Goal: Task Accomplishment & Management: Use online tool/utility

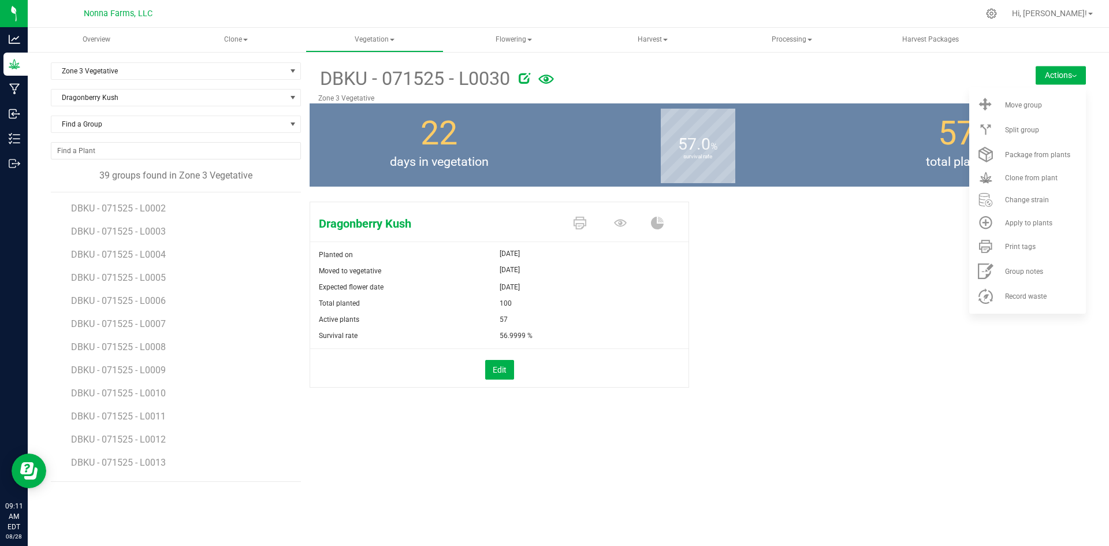
scroll to position [520, 0]
click at [96, 66] on span "Zone 3 Vegetative" at bounding box center [168, 71] width 235 height 16
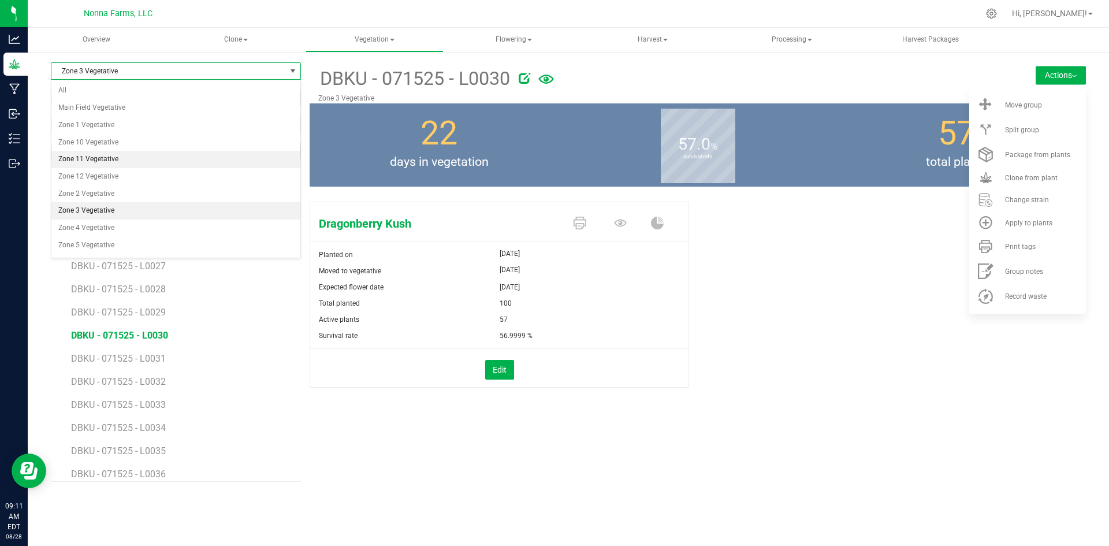
click at [107, 157] on li "Zone 11 Vegetative" at bounding box center [175, 159] width 249 height 17
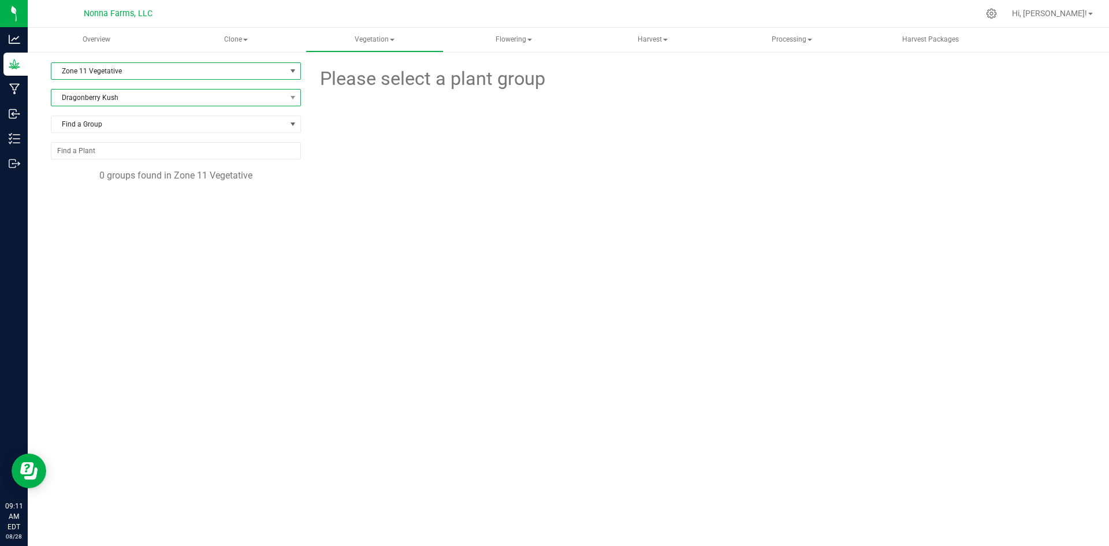
click at [109, 98] on span "Dragonberry Kush" at bounding box center [168, 98] width 235 height 16
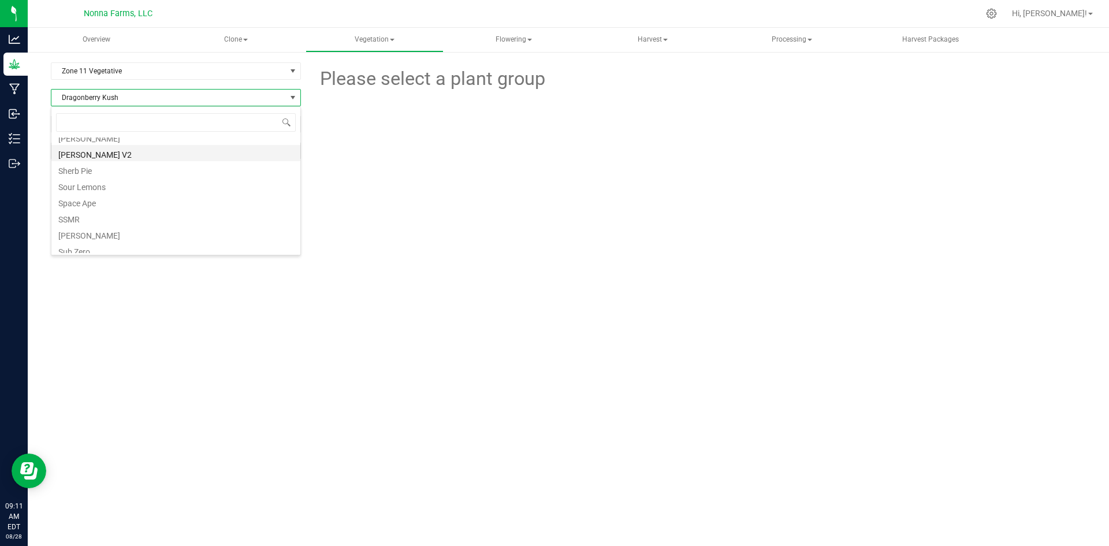
scroll to position [247, 0]
click at [91, 187] on li "Sherb Pie" at bounding box center [175, 189] width 249 height 16
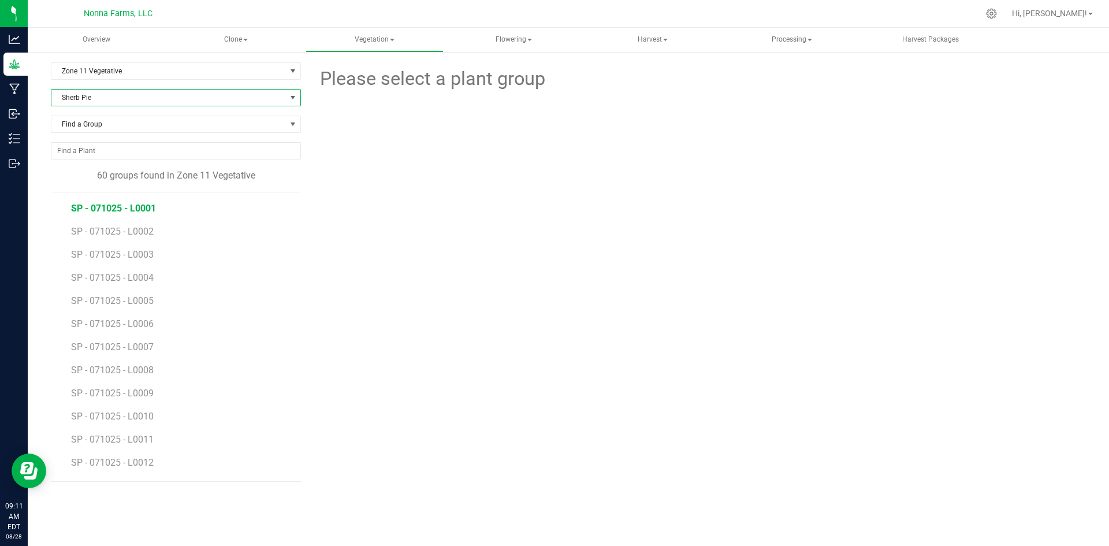
click at [140, 209] on span "SP - 071025 - L0001" at bounding box center [113, 208] width 85 height 11
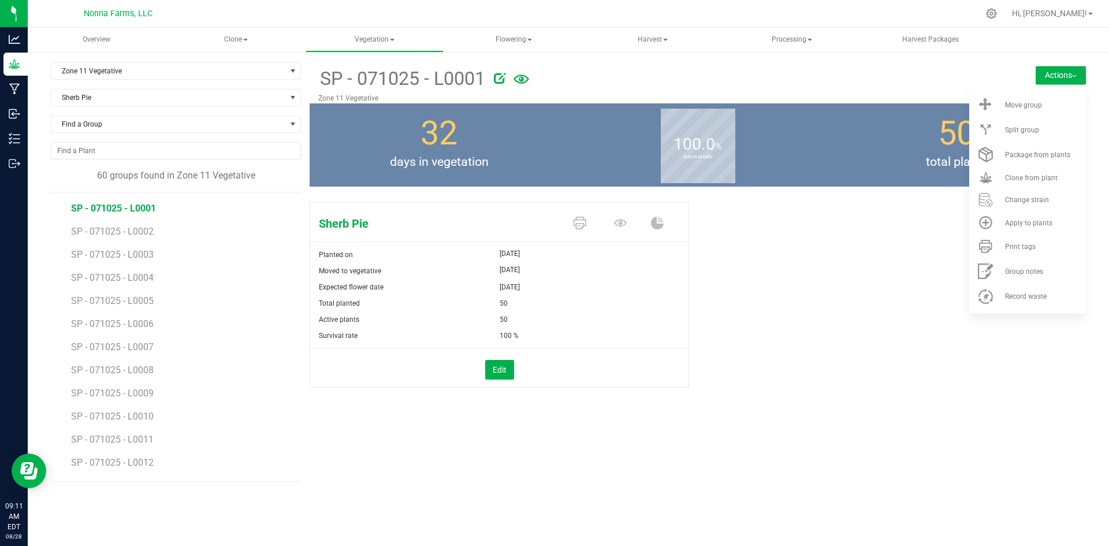
click at [860, 276] on div "Sherb Pie Planted on [DATE] Moved to vegetative [DATE] Expected flower date [DA…" at bounding box center [698, 306] width 776 height 219
click at [1067, 74] on button "Actions" at bounding box center [1061, 75] width 50 height 18
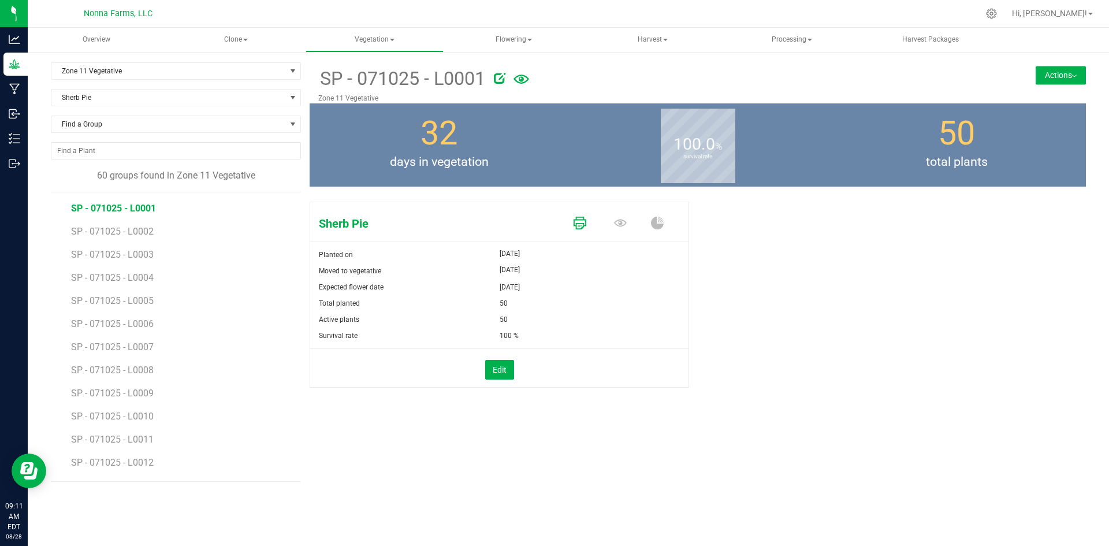
click at [582, 217] on icon at bounding box center [580, 223] width 13 height 13
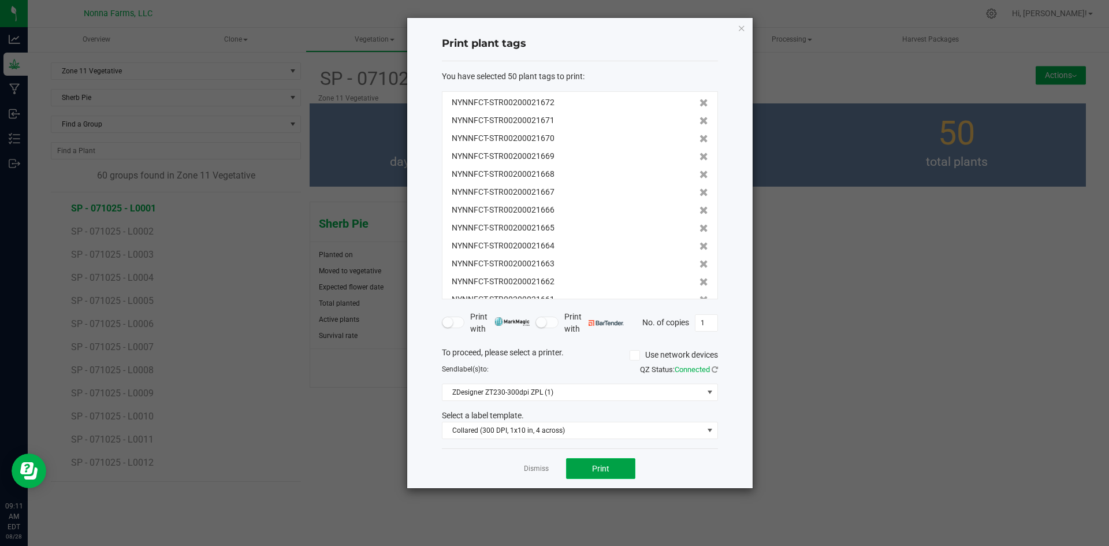
click at [597, 469] on span "Print" at bounding box center [600, 468] width 17 height 9
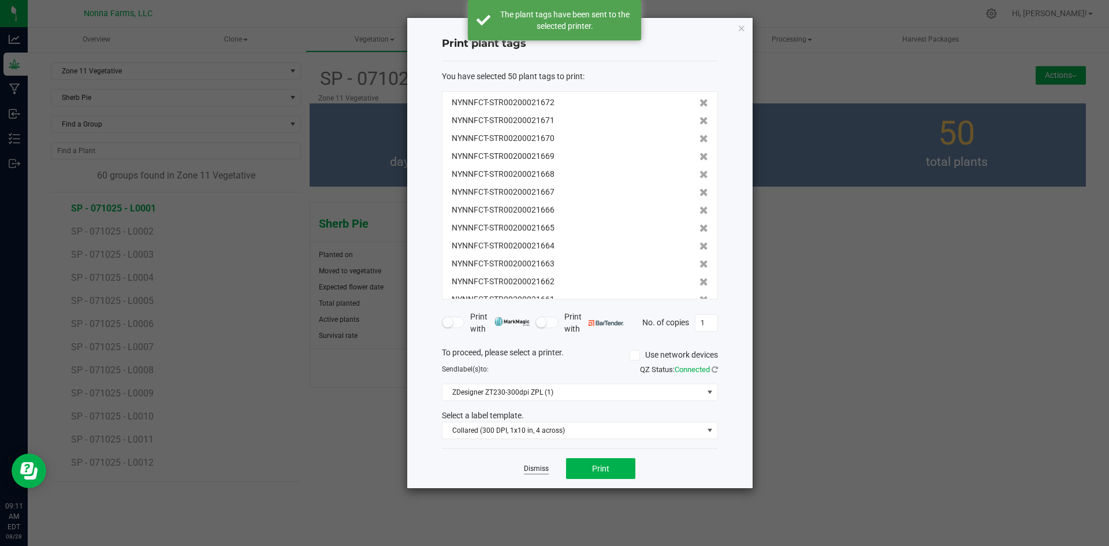
click at [540, 468] on link "Dismiss" at bounding box center [536, 469] width 25 height 10
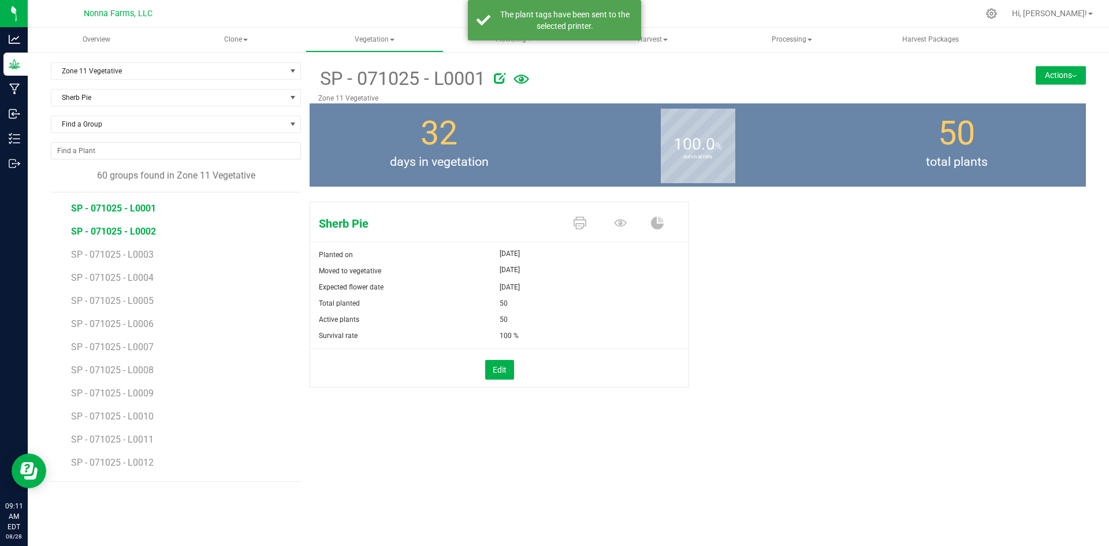
click at [125, 231] on span "SP - 071025 - L0002" at bounding box center [113, 231] width 85 height 11
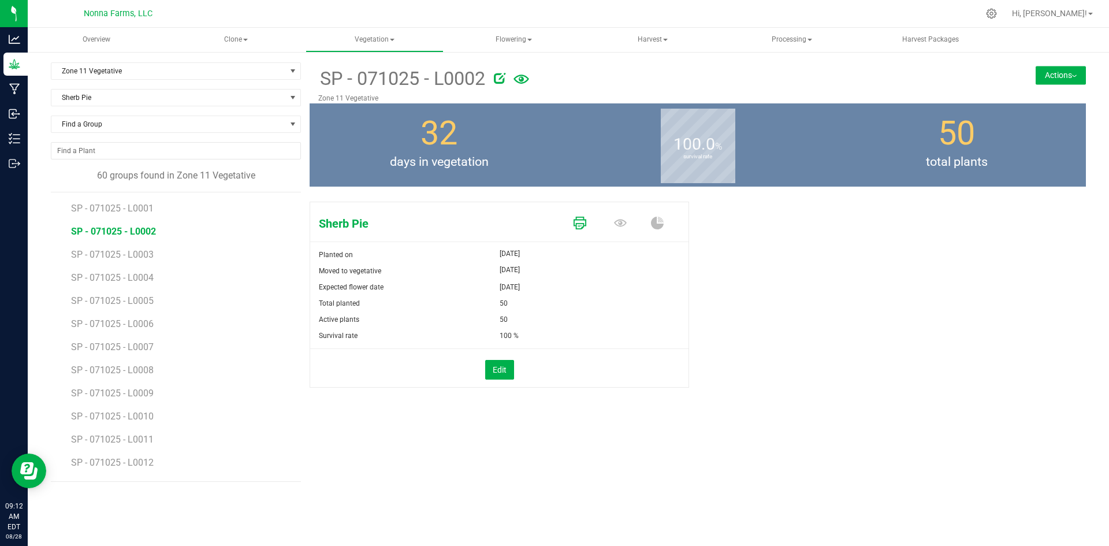
click at [576, 217] on icon at bounding box center [580, 223] width 13 height 13
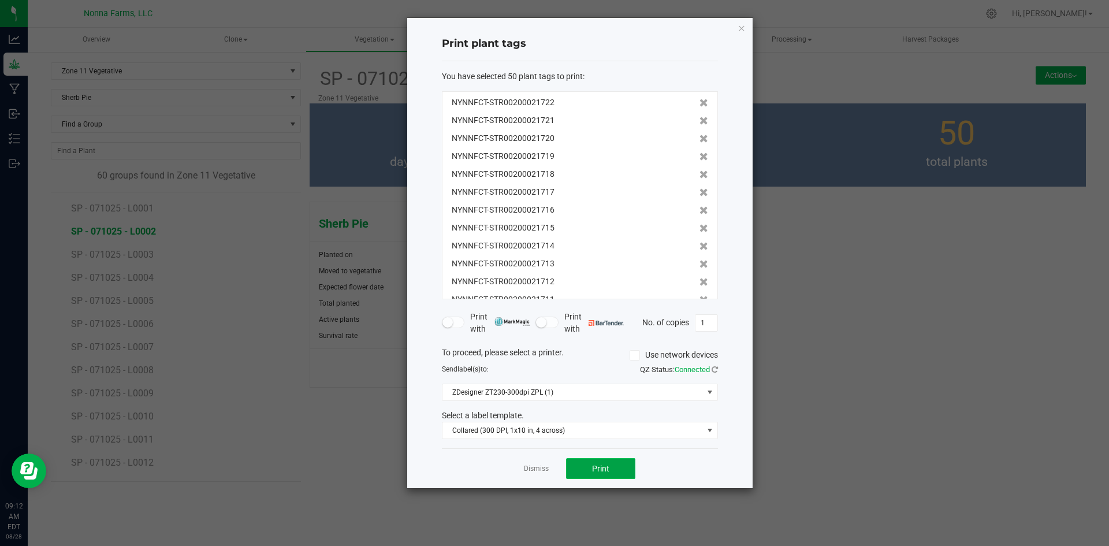
click at [596, 471] on span "Print" at bounding box center [600, 468] width 17 height 9
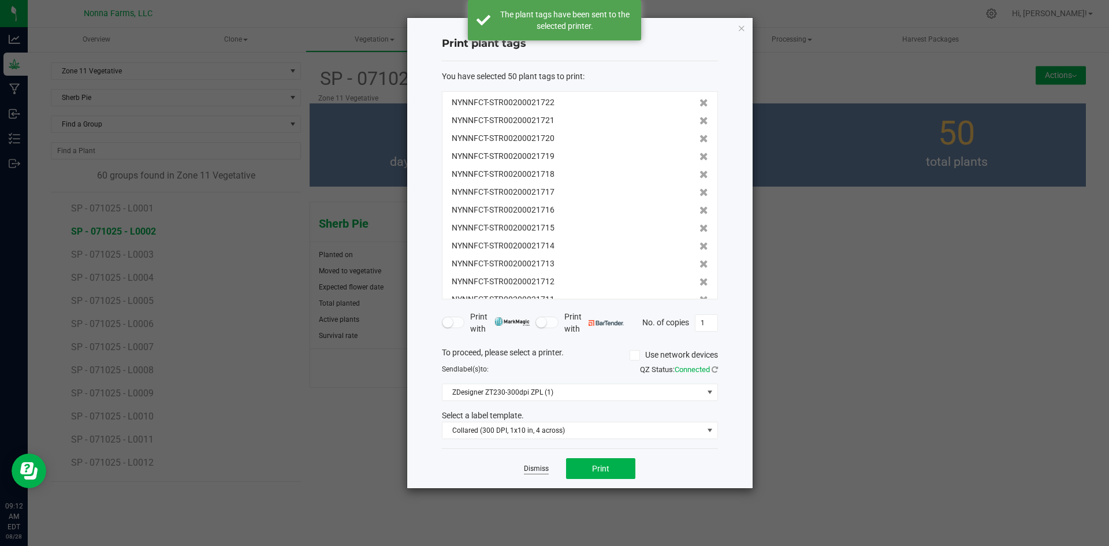
click at [542, 472] on link "Dismiss" at bounding box center [536, 469] width 25 height 10
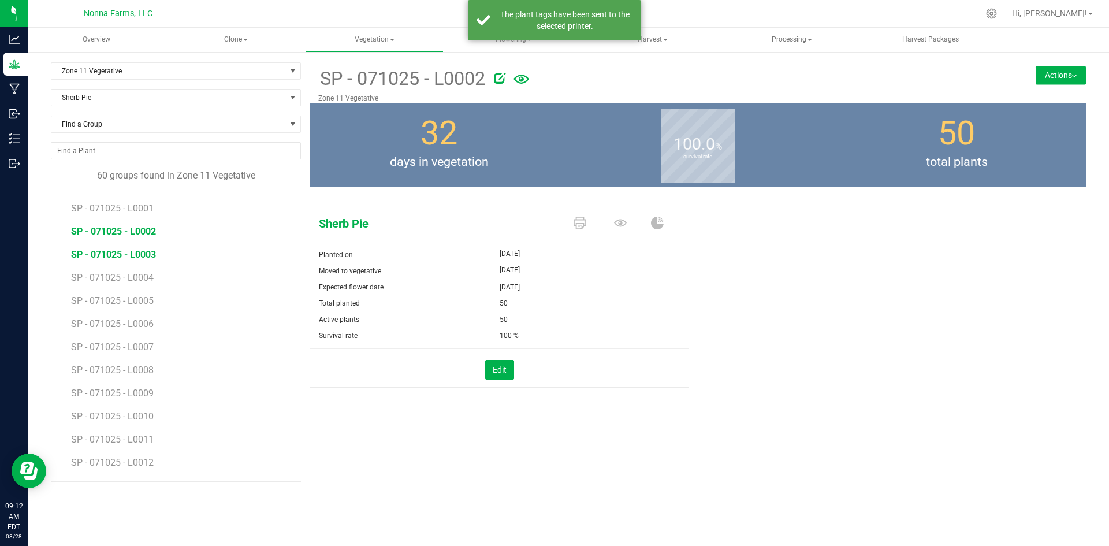
click at [131, 257] on span "SP - 071025 - L0003" at bounding box center [113, 254] width 85 height 11
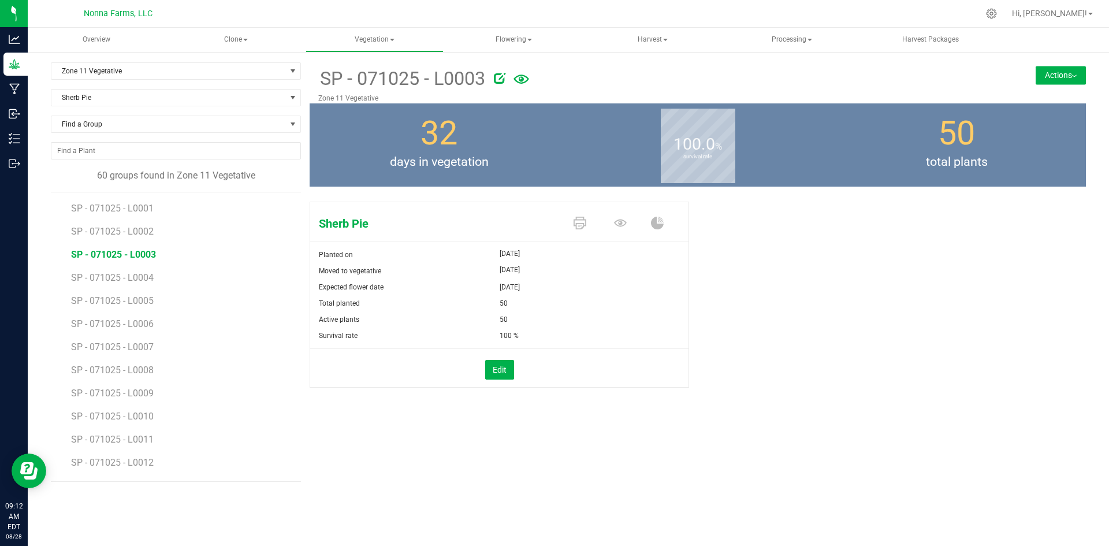
click at [131, 257] on span "SP - 071025 - L0003" at bounding box center [113, 254] width 85 height 11
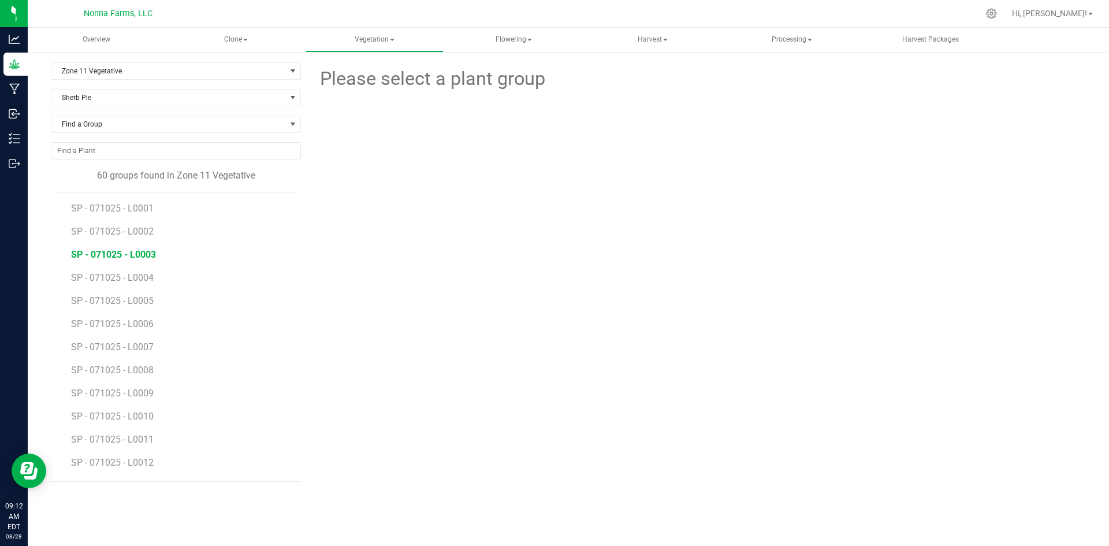
click at [121, 256] on span "SP - 071025 - L0003" at bounding box center [113, 254] width 85 height 11
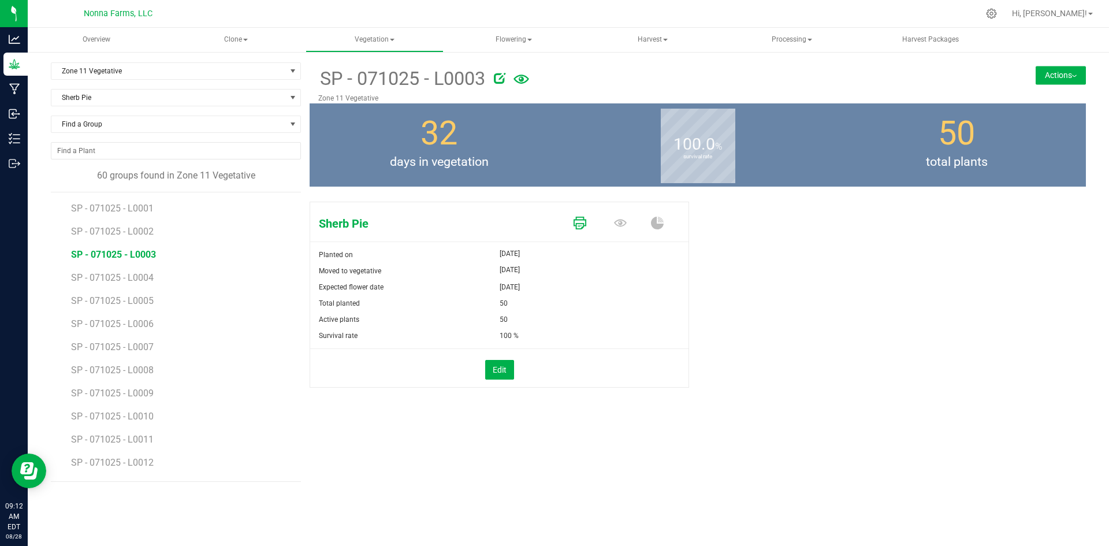
click at [580, 220] on icon at bounding box center [580, 223] width 13 height 13
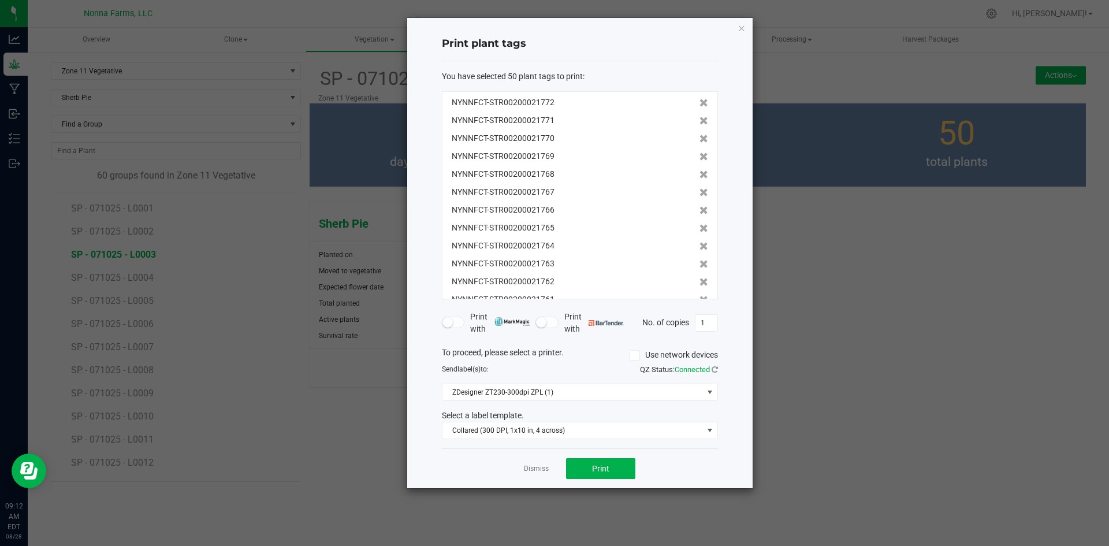
click at [616, 479] on div "Dismiss Print" at bounding box center [580, 468] width 276 height 40
click at [615, 471] on button "Print" at bounding box center [600, 468] width 69 height 21
click at [538, 471] on link "Dismiss" at bounding box center [536, 469] width 25 height 10
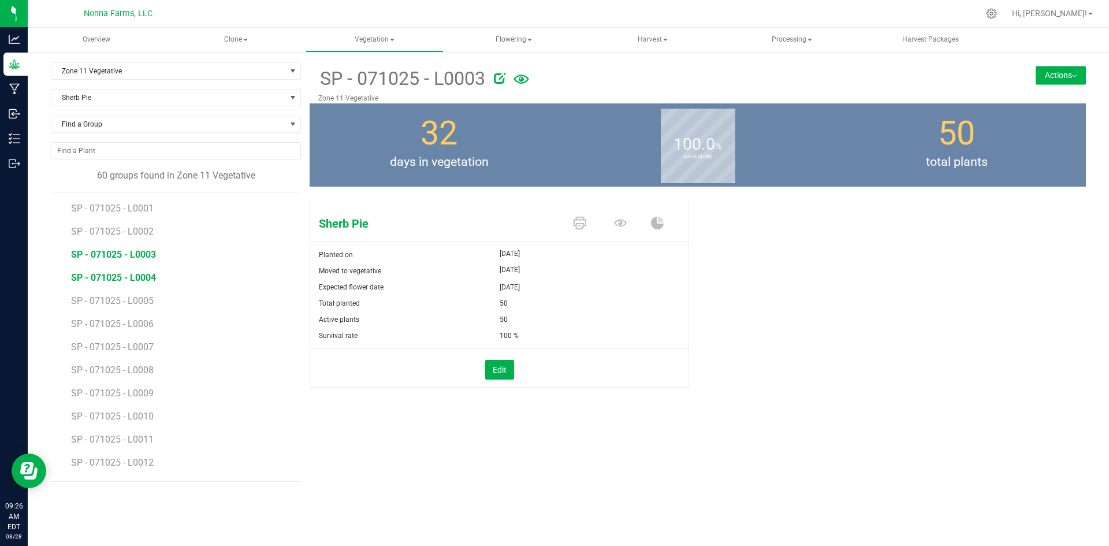
click at [144, 276] on span "SP - 071025 - L0004" at bounding box center [113, 277] width 85 height 11
click at [1067, 78] on button "Actions" at bounding box center [1061, 75] width 50 height 18
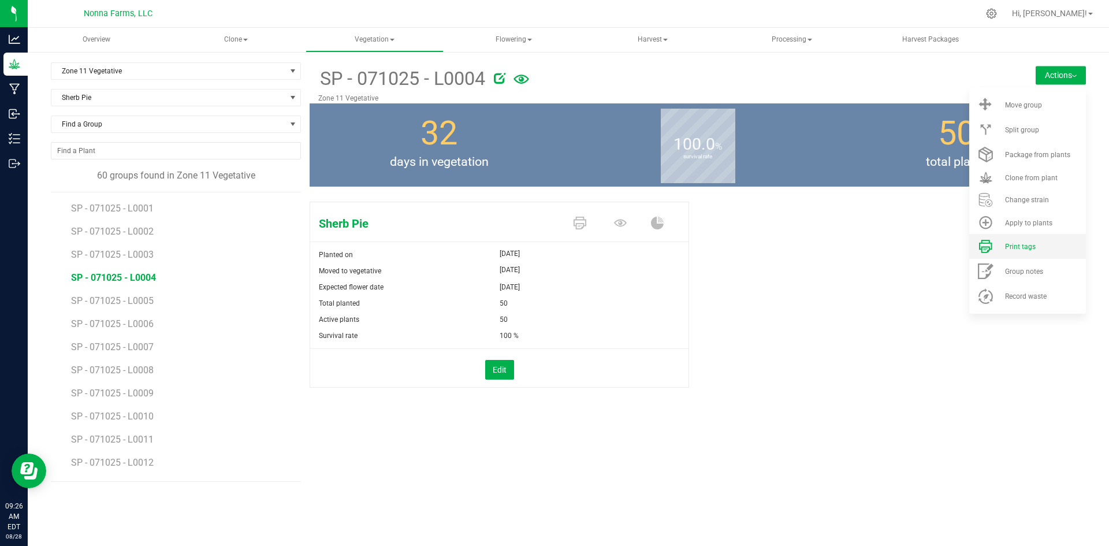
click at [1021, 250] on span "Print tags" at bounding box center [1020, 247] width 31 height 8
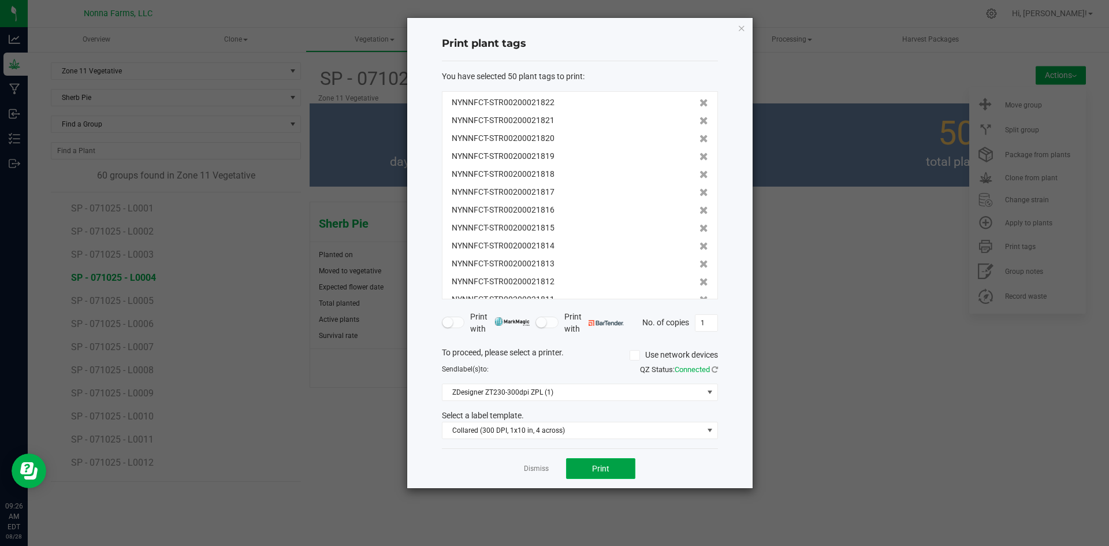
click at [598, 467] on span "Print" at bounding box center [600, 468] width 17 height 9
click at [527, 467] on link "Dismiss" at bounding box center [536, 469] width 25 height 10
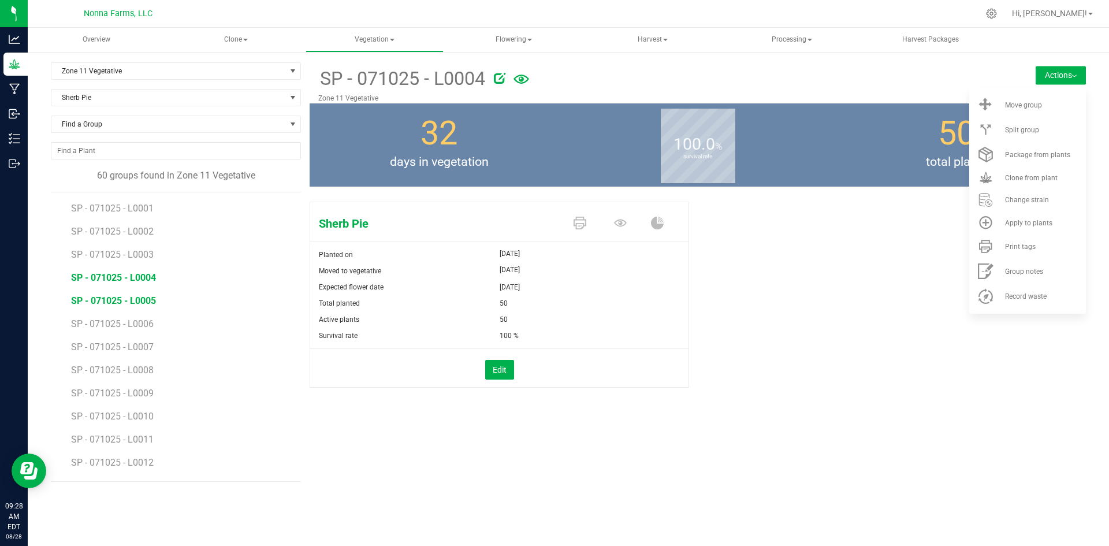
click at [135, 305] on span "SP - 071025 - L0005" at bounding box center [113, 300] width 85 height 11
click at [1011, 252] on li "Print tags" at bounding box center [1027, 246] width 117 height 25
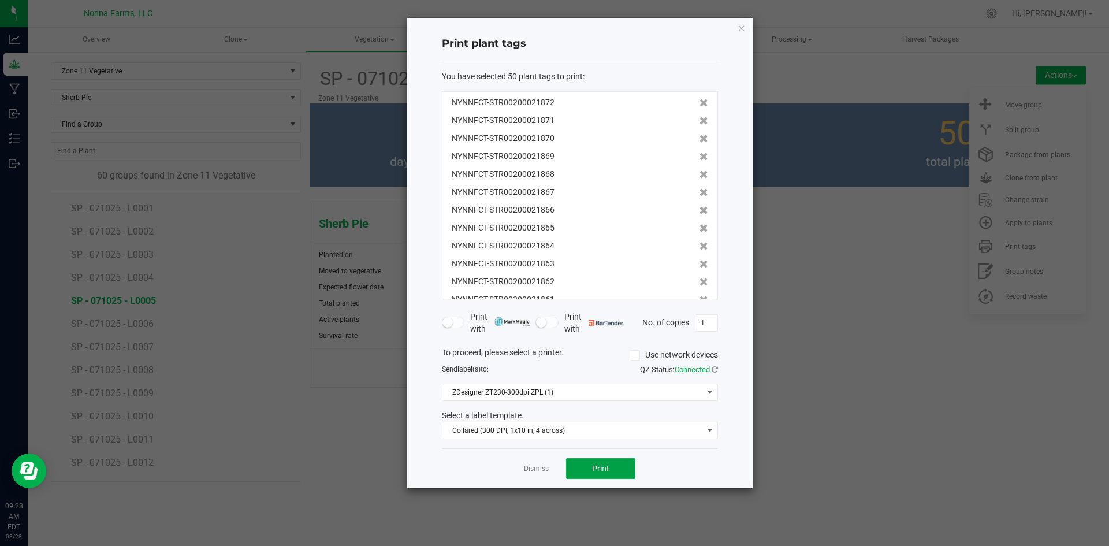
click at [605, 471] on span "Print" at bounding box center [600, 468] width 17 height 9
click at [520, 468] on div "Dismiss Print" at bounding box center [580, 468] width 276 height 40
click at [530, 473] on link "Dismiss" at bounding box center [536, 469] width 25 height 10
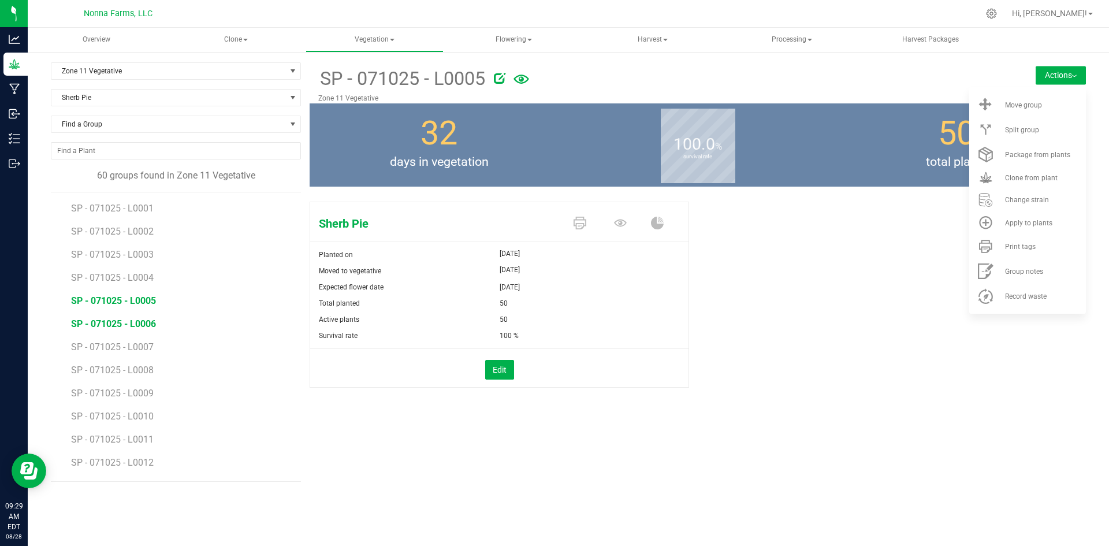
click at [127, 323] on span "SP - 071025 - L0006" at bounding box center [113, 323] width 85 height 11
click at [1025, 251] on li "Print tags" at bounding box center [1027, 246] width 117 height 25
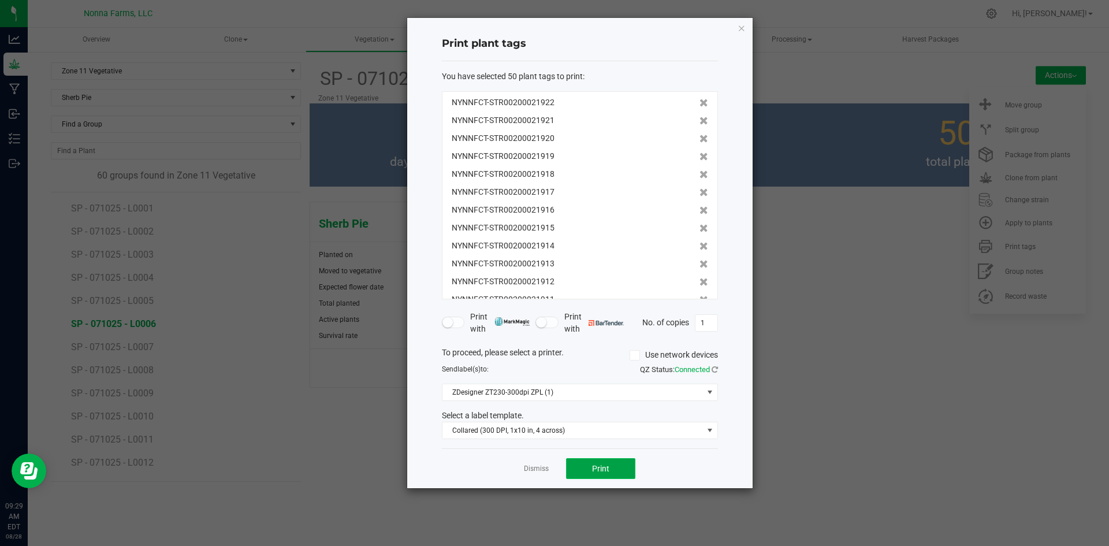
click at [617, 470] on button "Print" at bounding box center [600, 468] width 69 height 21
click at [539, 471] on link "Dismiss" at bounding box center [536, 469] width 25 height 10
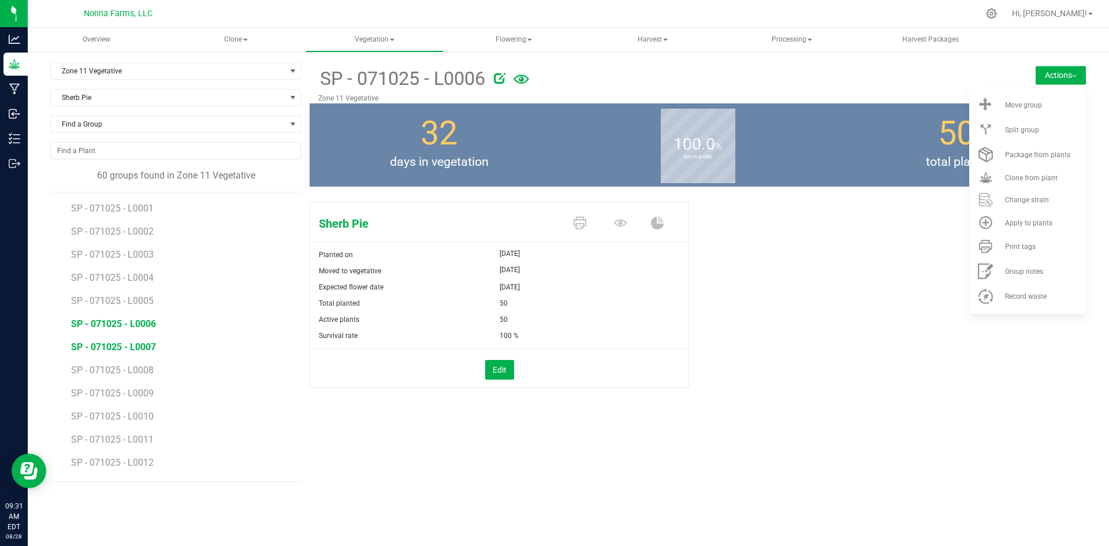
click at [125, 346] on span "SP - 071025 - L0007" at bounding box center [113, 346] width 85 height 11
click at [1020, 245] on span "Print tags" at bounding box center [1020, 247] width 31 height 8
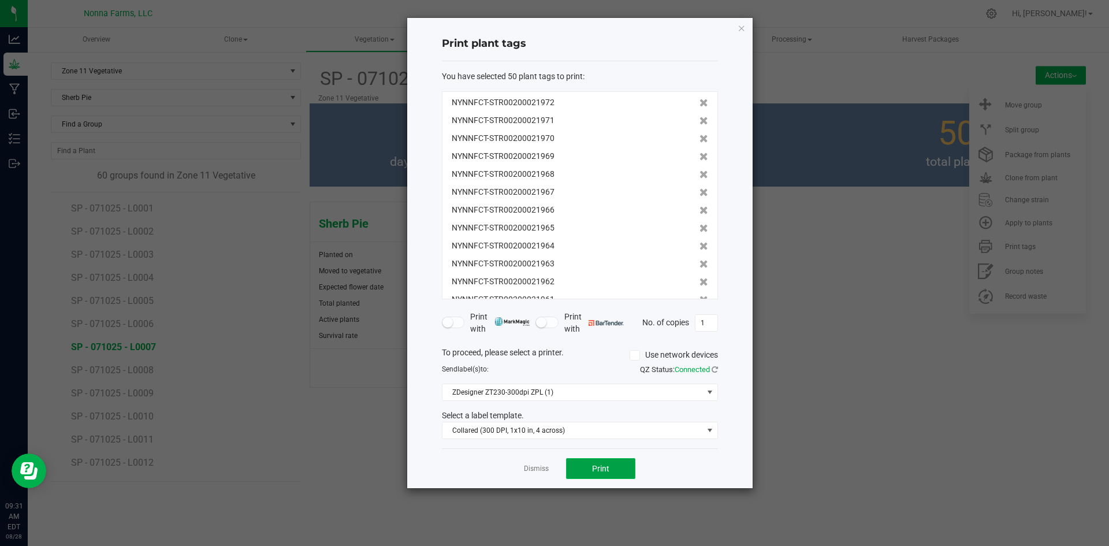
click at [593, 471] on span "Print" at bounding box center [600, 468] width 17 height 9
click at [545, 472] on link "Dismiss" at bounding box center [536, 469] width 25 height 10
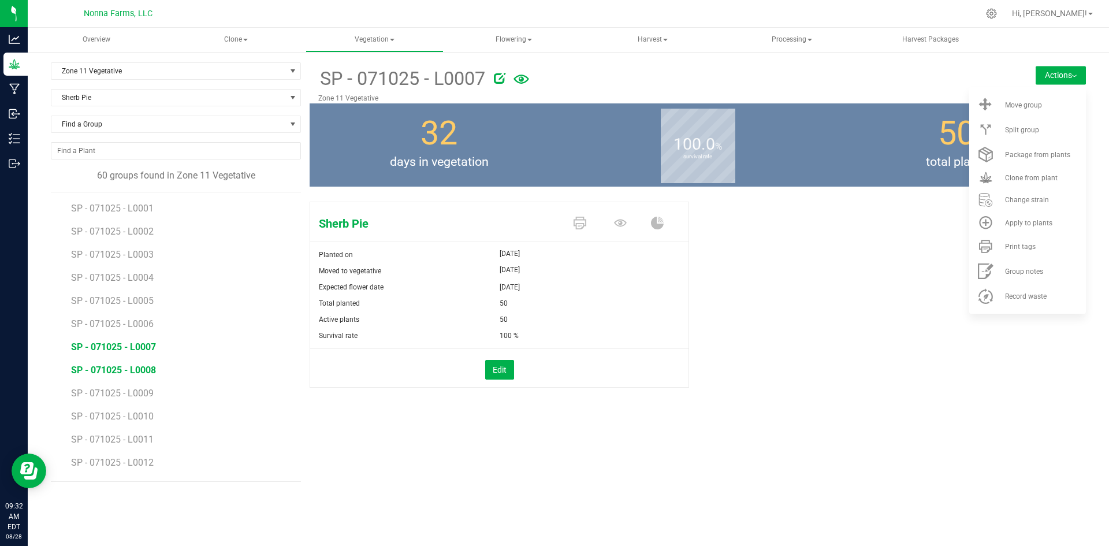
click at [124, 372] on span "SP - 071025 - L0008" at bounding box center [113, 369] width 85 height 11
click at [1010, 245] on span "Print tags" at bounding box center [1020, 247] width 31 height 8
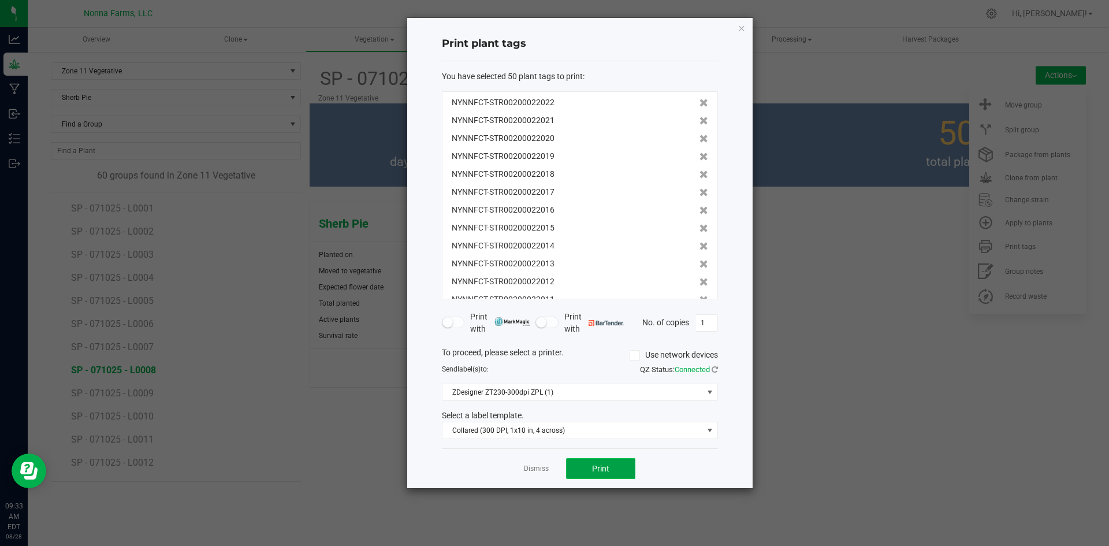
click at [604, 465] on span "Print" at bounding box center [600, 468] width 17 height 9
drag, startPoint x: 537, startPoint y: 467, endPoint x: 525, endPoint y: 467, distance: 12.1
click at [531, 468] on link "Dismiss" at bounding box center [536, 469] width 25 height 10
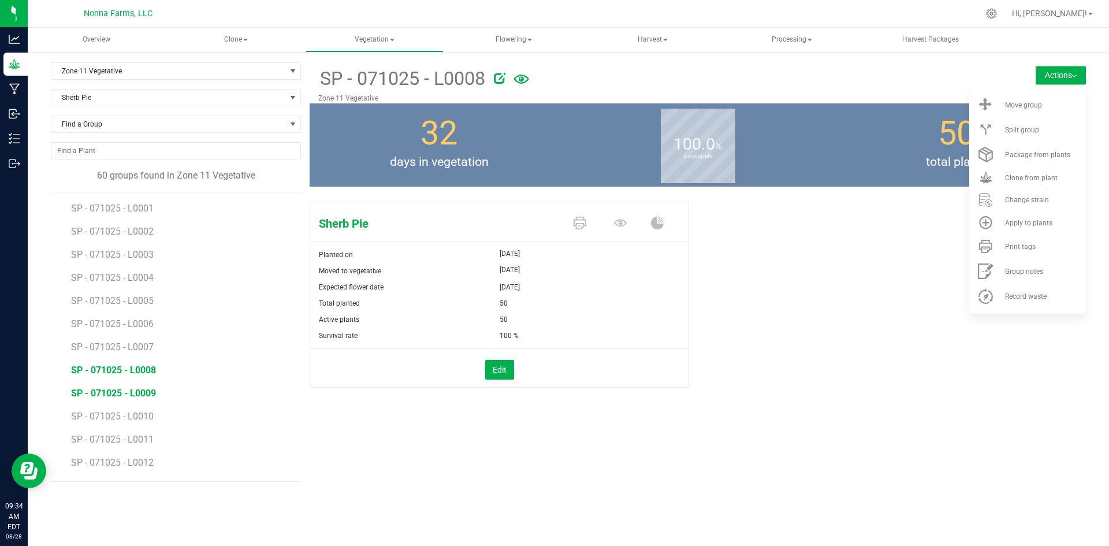
click at [120, 390] on span "SP - 071025 - L0009" at bounding box center [113, 393] width 85 height 11
click at [1007, 243] on span "Print tags" at bounding box center [1020, 247] width 31 height 8
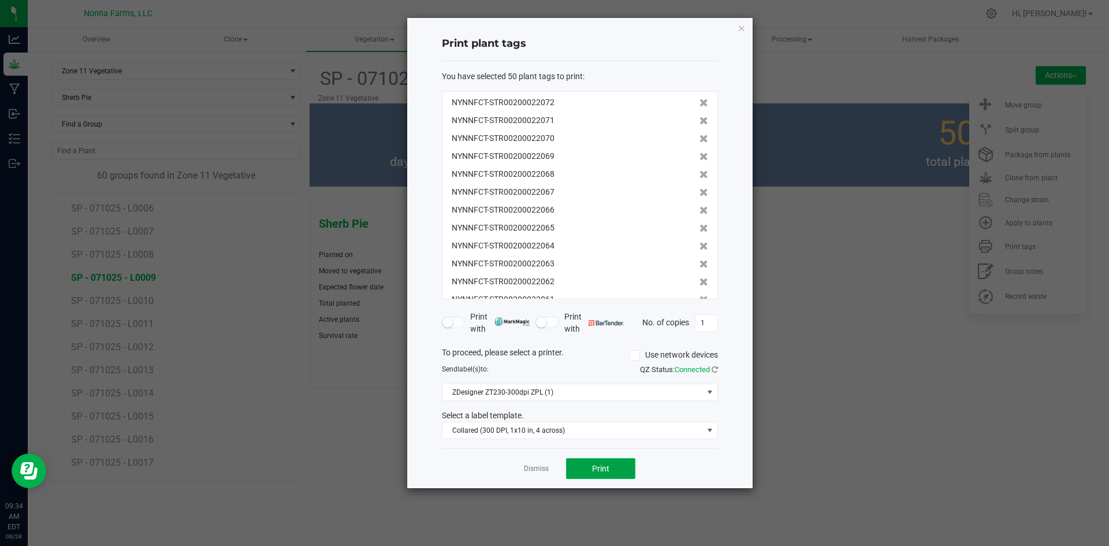
click at [598, 464] on span "Print" at bounding box center [600, 468] width 17 height 9
click at [539, 466] on link "Dismiss" at bounding box center [536, 469] width 25 height 10
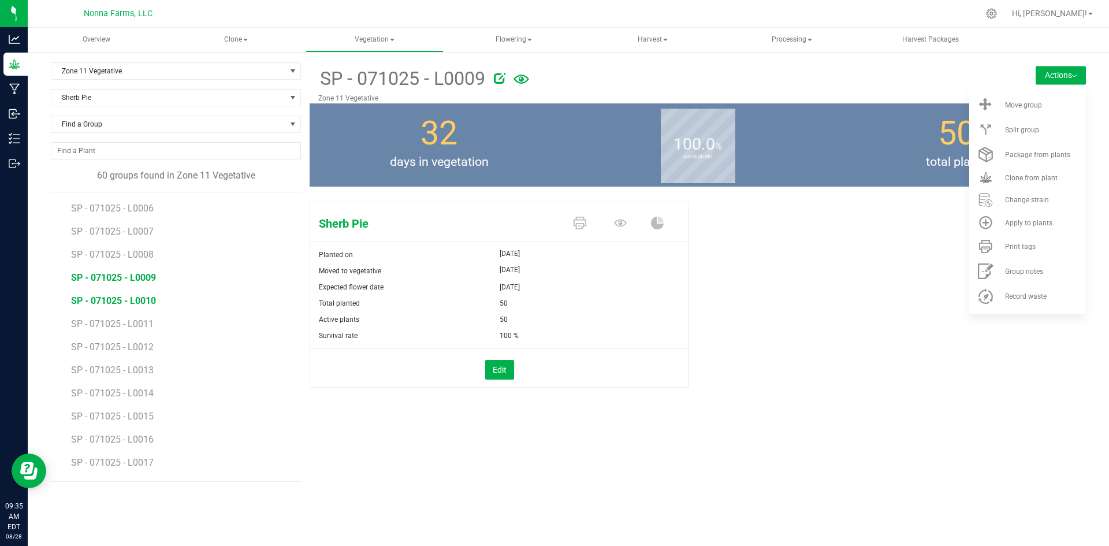
click at [106, 304] on span "SP - 071025 - L0010" at bounding box center [113, 300] width 85 height 11
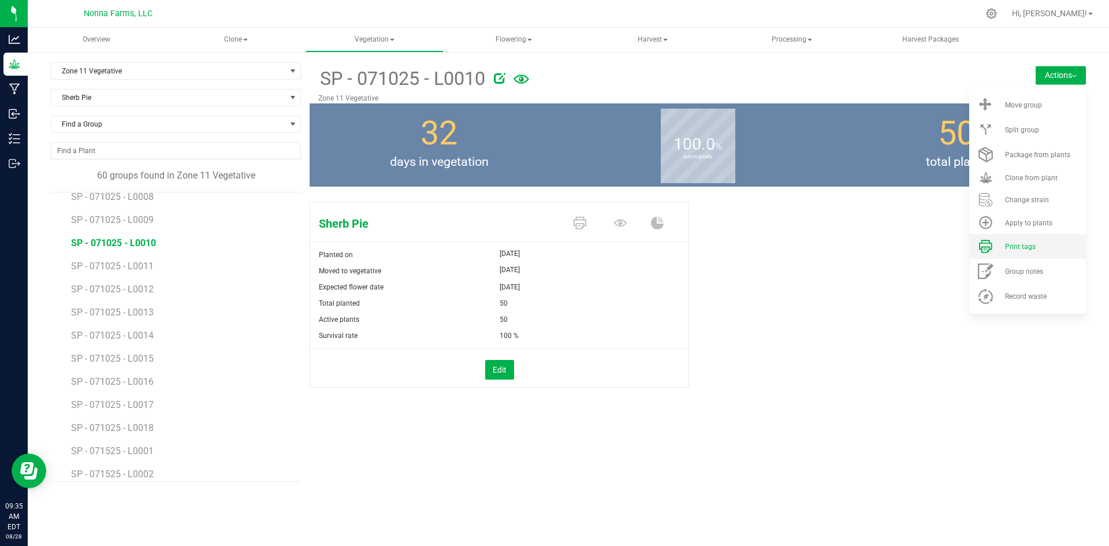
click at [1022, 245] on span "Print tags" at bounding box center [1020, 247] width 31 height 8
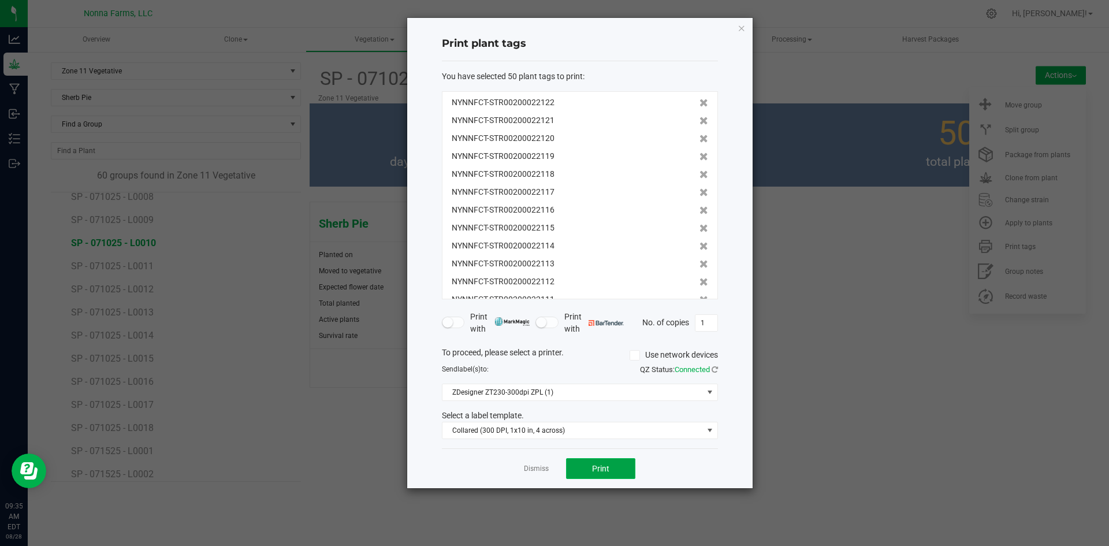
click at [603, 477] on button "Print" at bounding box center [600, 468] width 69 height 21
drag, startPoint x: 534, startPoint y: 464, endPoint x: 506, endPoint y: 463, distance: 27.8
click at [533, 464] on link "Dismiss" at bounding box center [536, 469] width 25 height 10
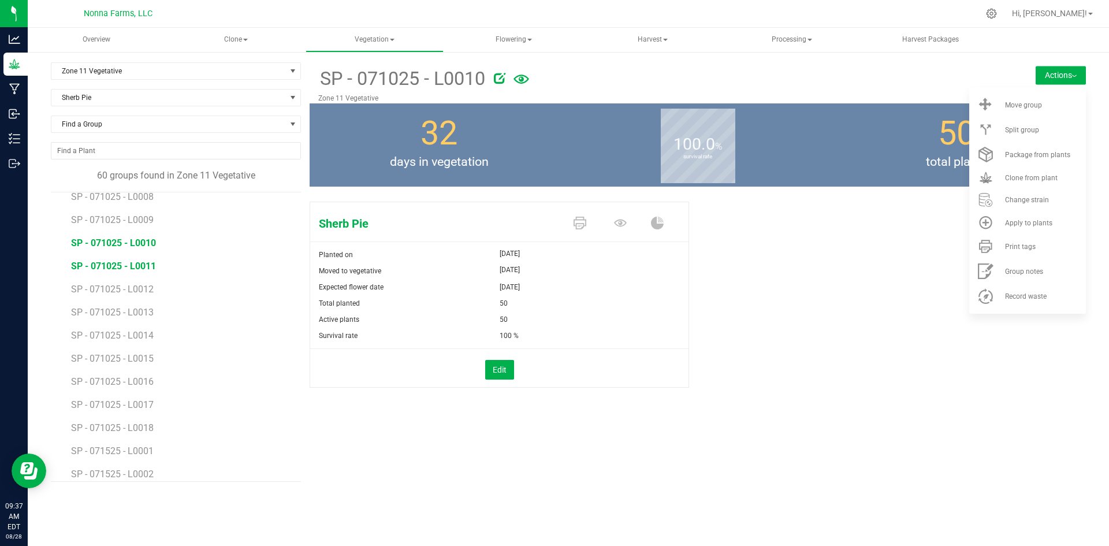
click at [130, 266] on span "SP - 071025 - L0011" at bounding box center [113, 266] width 85 height 11
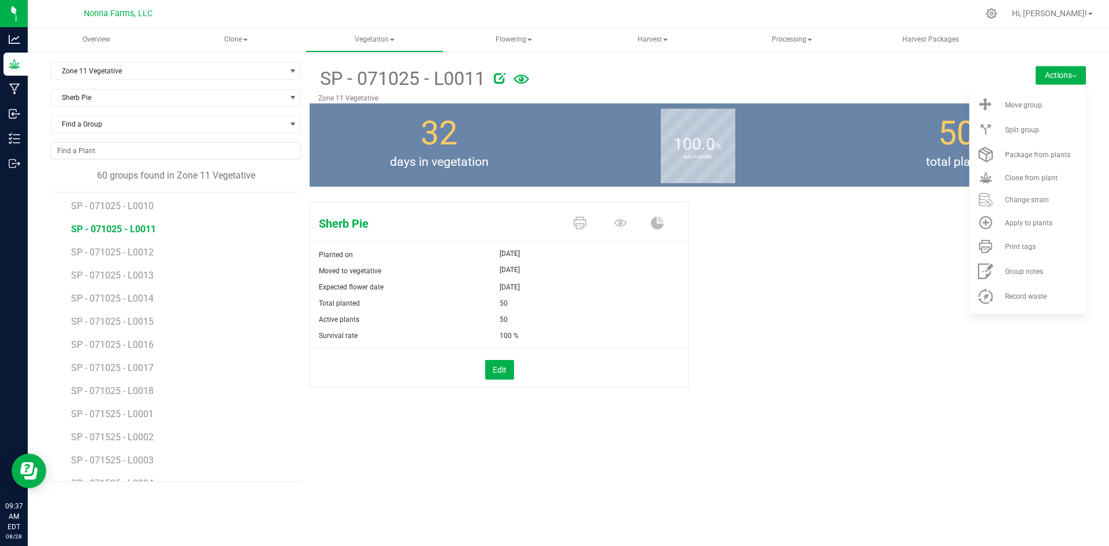
scroll to position [231, 0]
click at [1011, 244] on span "Print tags" at bounding box center [1020, 247] width 31 height 8
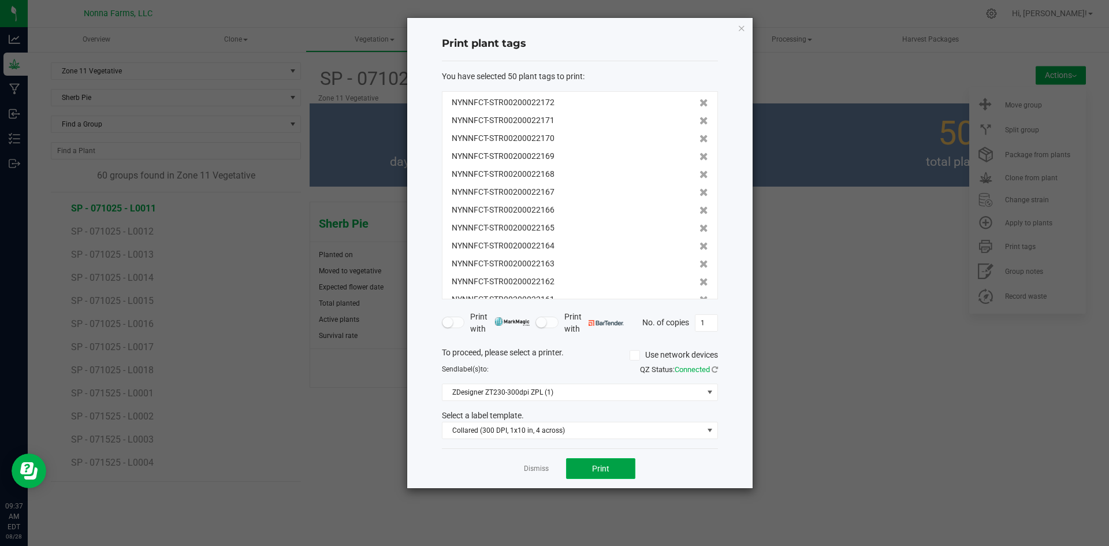
click at [615, 468] on button "Print" at bounding box center [600, 468] width 69 height 21
drag, startPoint x: 540, startPoint y: 460, endPoint x: 517, endPoint y: 497, distance: 43.1
click at [522, 493] on ngb-modal-window "Print plant tags You have selected 50 plant tags to print : NYNNFCT-STR00200022…" at bounding box center [559, 273] width 1118 height 546
click at [517, 497] on ngb-modal-window "Print plant tags You have selected 50 plant tags to print : NYNNFCT-STR00200022…" at bounding box center [559, 273] width 1118 height 546
click at [542, 466] on link "Dismiss" at bounding box center [536, 469] width 25 height 10
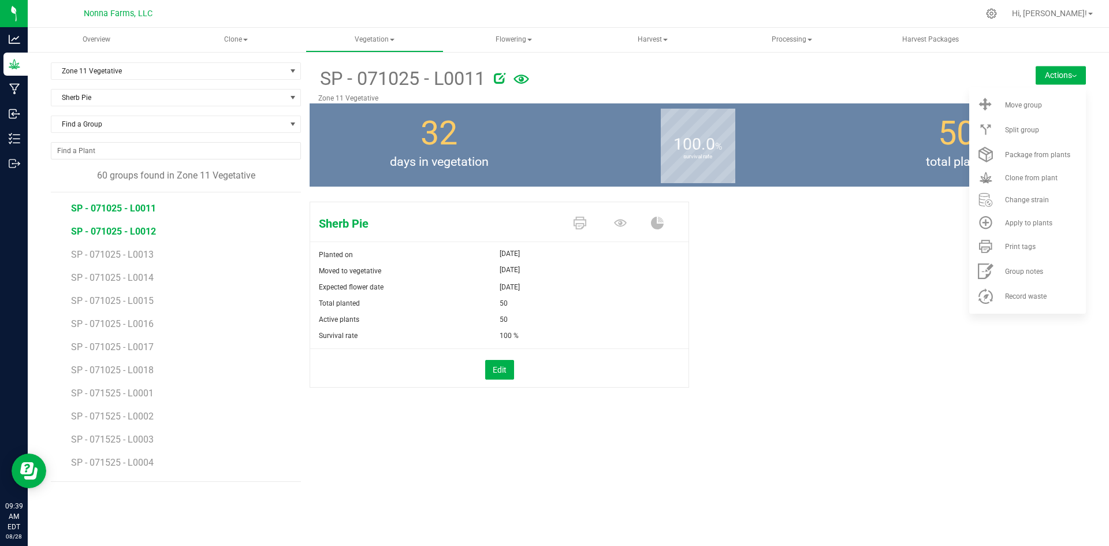
click at [131, 230] on span "SP - 071025 - L0012" at bounding box center [113, 231] width 85 height 11
click at [1008, 247] on span "Print tags" at bounding box center [1020, 247] width 31 height 8
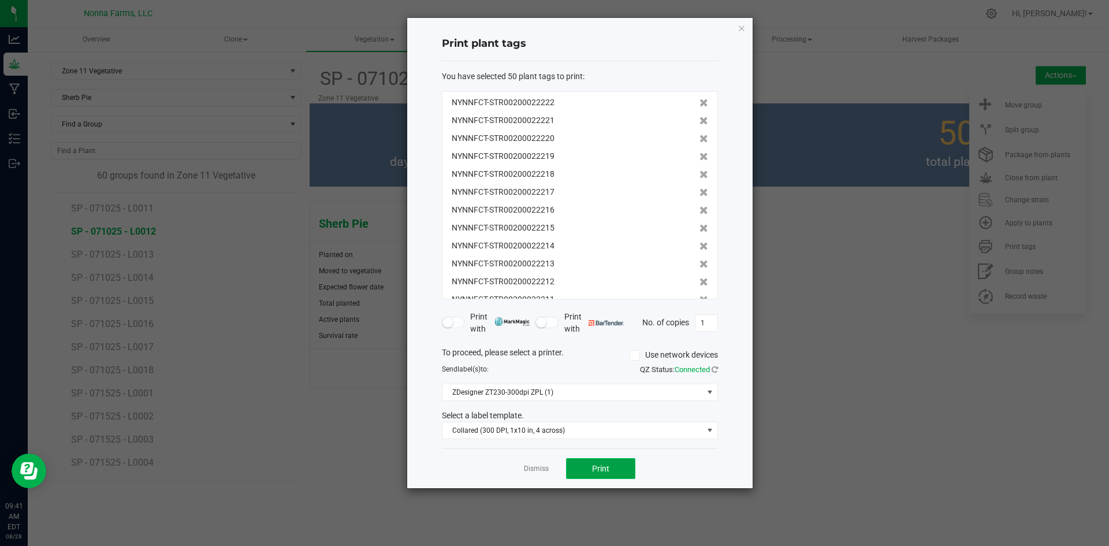
click at [612, 471] on button "Print" at bounding box center [600, 468] width 69 height 21
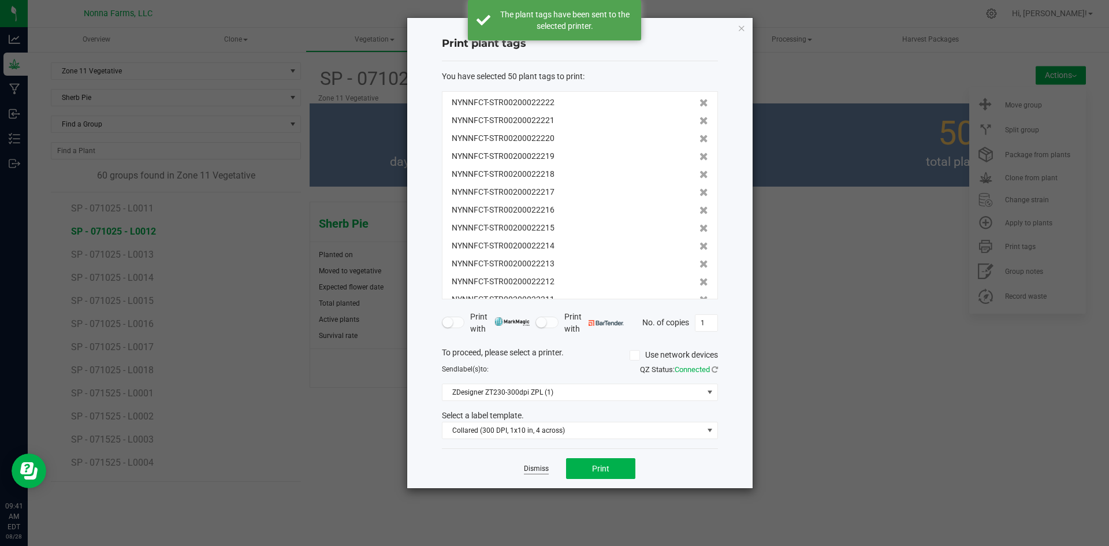
click at [533, 469] on link "Dismiss" at bounding box center [536, 469] width 25 height 10
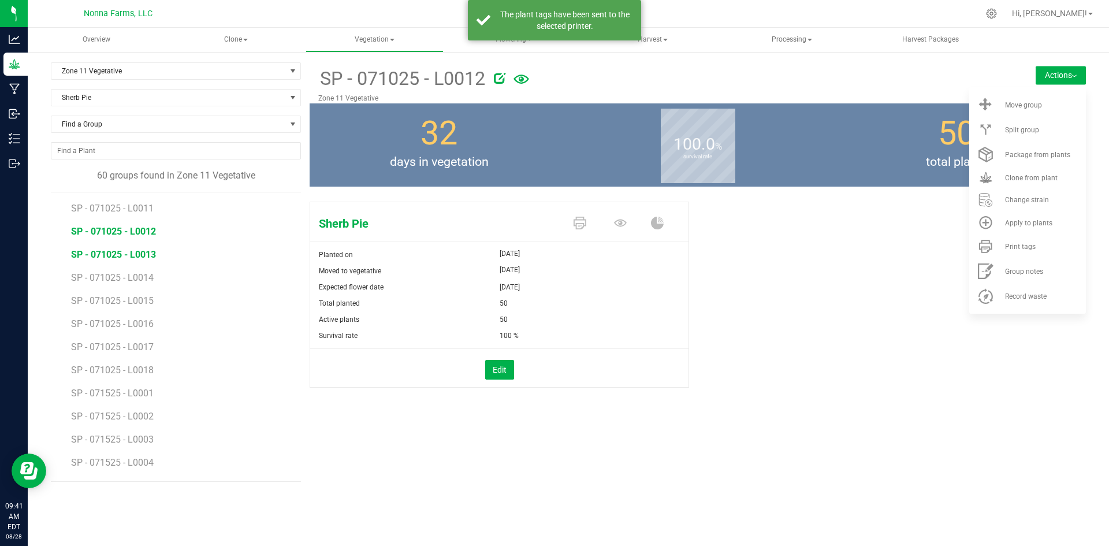
click at [123, 256] on span "SP - 071025 - L0013" at bounding box center [113, 254] width 85 height 11
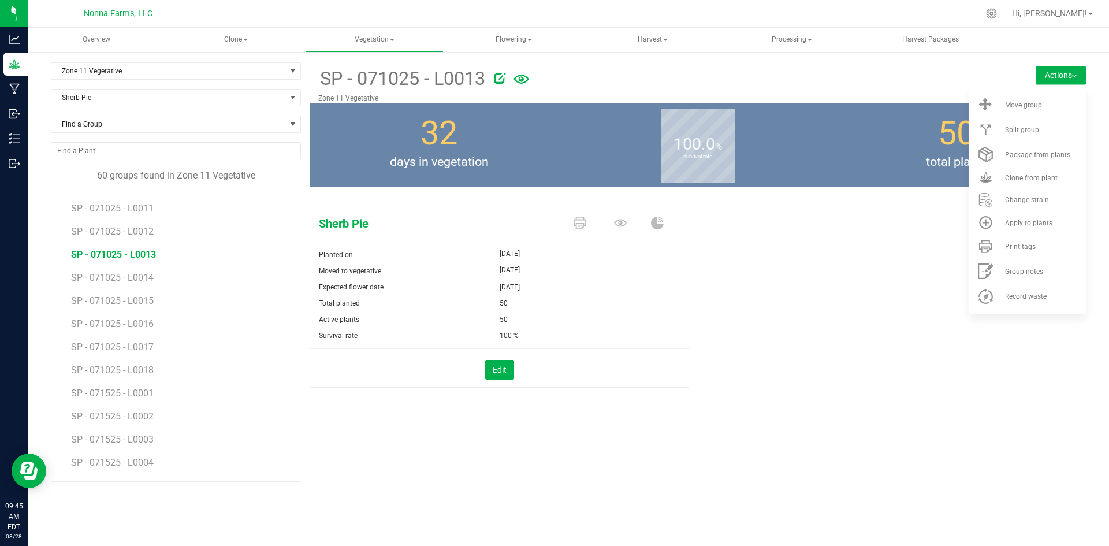
click at [127, 250] on span "SP - 071025 - L0013" at bounding box center [113, 254] width 85 height 11
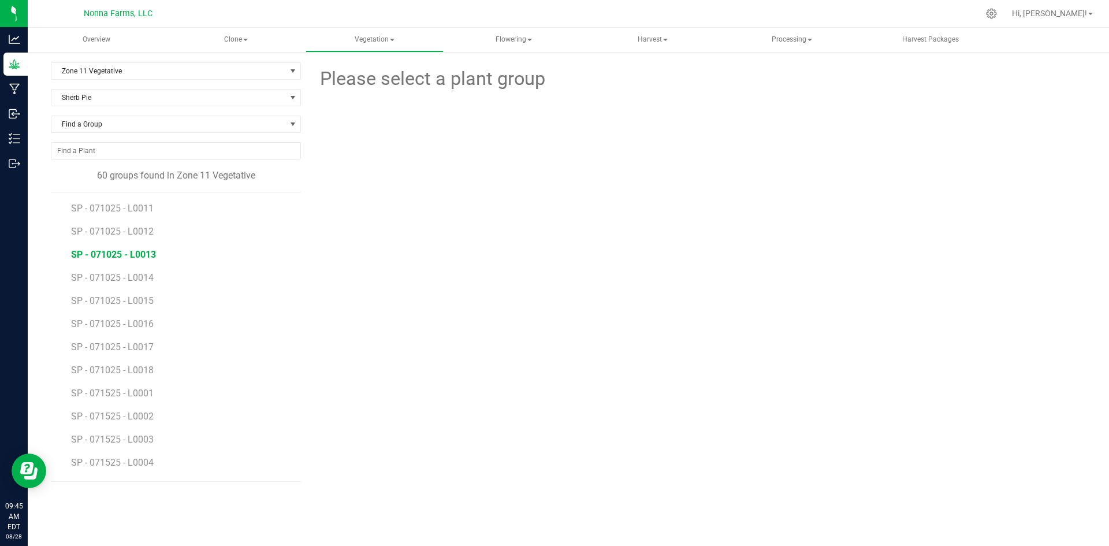
click at [127, 255] on span "SP - 071025 - L0013" at bounding box center [113, 254] width 85 height 11
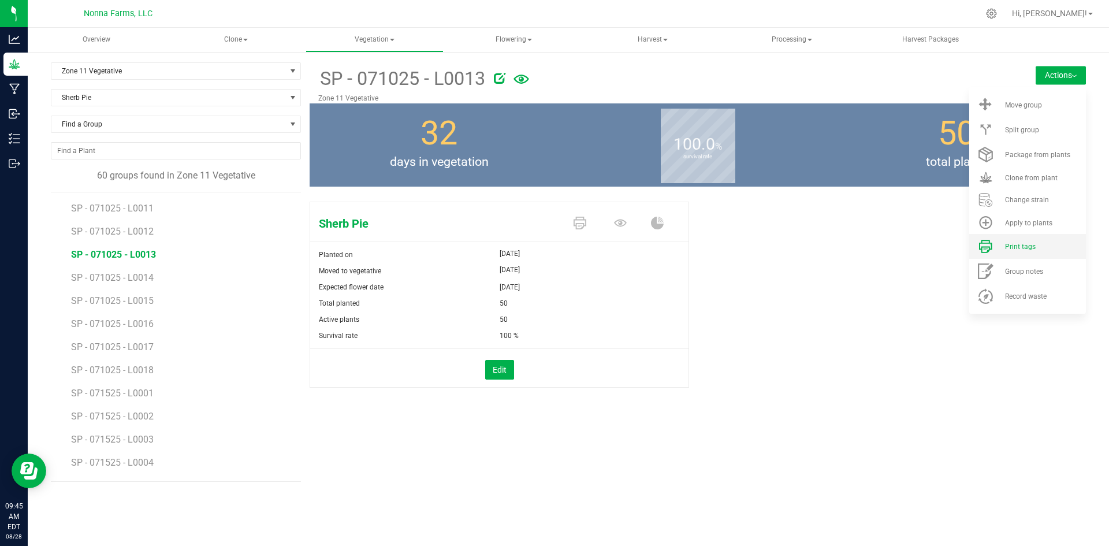
click at [1029, 248] on span "Print tags" at bounding box center [1020, 247] width 31 height 8
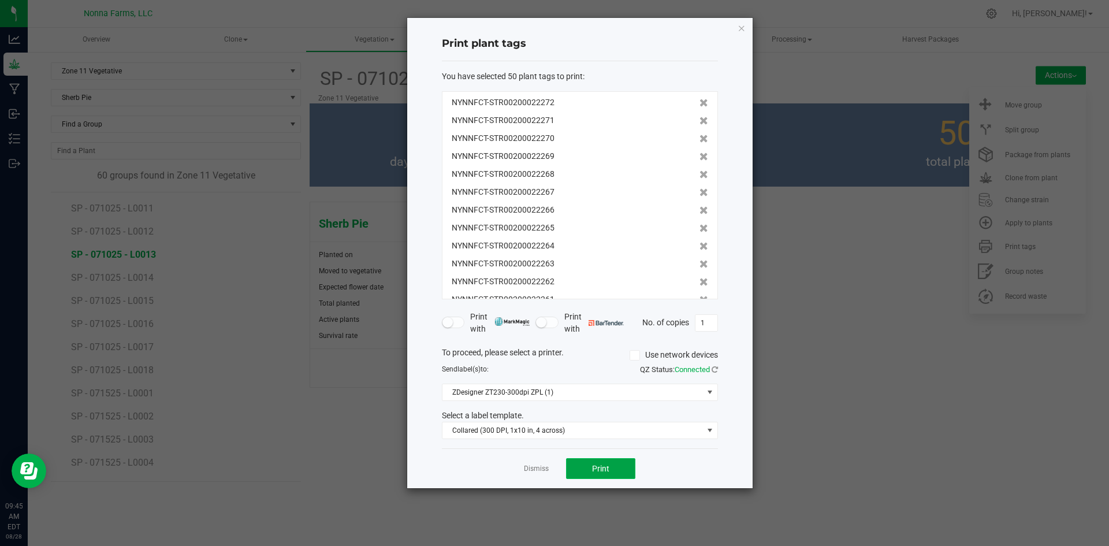
click at [606, 468] on span "Print" at bounding box center [600, 468] width 17 height 9
click at [542, 466] on link "Dismiss" at bounding box center [536, 469] width 25 height 10
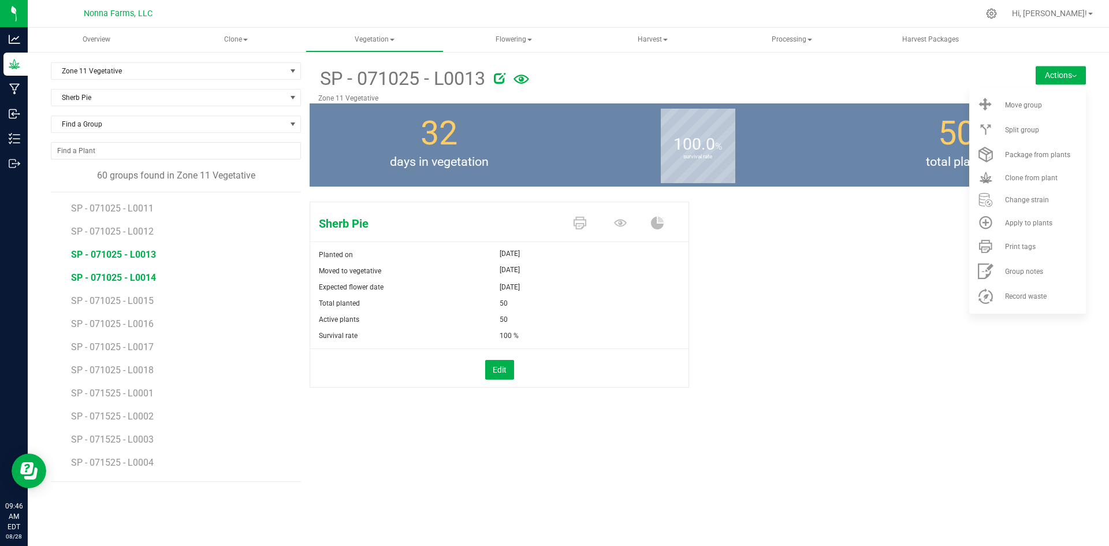
click at [151, 275] on span "SP - 071025 - L0014" at bounding box center [113, 277] width 85 height 11
click at [145, 302] on span "SP - 071025 - L0015" at bounding box center [113, 300] width 85 height 11
click at [136, 273] on span "SP - 071025 - L0014" at bounding box center [113, 277] width 85 height 11
click at [1029, 248] on span "Print tags" at bounding box center [1020, 247] width 31 height 8
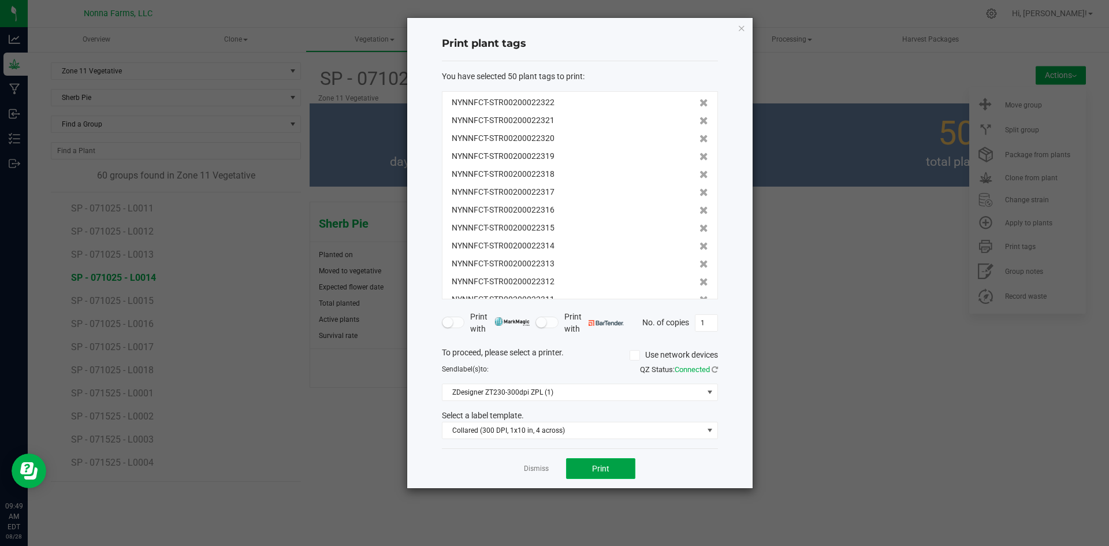
click at [602, 471] on span "Print" at bounding box center [600, 468] width 17 height 9
click at [545, 471] on link "Dismiss" at bounding box center [536, 469] width 25 height 10
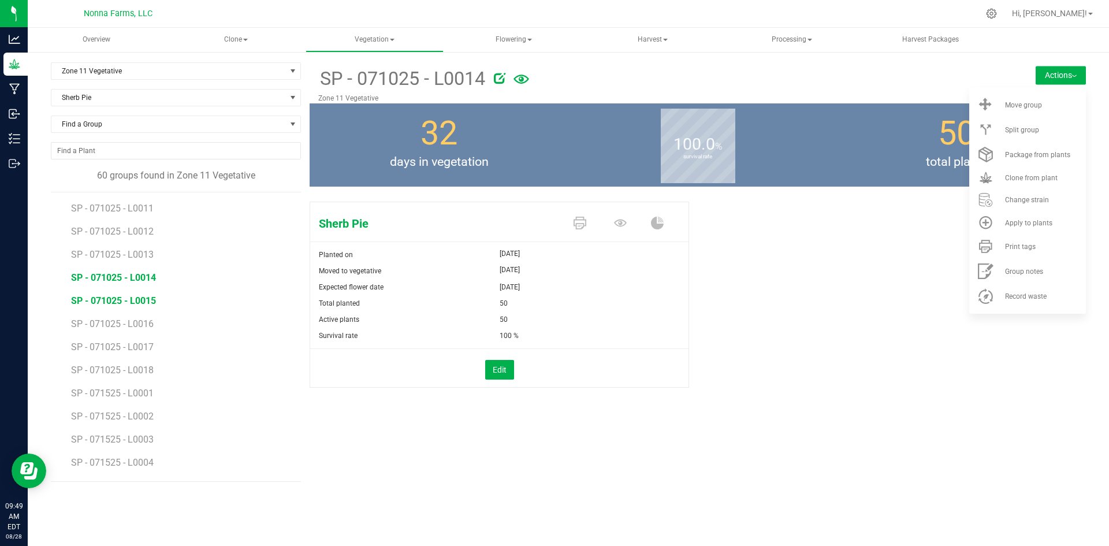
click at [133, 298] on span "SP - 071025 - L0015" at bounding box center [113, 300] width 85 height 11
click at [1006, 250] on span "Print tags" at bounding box center [1020, 247] width 31 height 8
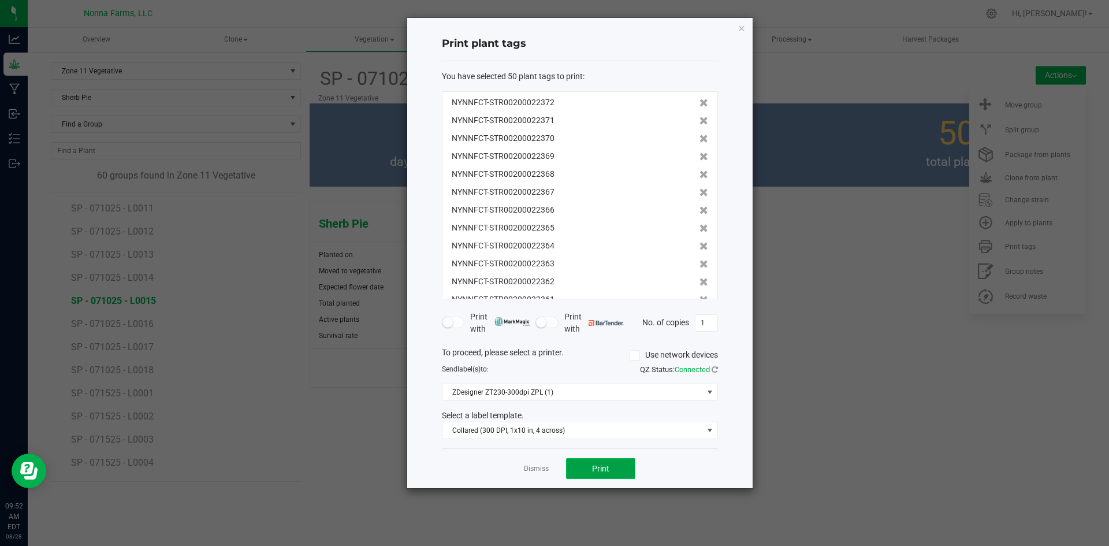
click at [597, 463] on button "Print" at bounding box center [600, 468] width 69 height 21
click at [537, 470] on link "Dismiss" at bounding box center [536, 469] width 25 height 10
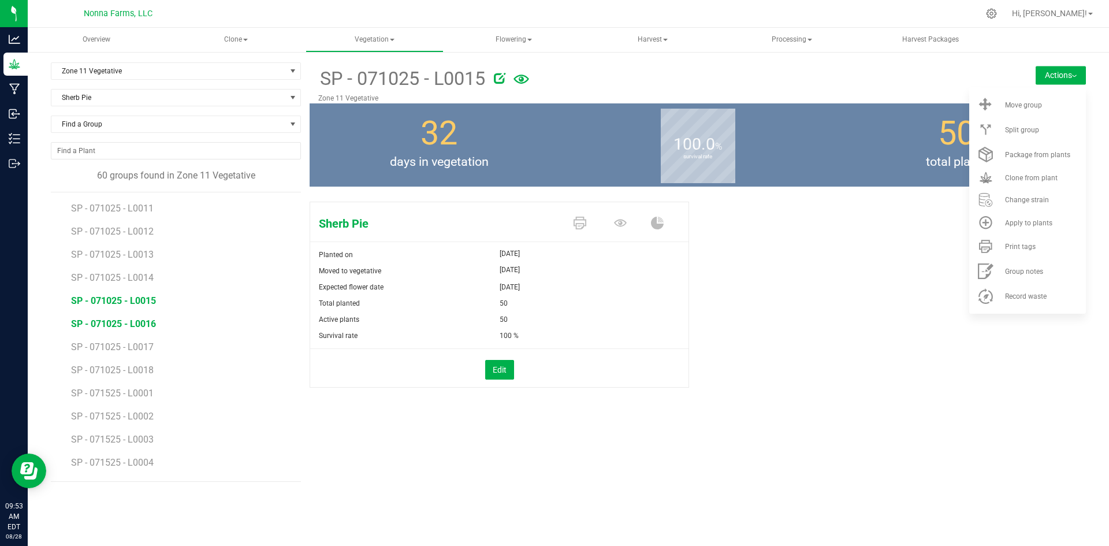
click at [124, 327] on span "SP - 071025 - L0016" at bounding box center [113, 323] width 85 height 11
click at [1026, 252] on li "Print tags" at bounding box center [1027, 246] width 117 height 25
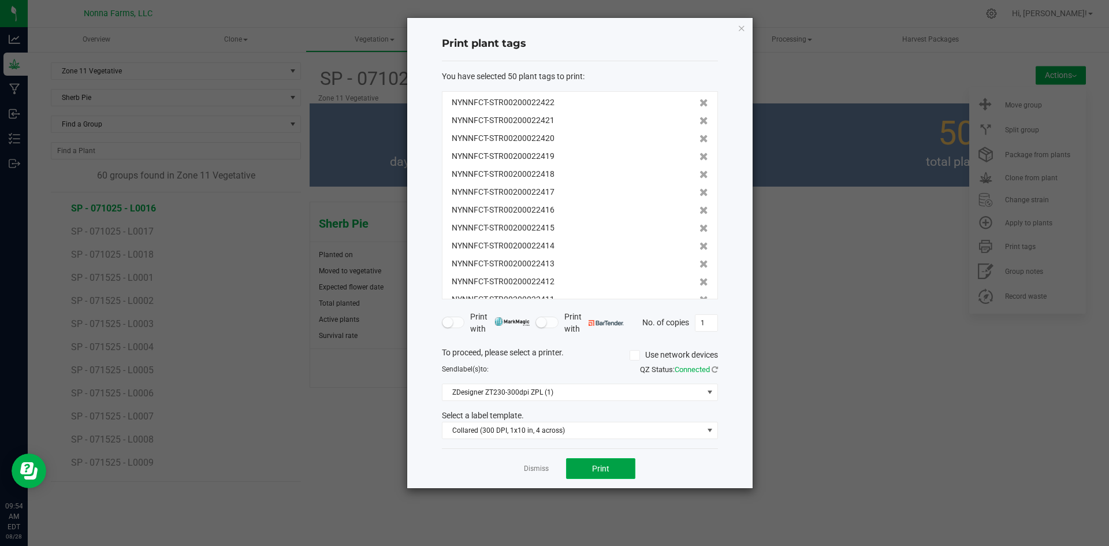
click at [594, 468] on span "Print" at bounding box center [600, 468] width 17 height 9
click at [530, 467] on link "Dismiss" at bounding box center [536, 469] width 25 height 10
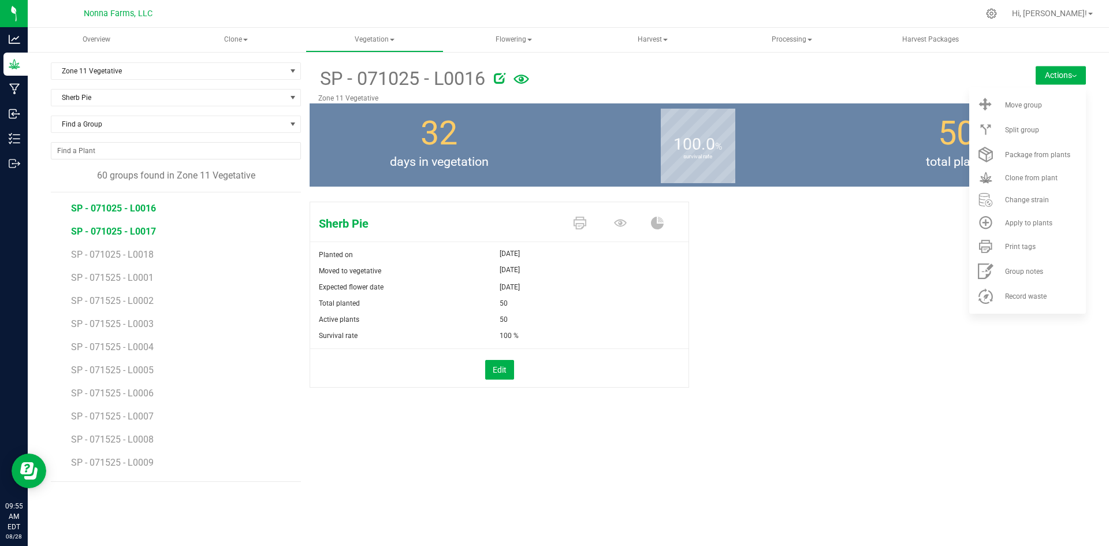
click at [128, 227] on span "SP - 071025 - L0017" at bounding box center [113, 231] width 85 height 11
click at [1018, 255] on li "Print tags" at bounding box center [1027, 246] width 117 height 25
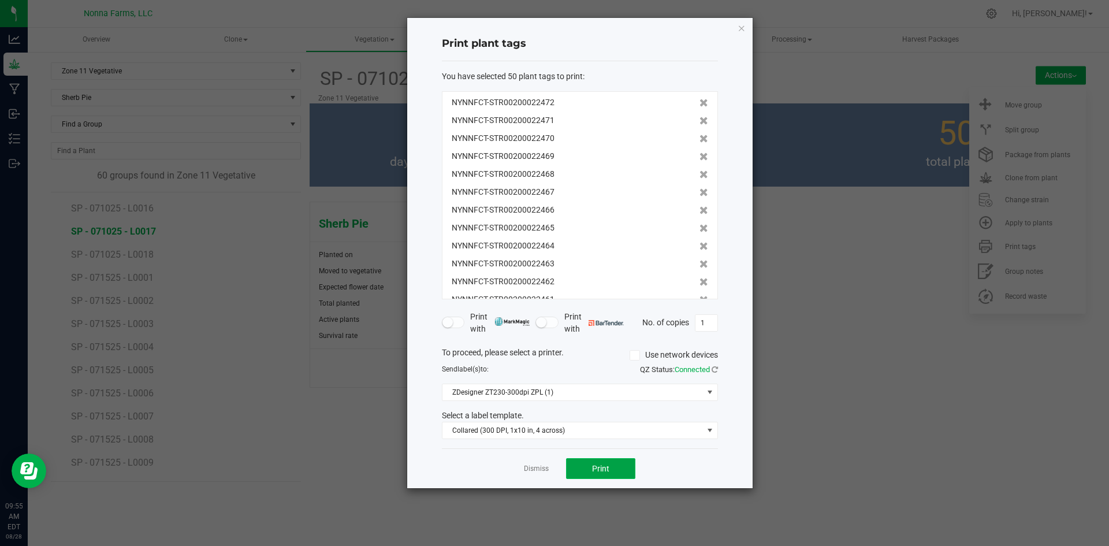
click at [587, 471] on button "Print" at bounding box center [600, 468] width 69 height 21
click at [535, 470] on link "Dismiss" at bounding box center [536, 469] width 25 height 10
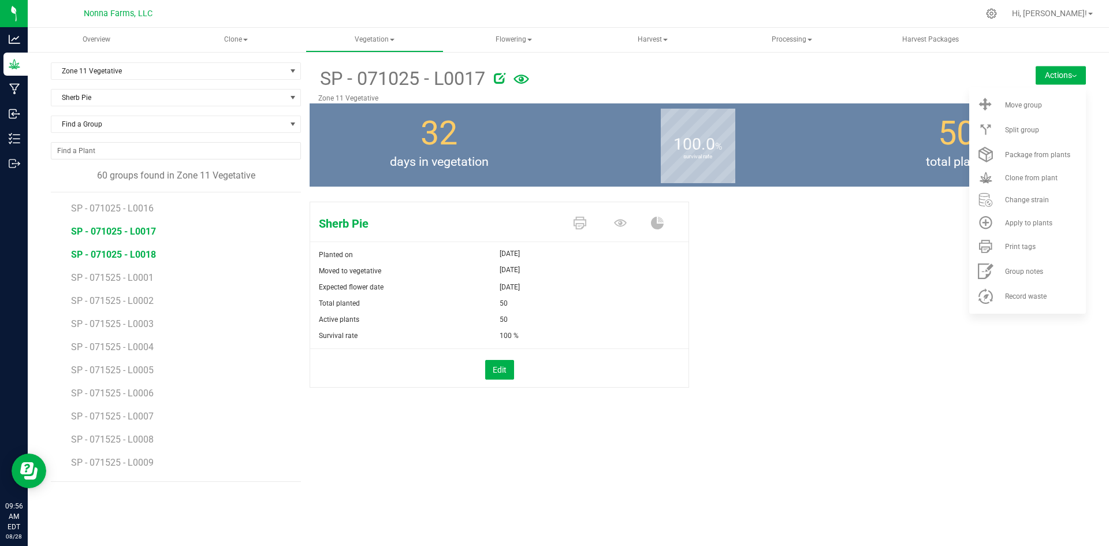
click at [146, 255] on span "SP - 071025 - L0018" at bounding box center [113, 254] width 85 height 11
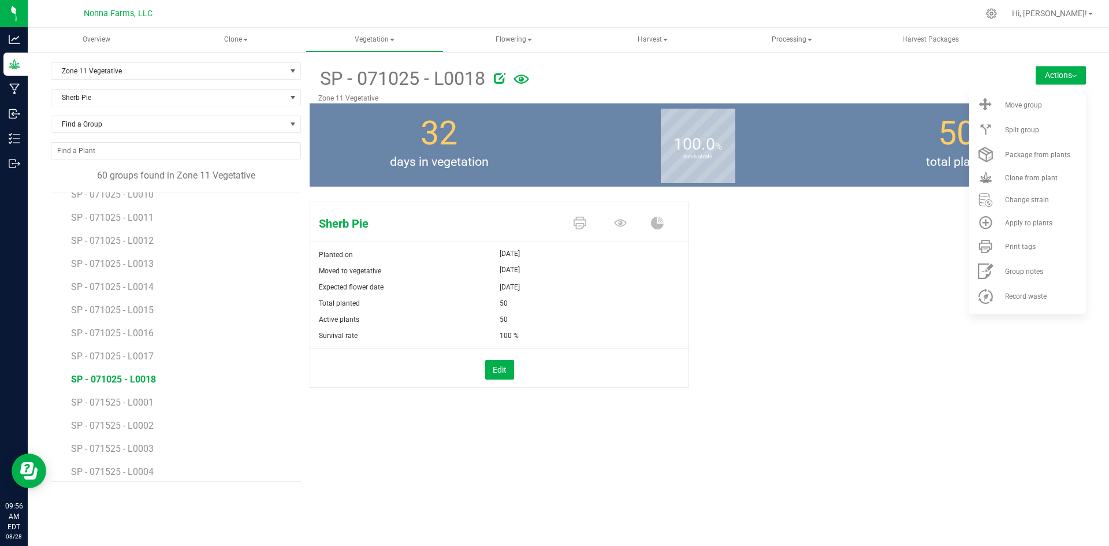
scroll to position [240, 0]
click at [1026, 244] on span "Print tags" at bounding box center [1020, 247] width 31 height 8
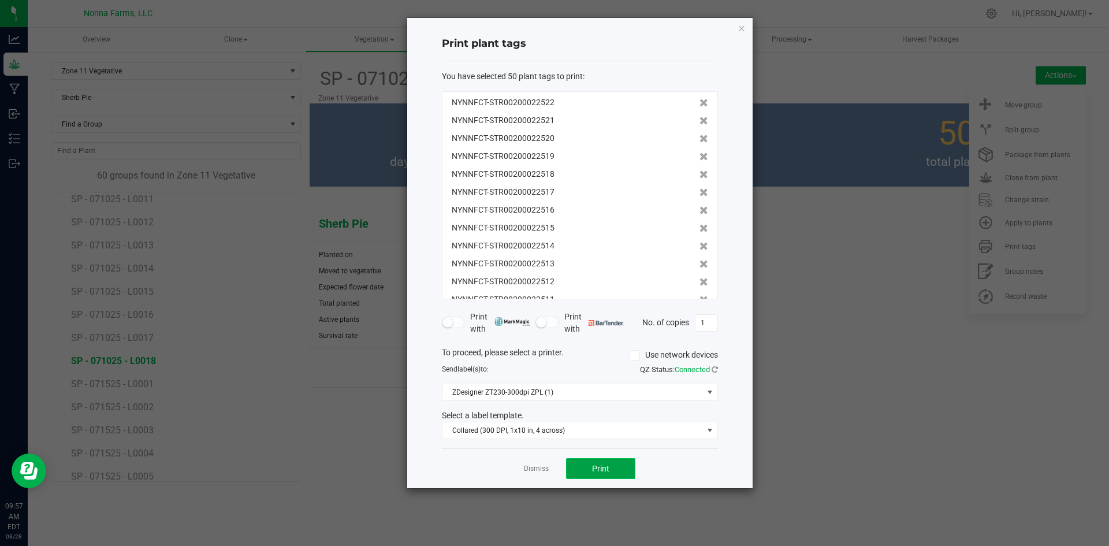
click at [610, 475] on button "Print" at bounding box center [600, 468] width 69 height 21
click at [540, 470] on link "Dismiss" at bounding box center [536, 469] width 25 height 10
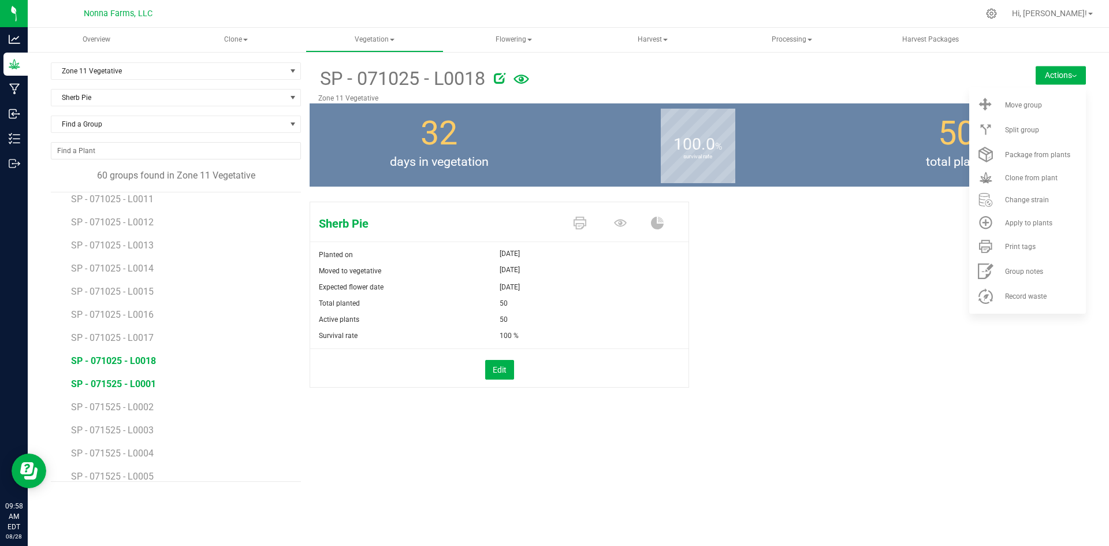
click at [125, 388] on span "SP - 071525 - L0001" at bounding box center [113, 383] width 85 height 11
click at [1054, 245] on div "Print tags" at bounding box center [1044, 247] width 79 height 8
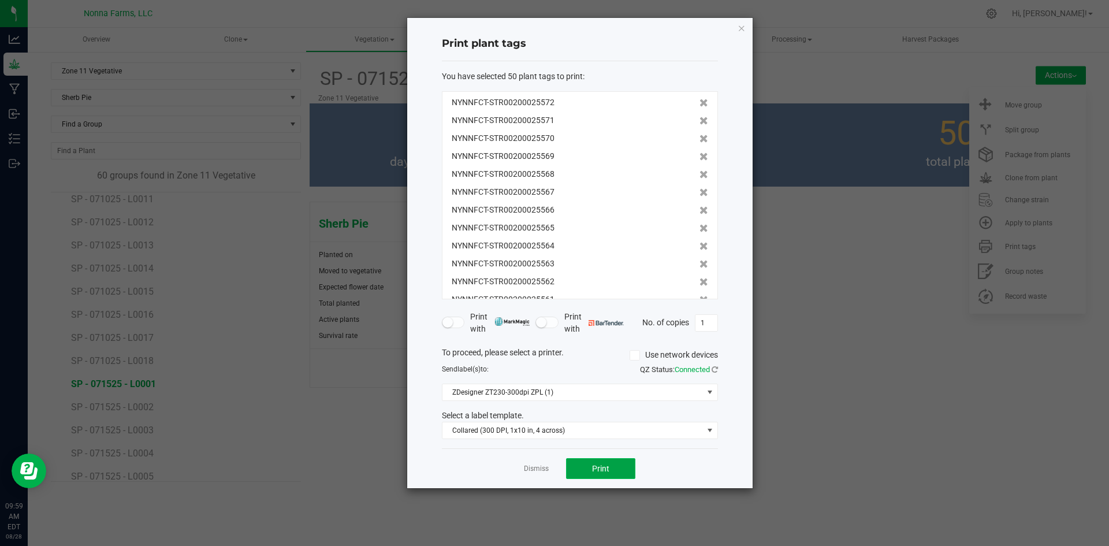
click at [603, 467] on span "Print" at bounding box center [600, 468] width 17 height 9
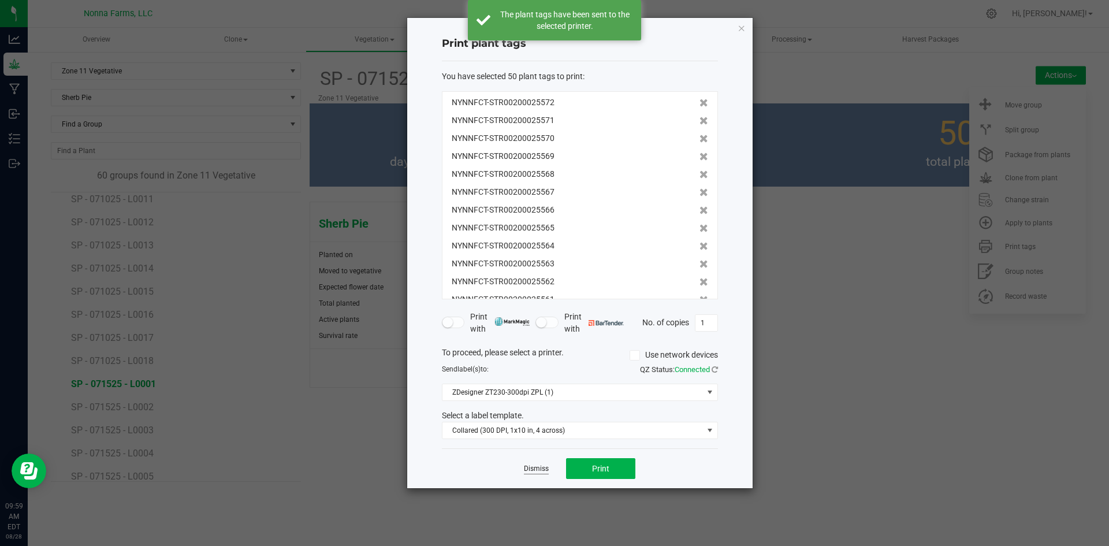
click at [537, 466] on link "Dismiss" at bounding box center [536, 469] width 25 height 10
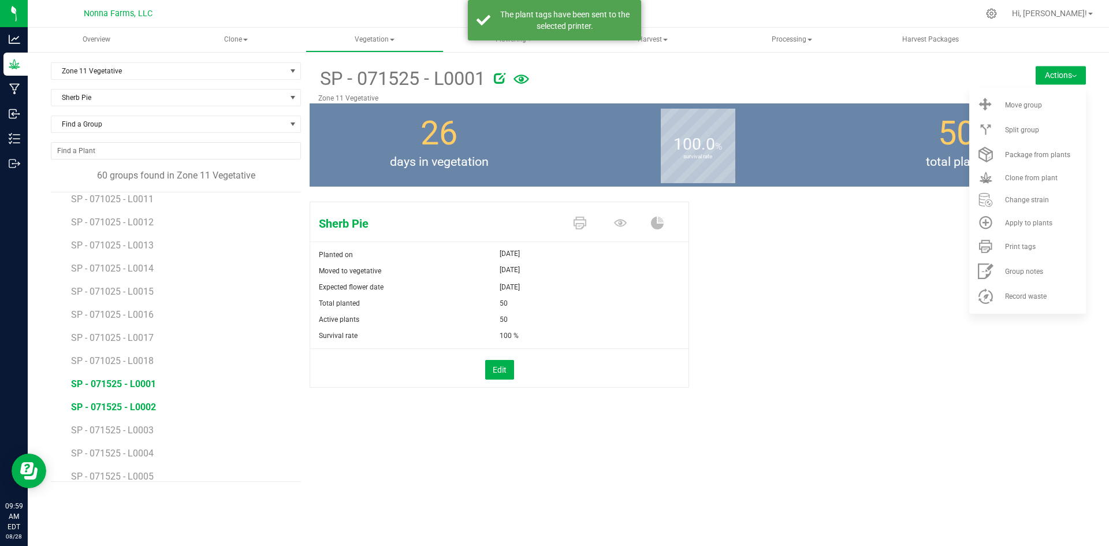
drag, startPoint x: 142, startPoint y: 407, endPoint x: 148, endPoint y: 407, distance: 6.9
click at [148, 407] on span "SP - 071525 - L0002" at bounding box center [113, 406] width 85 height 11
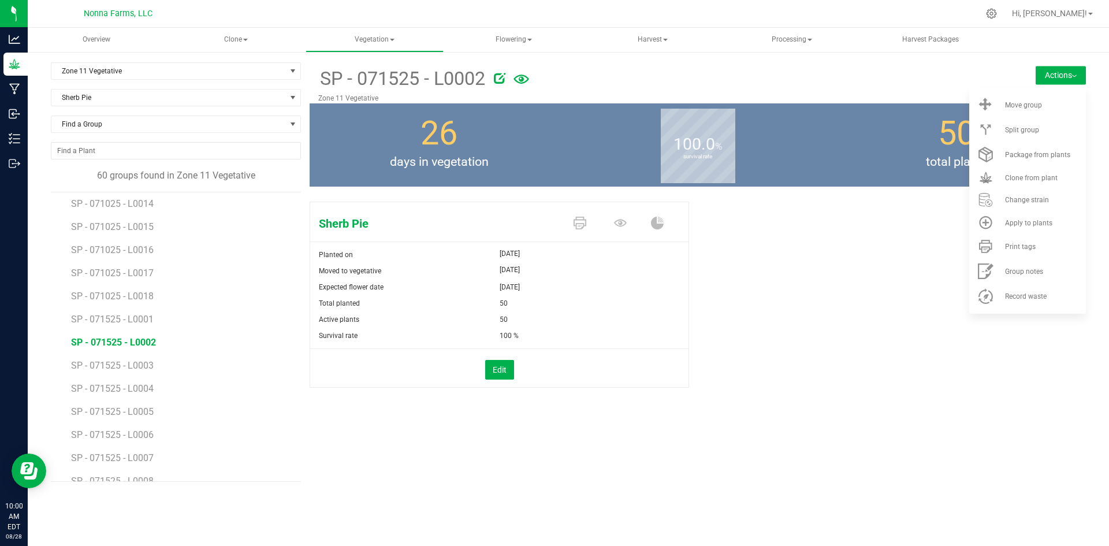
scroll to position [298, 0]
click at [1049, 252] on li "Print tags" at bounding box center [1027, 246] width 117 height 25
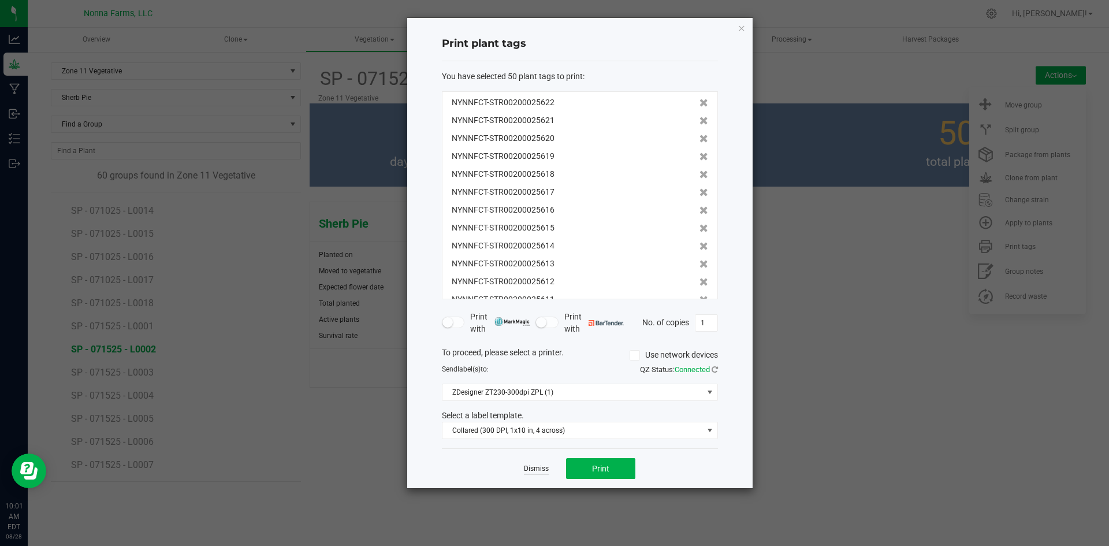
click at [537, 470] on link "Dismiss" at bounding box center [536, 469] width 25 height 10
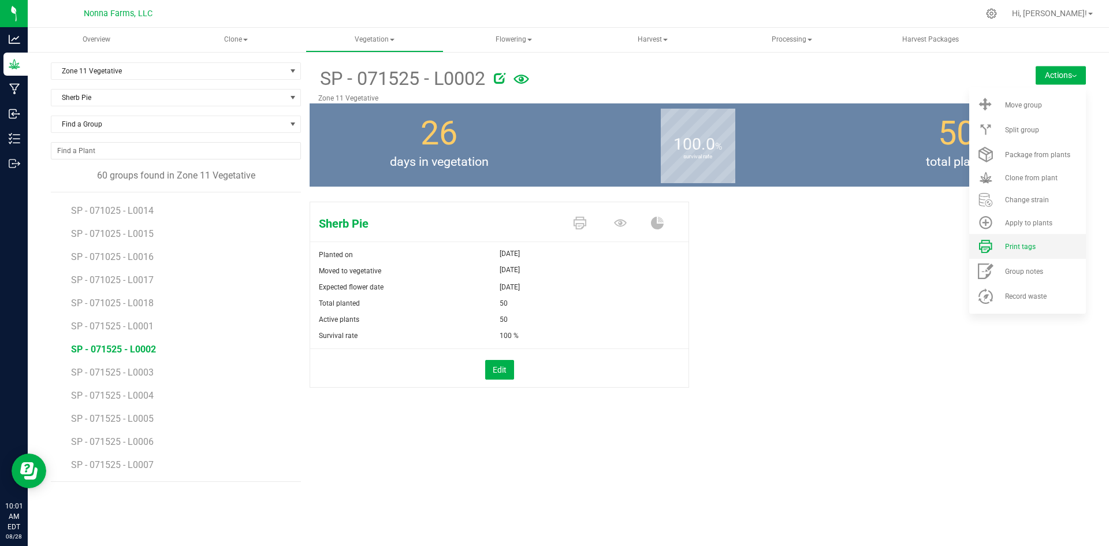
click at [996, 254] on span at bounding box center [986, 247] width 28 height 16
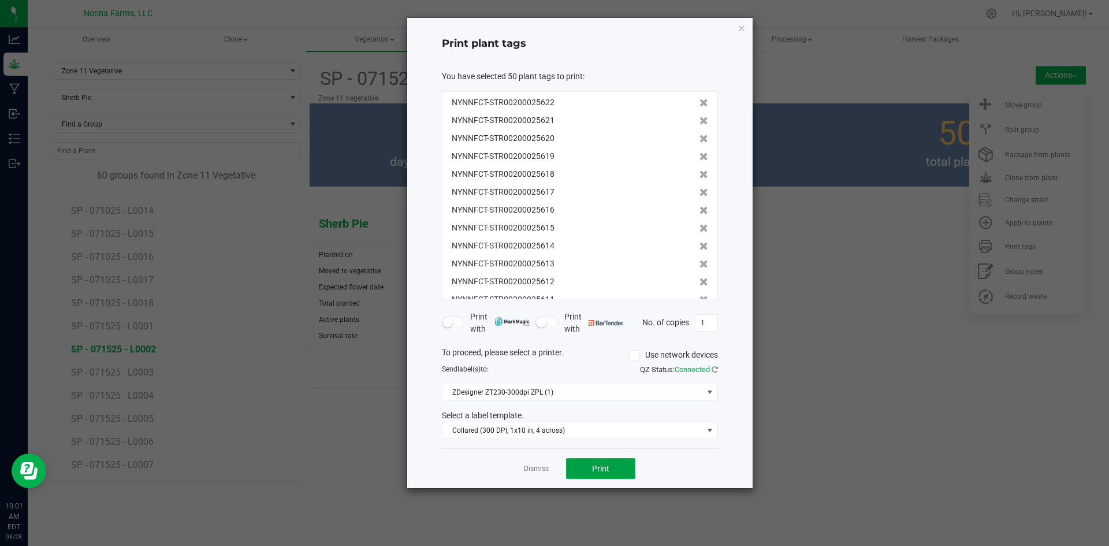
click at [597, 463] on button "Print" at bounding box center [600, 468] width 69 height 21
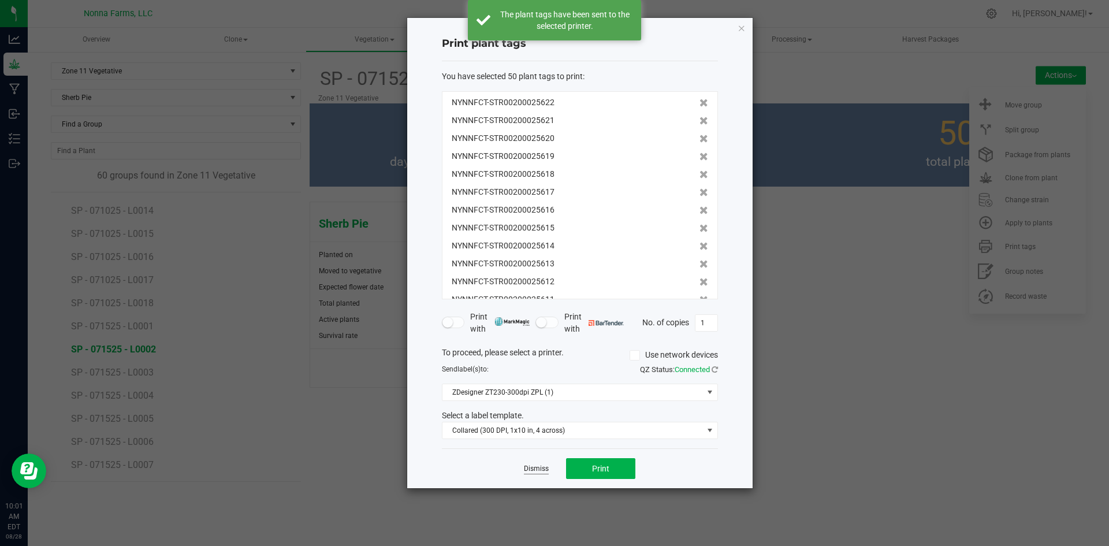
click at [533, 471] on link "Dismiss" at bounding box center [536, 469] width 25 height 10
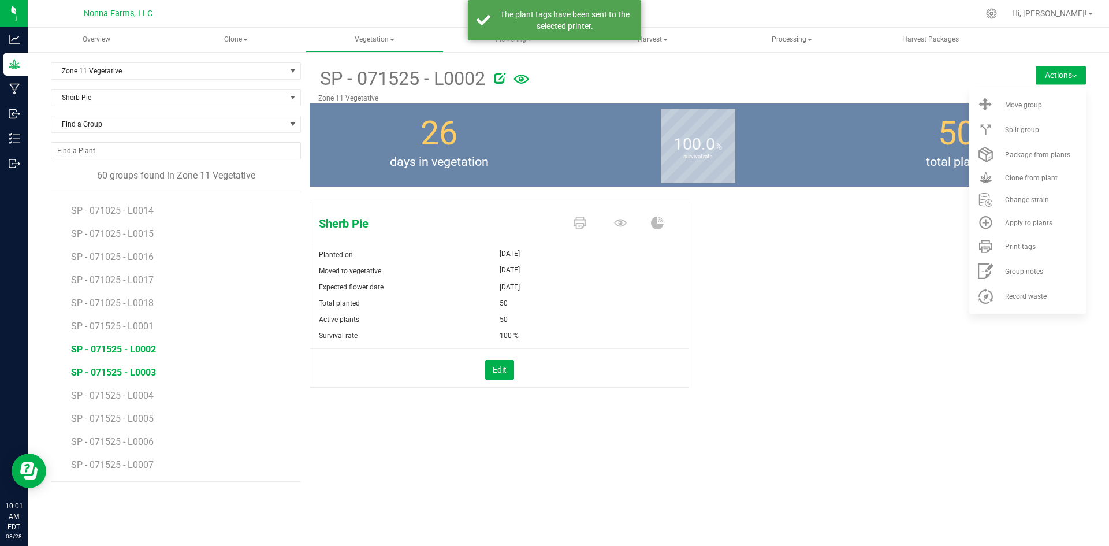
click at [136, 371] on span "SP - 071525 - L0003" at bounding box center [113, 372] width 85 height 11
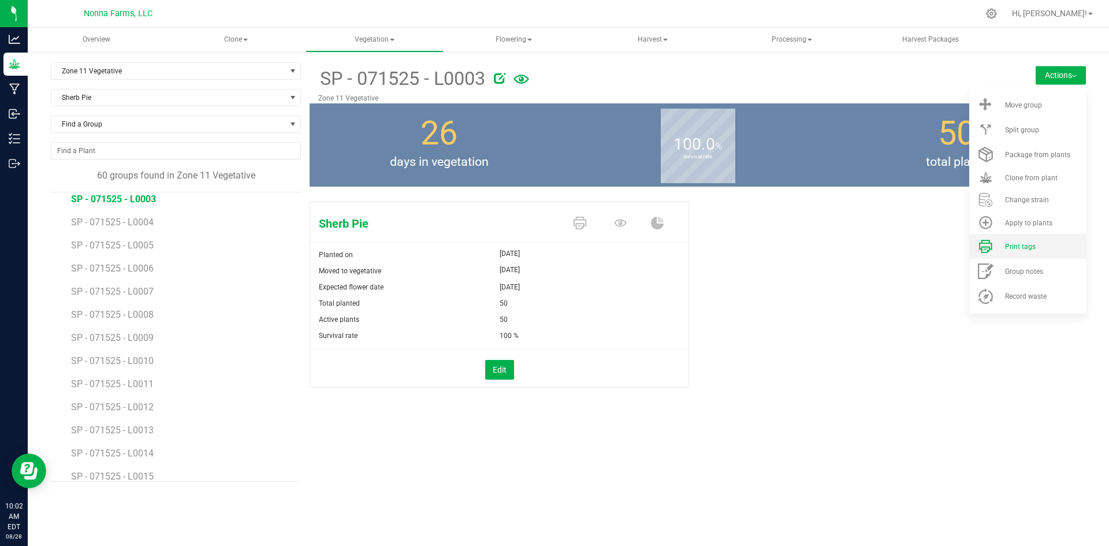
click at [1024, 239] on li "Print tags" at bounding box center [1027, 246] width 117 height 25
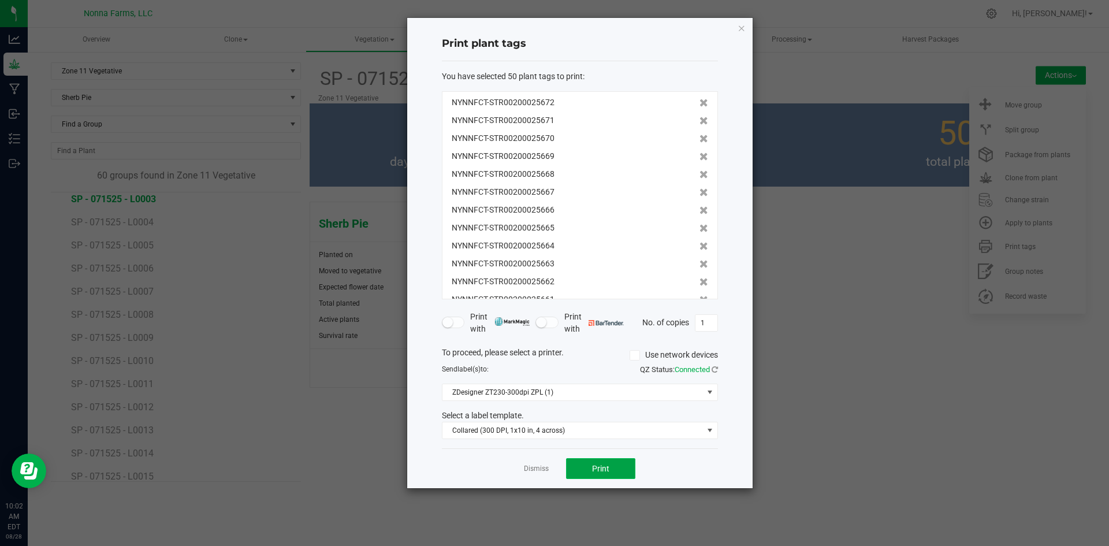
click at [607, 474] on button "Print" at bounding box center [600, 468] width 69 height 21
click at [535, 463] on app-cancel-button "Dismiss" at bounding box center [536, 469] width 25 height 12
click at [535, 474] on link "Dismiss" at bounding box center [536, 469] width 25 height 10
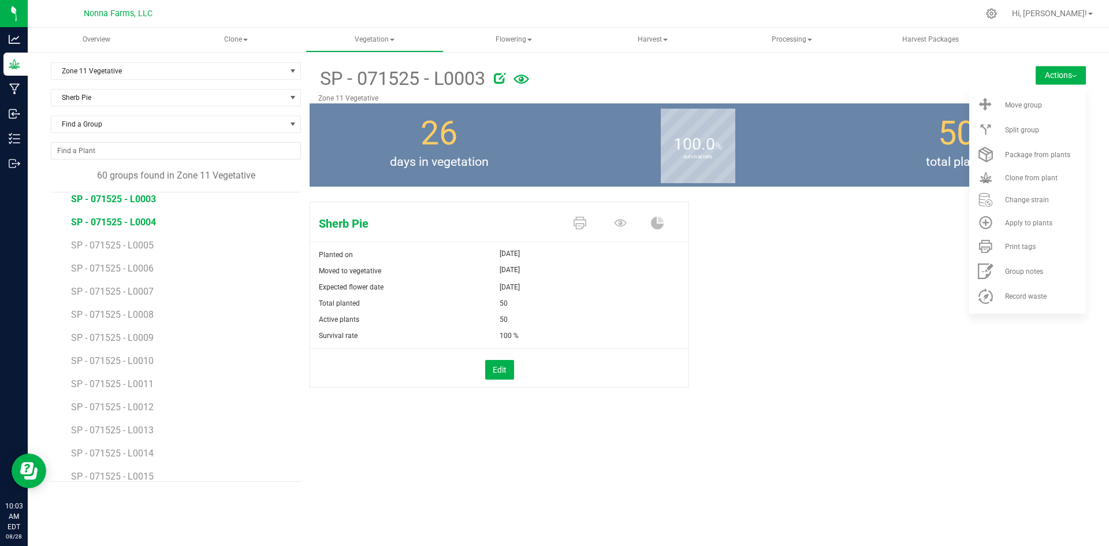
click at [112, 221] on span "SP - 071525 - L0004" at bounding box center [113, 222] width 85 height 11
drag, startPoint x: 1006, startPoint y: 252, endPoint x: 992, endPoint y: 254, distance: 14.5
click at [1006, 252] on li "Print tags" at bounding box center [1027, 246] width 117 height 25
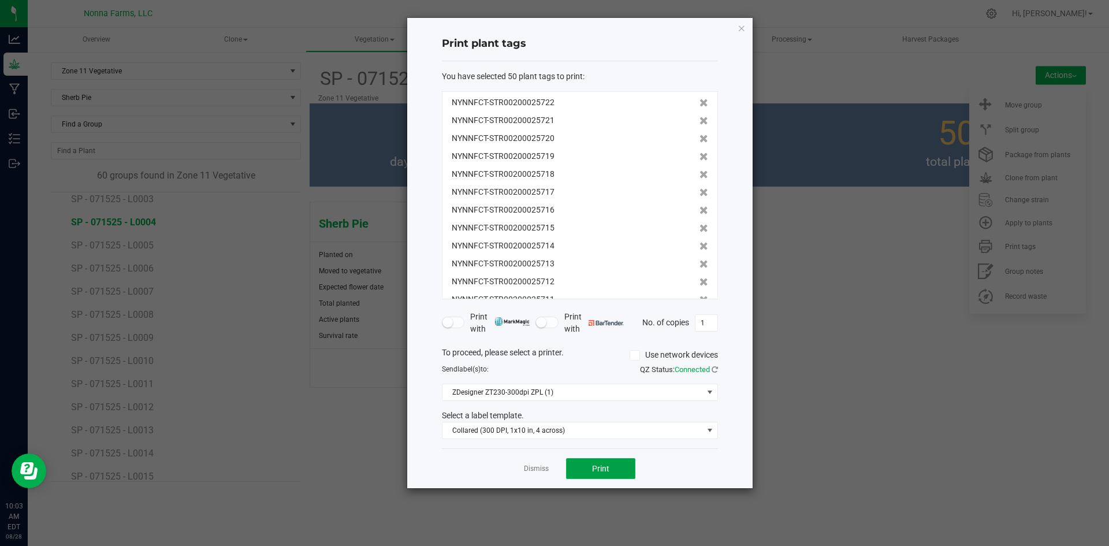
click at [606, 475] on button "Print" at bounding box center [600, 468] width 69 height 21
click at [537, 472] on link "Dismiss" at bounding box center [536, 469] width 25 height 10
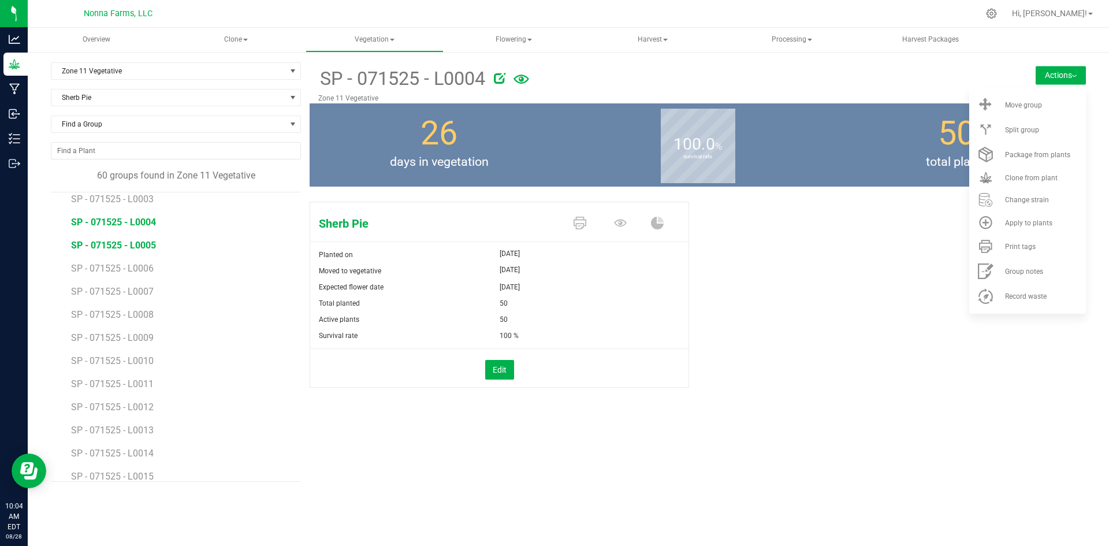
click at [138, 243] on span "SP - 071525 - L0005" at bounding box center [113, 245] width 85 height 11
click at [1029, 246] on span "Print tags" at bounding box center [1020, 247] width 31 height 8
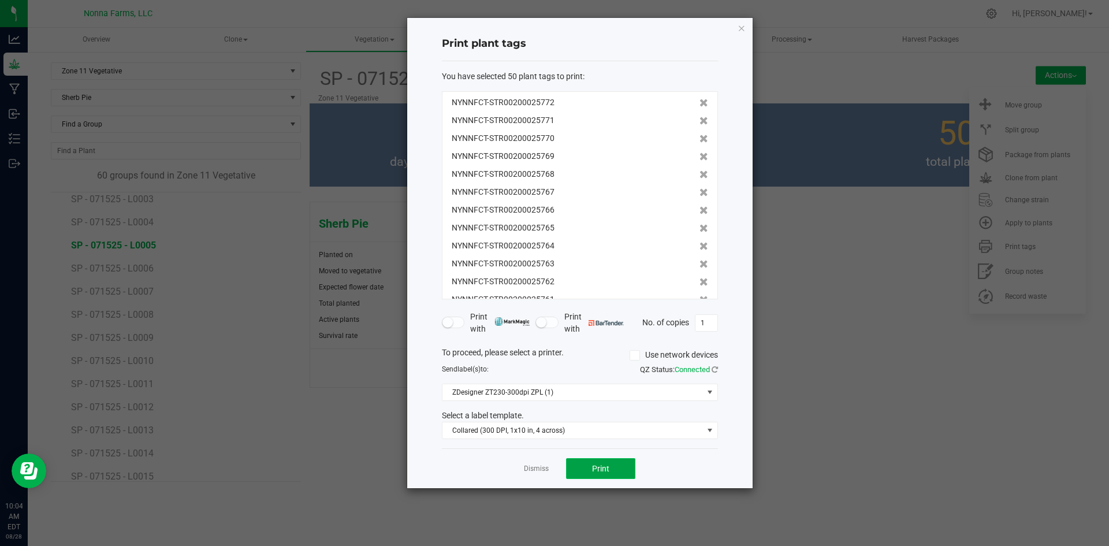
click at [614, 471] on button "Print" at bounding box center [600, 468] width 69 height 21
click at [534, 471] on link "Dismiss" at bounding box center [536, 469] width 25 height 10
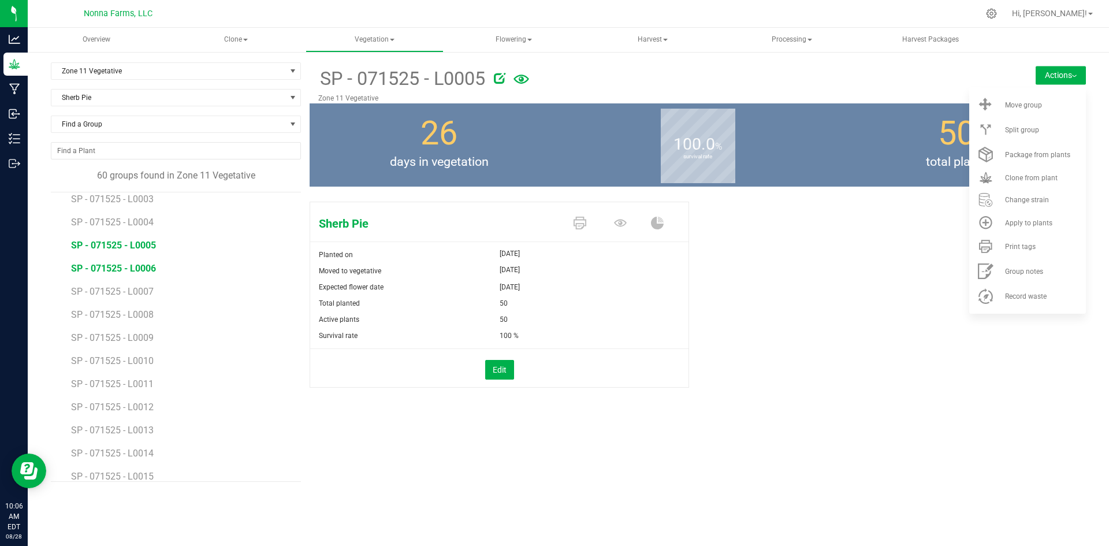
click at [133, 273] on span "SP - 071525 - L0006" at bounding box center [113, 268] width 85 height 11
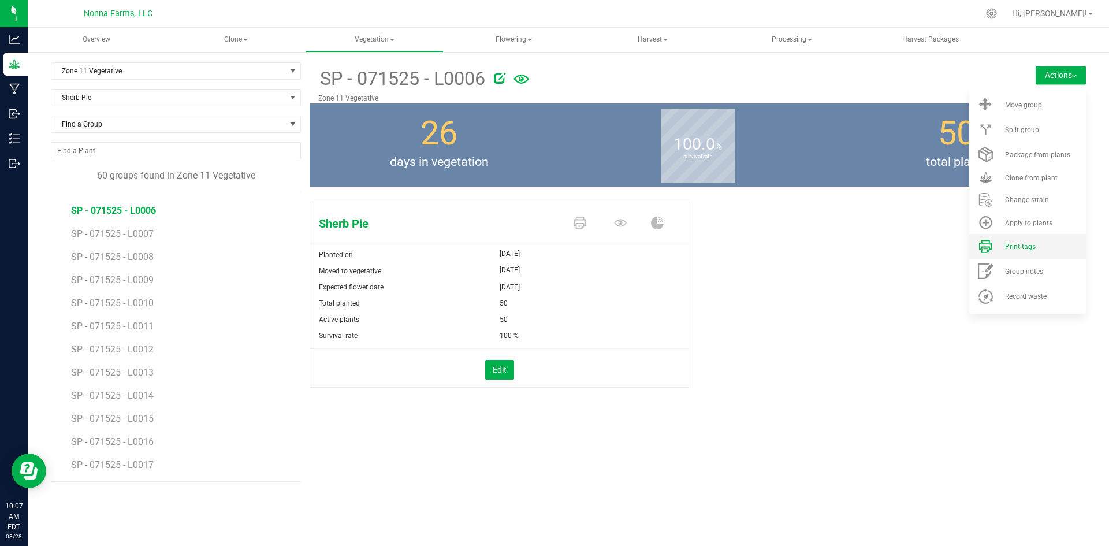
click at [1009, 252] on li "Print tags" at bounding box center [1027, 246] width 117 height 25
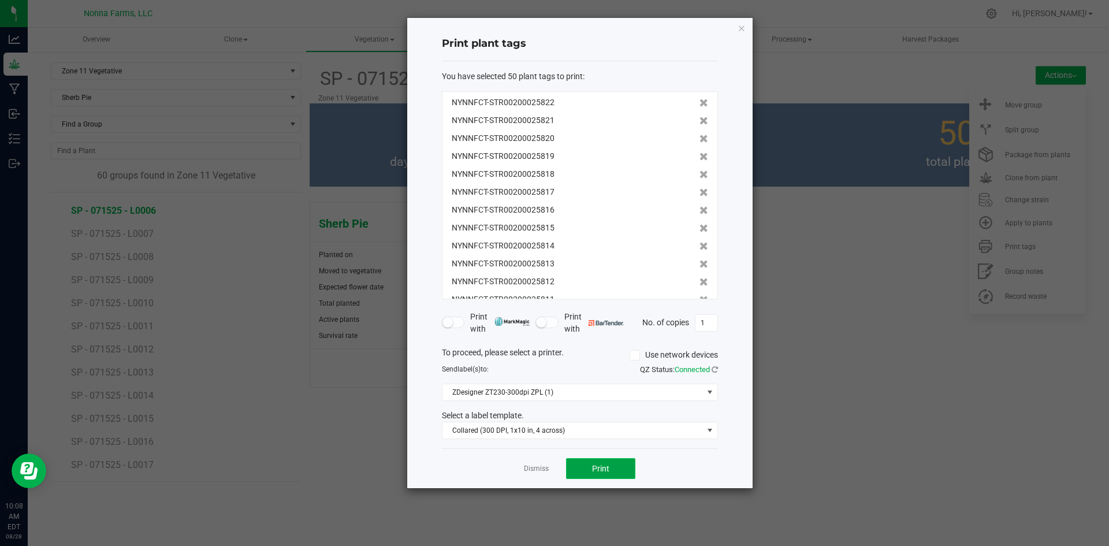
click at [606, 474] on button "Print" at bounding box center [600, 468] width 69 height 21
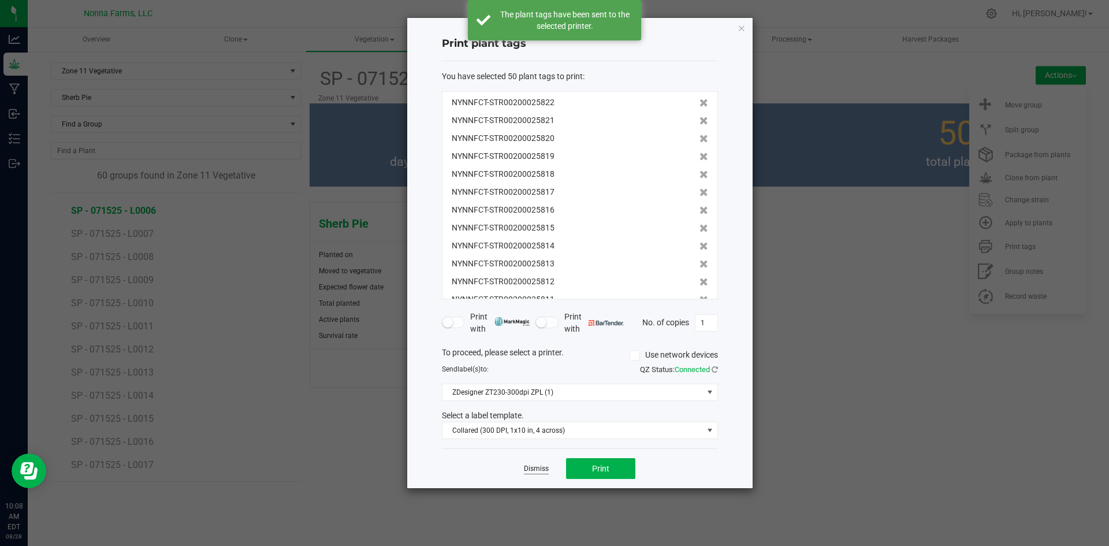
click at [526, 469] on link "Dismiss" at bounding box center [536, 469] width 25 height 10
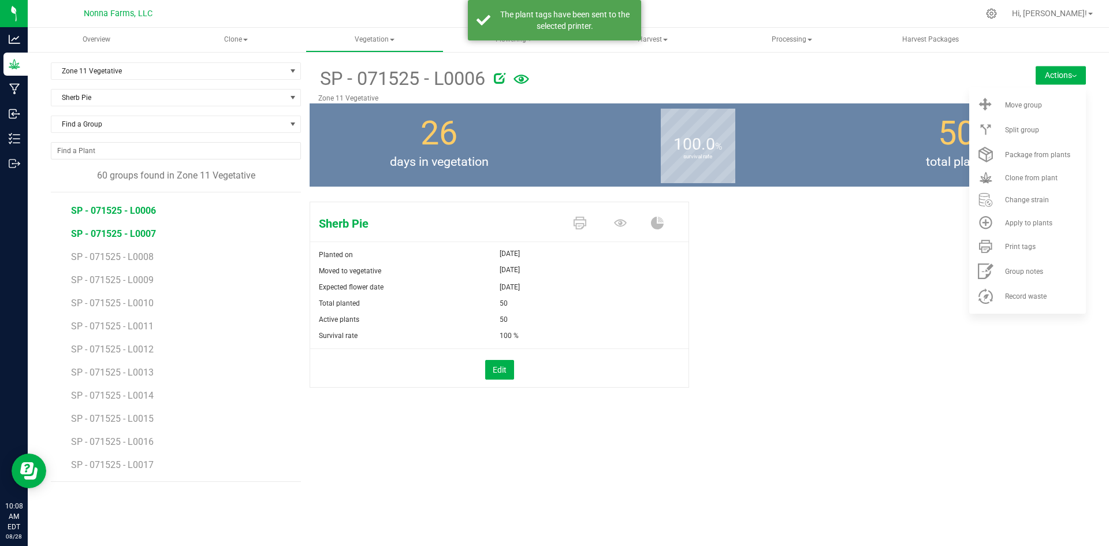
click at [132, 230] on span "SP - 071525 - L0007" at bounding box center [113, 233] width 85 height 11
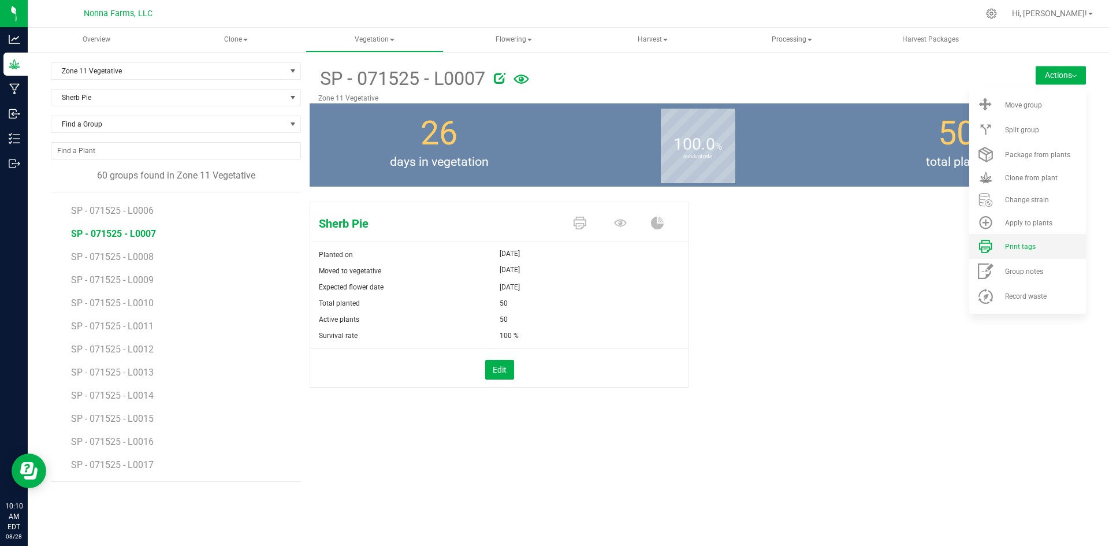
click at [1017, 243] on span "Print tags" at bounding box center [1020, 247] width 31 height 8
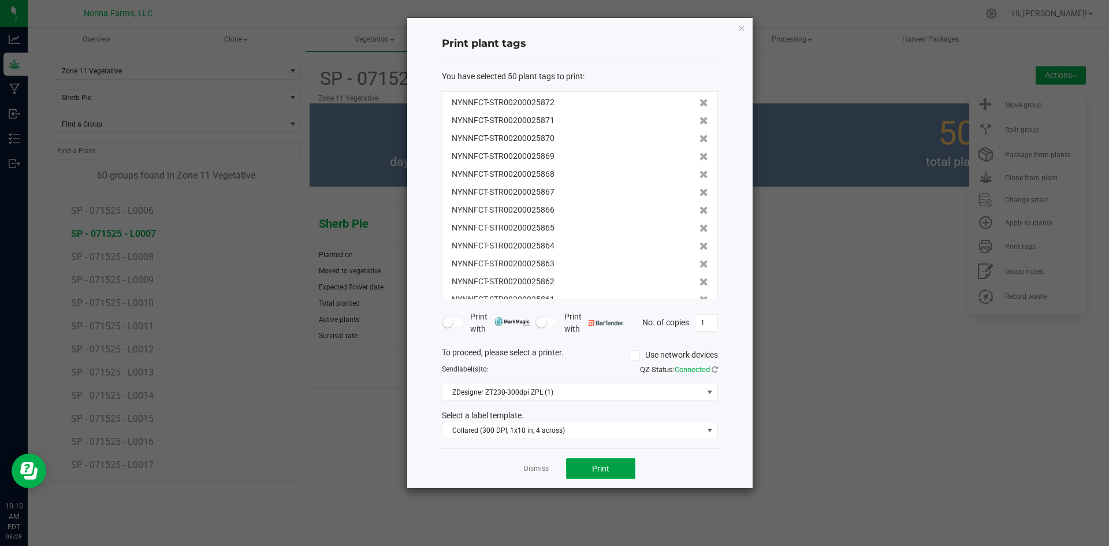
click at [604, 469] on span "Print" at bounding box center [600, 468] width 17 height 9
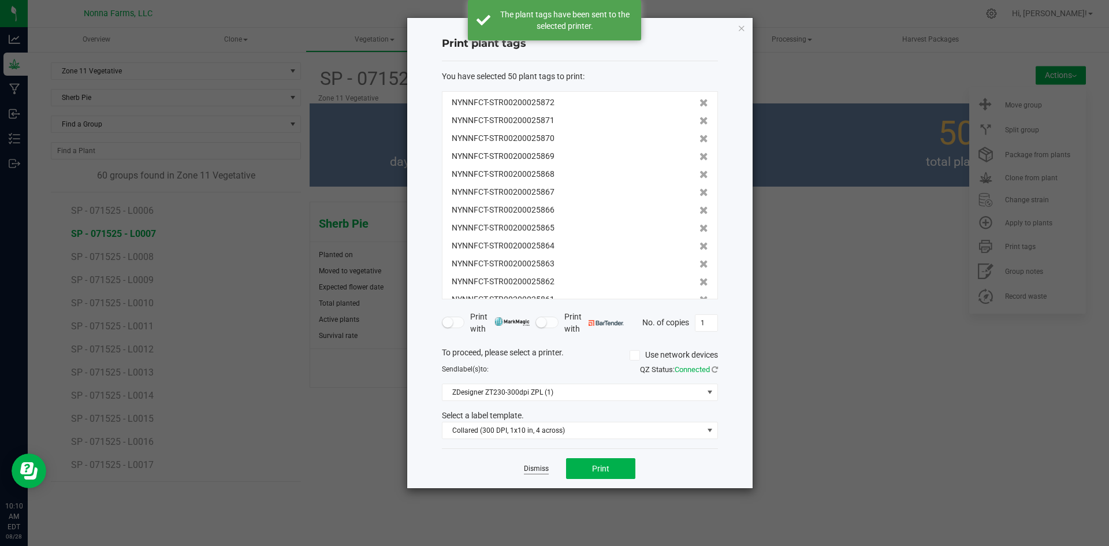
click at [535, 468] on link "Dismiss" at bounding box center [536, 469] width 25 height 10
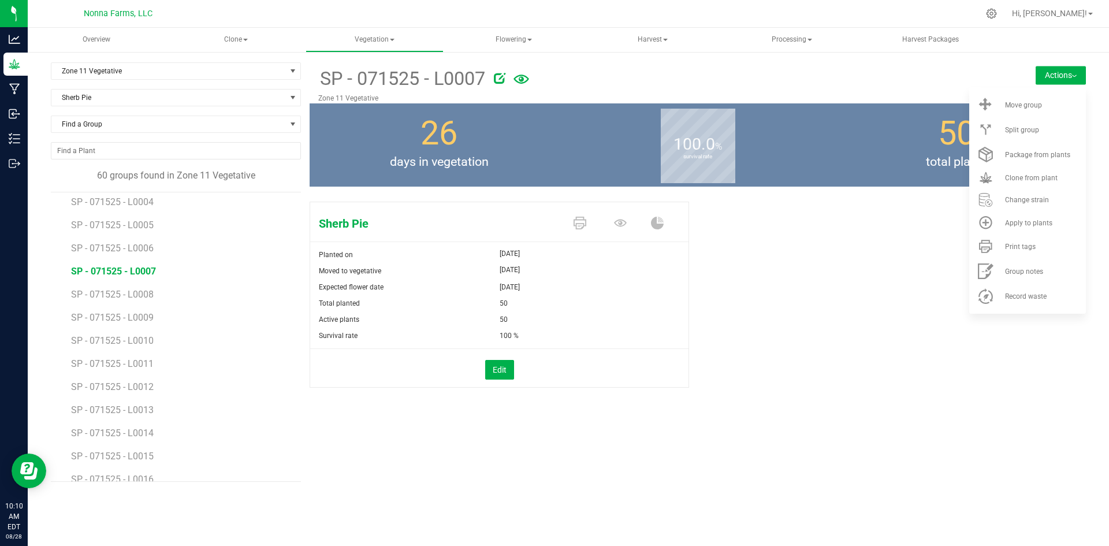
scroll to position [462, 0]
click at [148, 328] on span "SP - 071525 - L0008" at bounding box center [113, 323] width 85 height 11
click at [1028, 245] on span "Print tags" at bounding box center [1020, 247] width 31 height 8
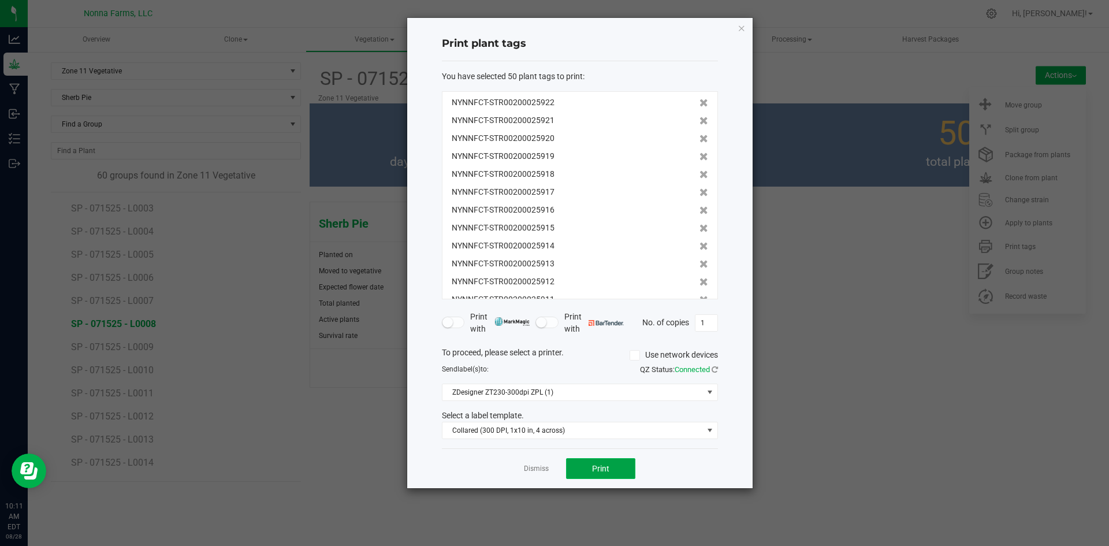
click at [612, 472] on button "Print" at bounding box center [600, 468] width 69 height 21
click at [539, 464] on link "Dismiss" at bounding box center [536, 469] width 25 height 10
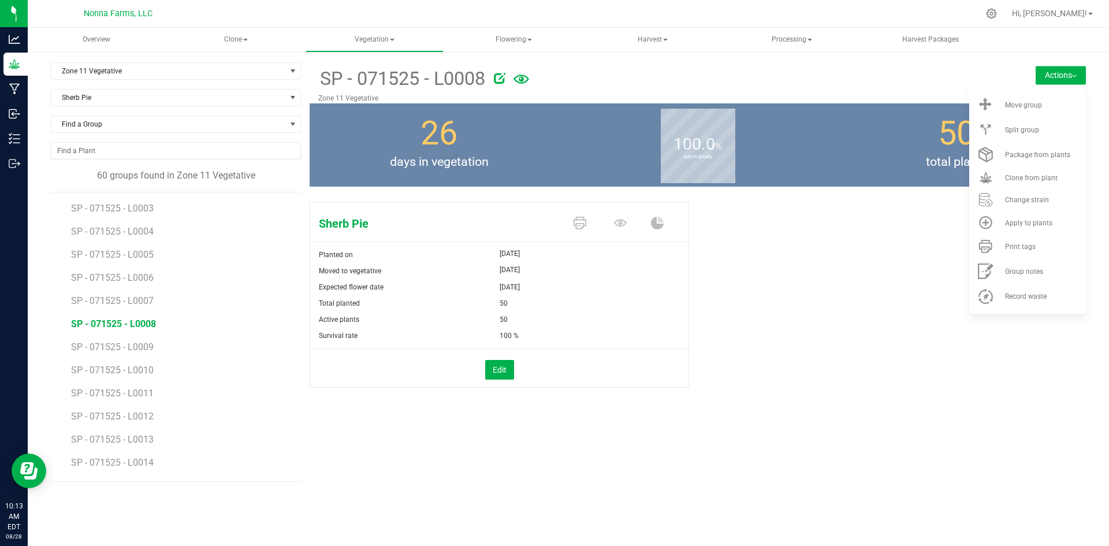
click at [128, 353] on li "SP - 071525 - L0009" at bounding box center [182, 342] width 222 height 23
click at [132, 346] on span "SP - 071525 - L0009" at bounding box center [113, 346] width 85 height 11
click at [1037, 251] on li "Print tags" at bounding box center [1027, 246] width 117 height 25
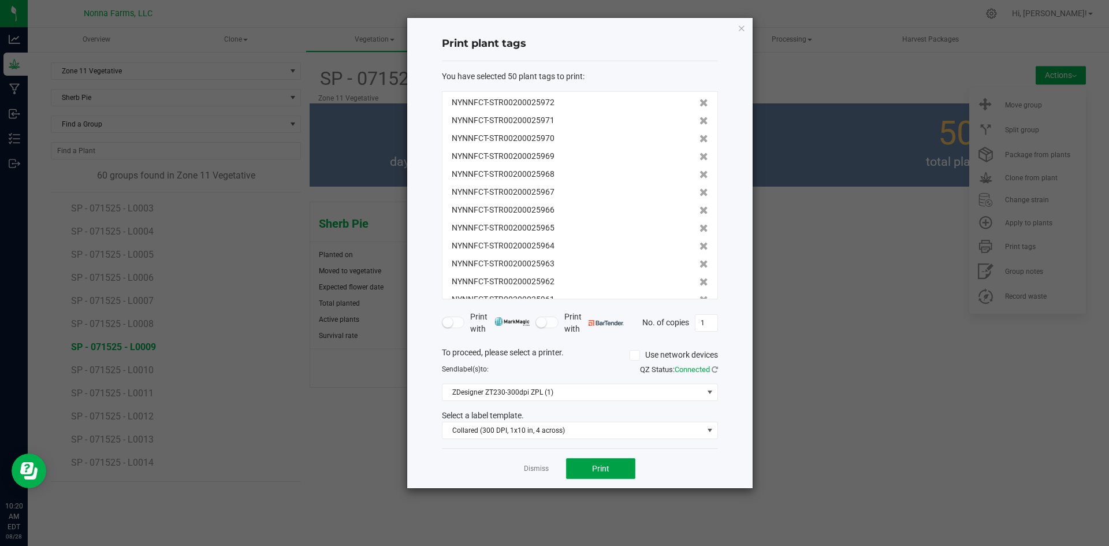
click at [612, 467] on button "Print" at bounding box center [600, 468] width 69 height 21
click at [526, 466] on link "Dismiss" at bounding box center [536, 469] width 25 height 10
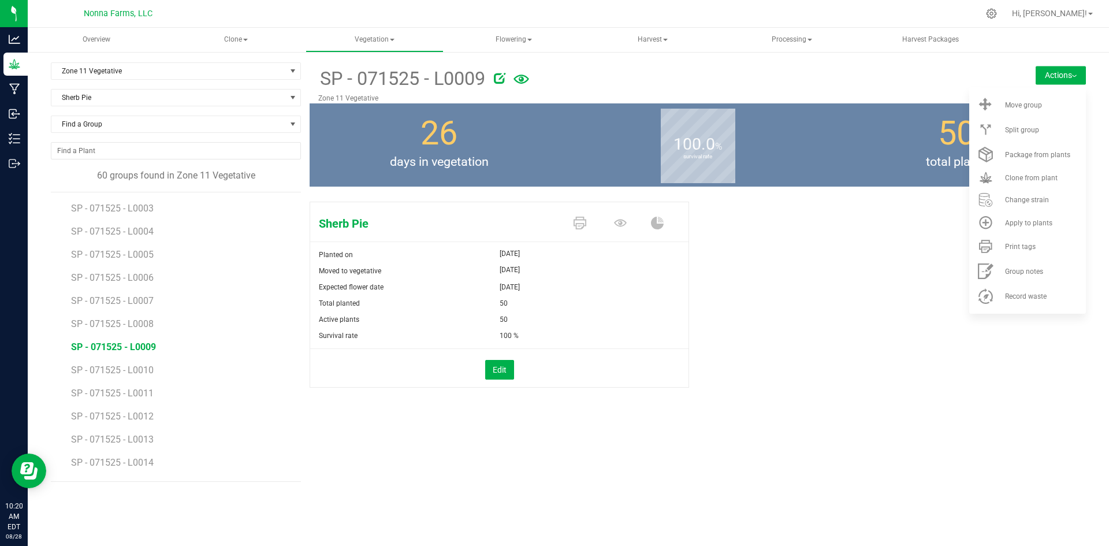
click at [142, 363] on li "SP - 071525 - L0010" at bounding box center [182, 365] width 222 height 23
click at [139, 369] on span "SP - 071525 - L0010" at bounding box center [113, 369] width 85 height 11
click at [990, 249] on icon at bounding box center [985, 246] width 13 height 13
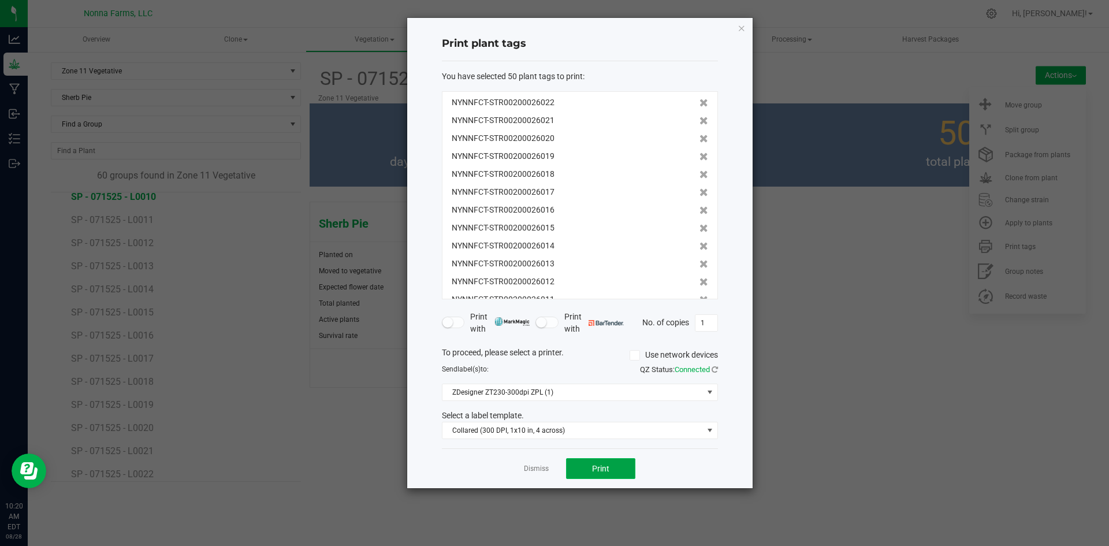
click at [608, 473] on span "Print" at bounding box center [600, 468] width 17 height 9
click at [535, 469] on link "Dismiss" at bounding box center [536, 469] width 25 height 10
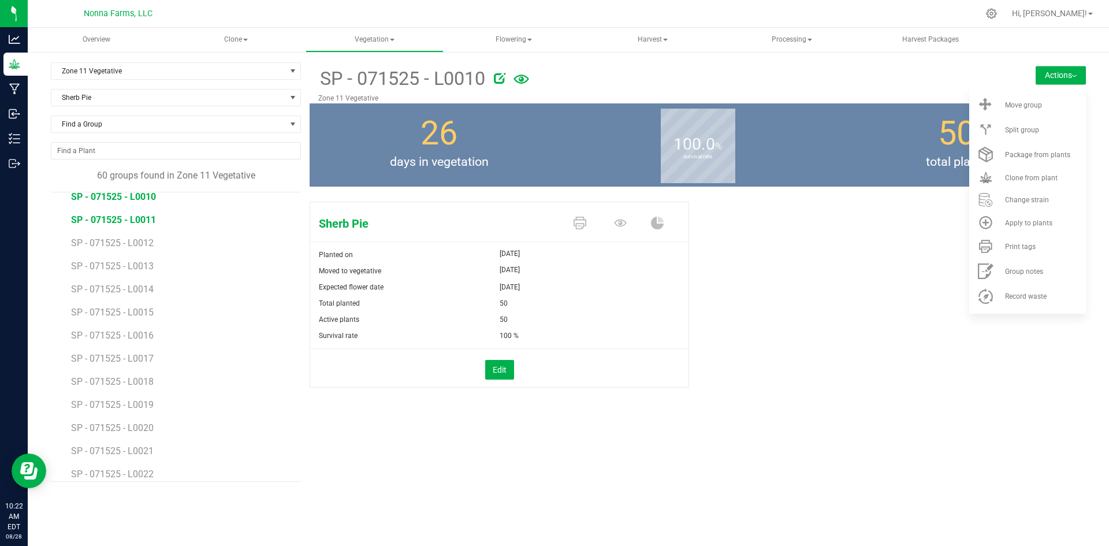
click at [136, 224] on span "SP - 071525 - L0011" at bounding box center [113, 219] width 85 height 11
click at [1021, 250] on span "Print tags" at bounding box center [1020, 247] width 31 height 8
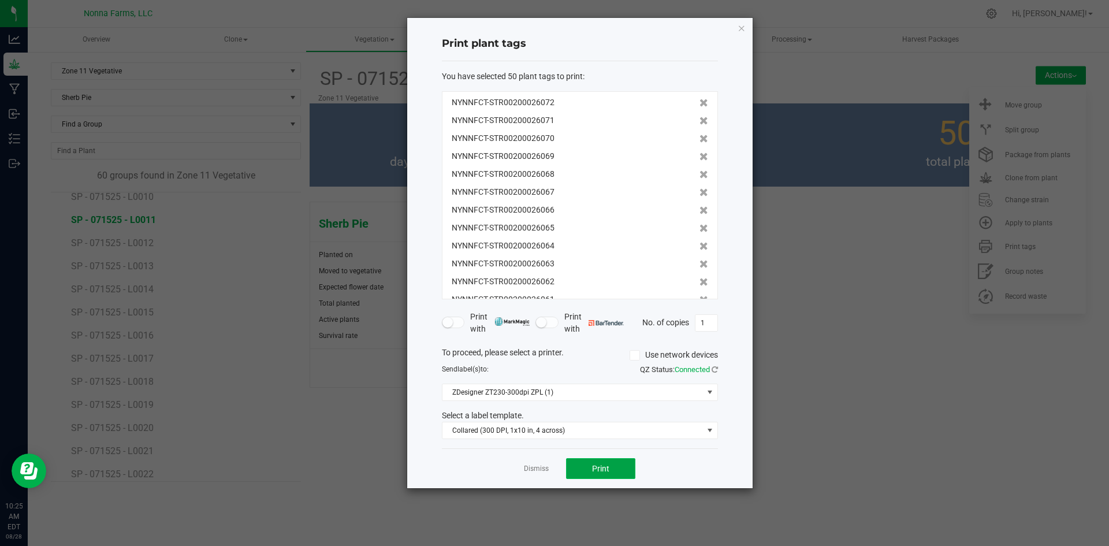
click at [600, 464] on span "Print" at bounding box center [600, 468] width 17 height 9
click at [524, 472] on link "Dismiss" at bounding box center [536, 469] width 25 height 10
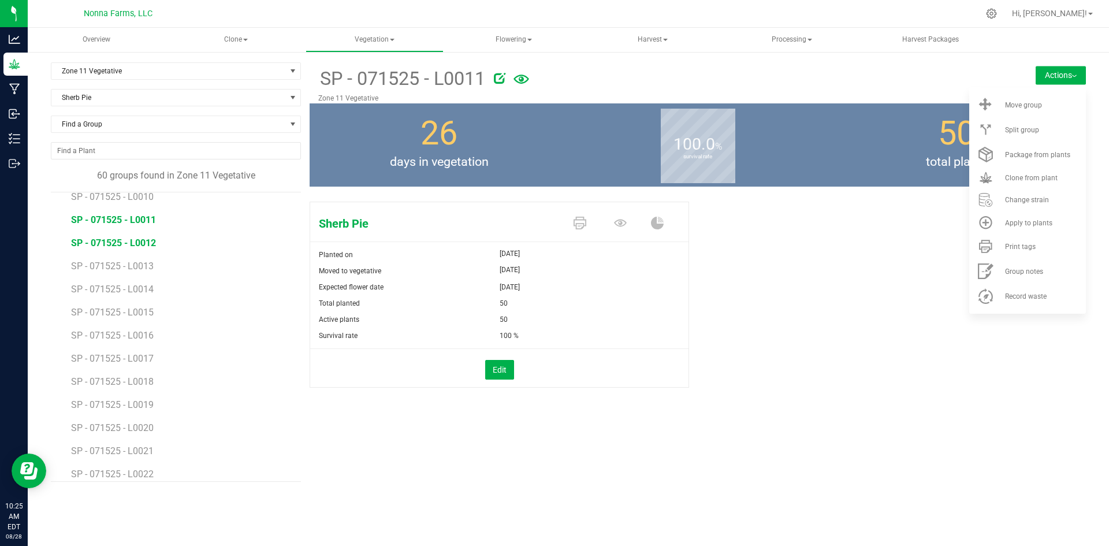
click at [144, 247] on span "SP - 071525 - L0012" at bounding box center [113, 242] width 85 height 11
click at [1030, 255] on li "Print tags" at bounding box center [1027, 246] width 117 height 25
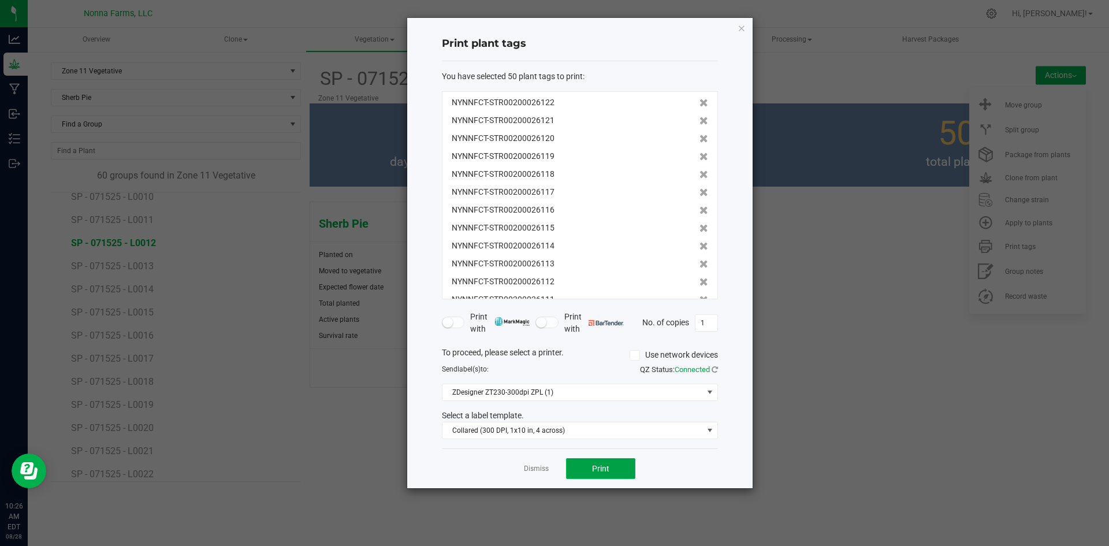
click at [613, 475] on button "Print" at bounding box center [600, 468] width 69 height 21
click at [529, 472] on link "Dismiss" at bounding box center [536, 469] width 25 height 10
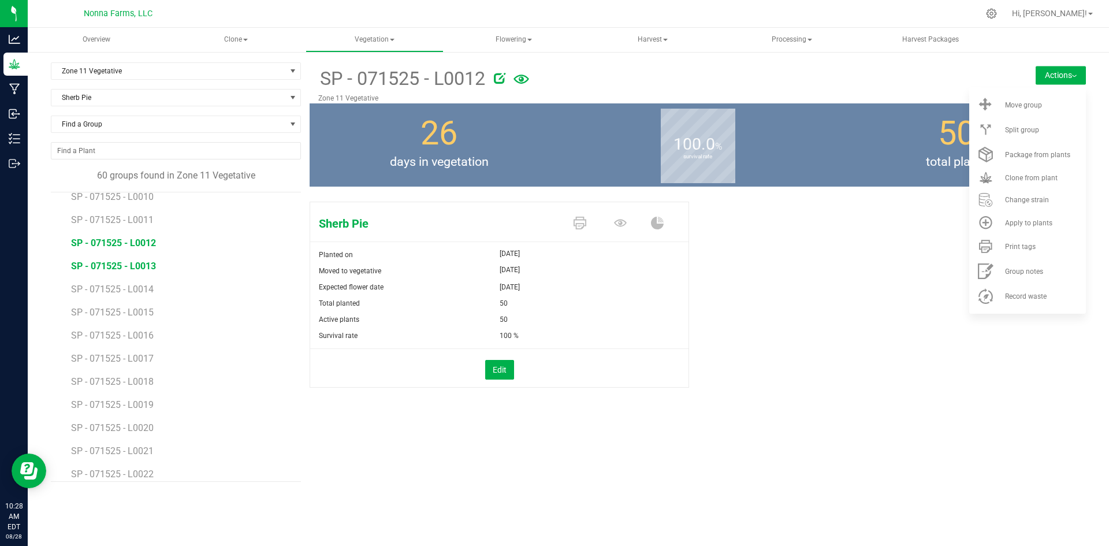
click at [113, 270] on span "SP - 071525 - L0013" at bounding box center [113, 266] width 85 height 11
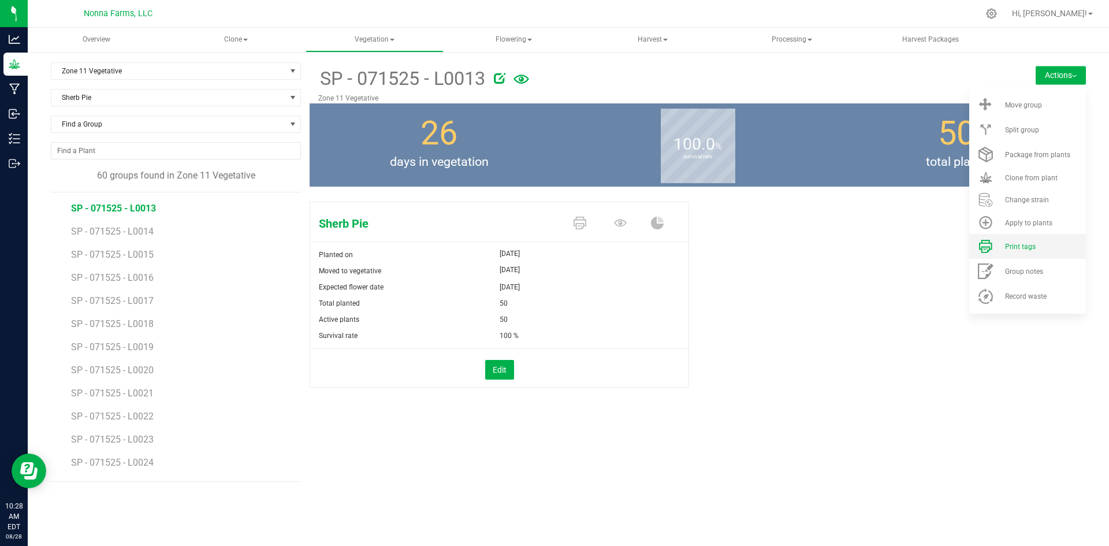
click at [1011, 245] on span "Print tags" at bounding box center [1020, 247] width 31 height 8
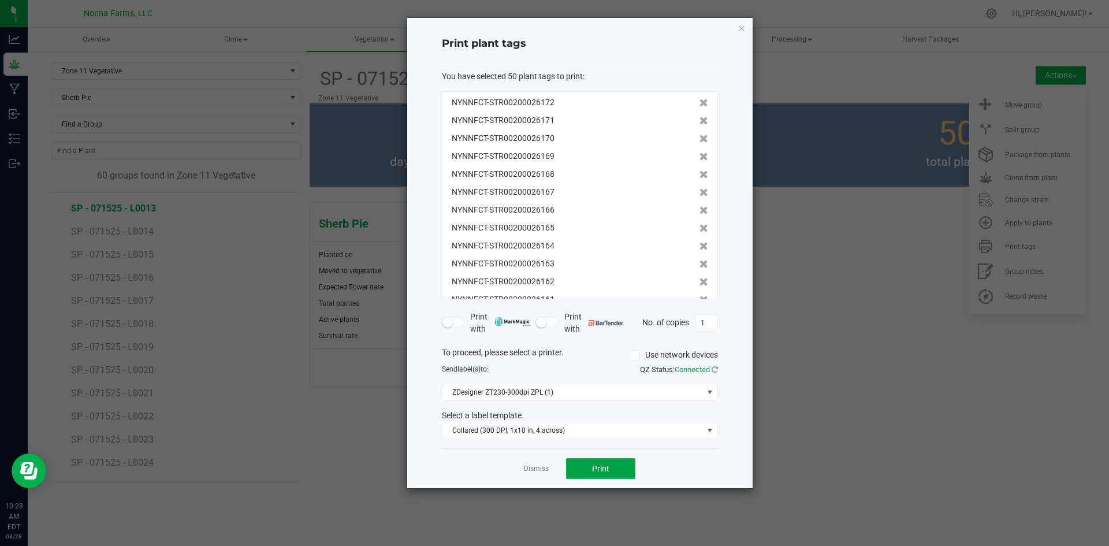
click at [608, 479] on button "Print" at bounding box center [600, 468] width 69 height 21
drag, startPoint x: 526, startPoint y: 463, endPoint x: 530, endPoint y: 473, distance: 11.4
click at [524, 463] on app-cancel-button "Dismiss" at bounding box center [536, 469] width 25 height 12
click at [534, 473] on link "Dismiss" at bounding box center [536, 469] width 25 height 10
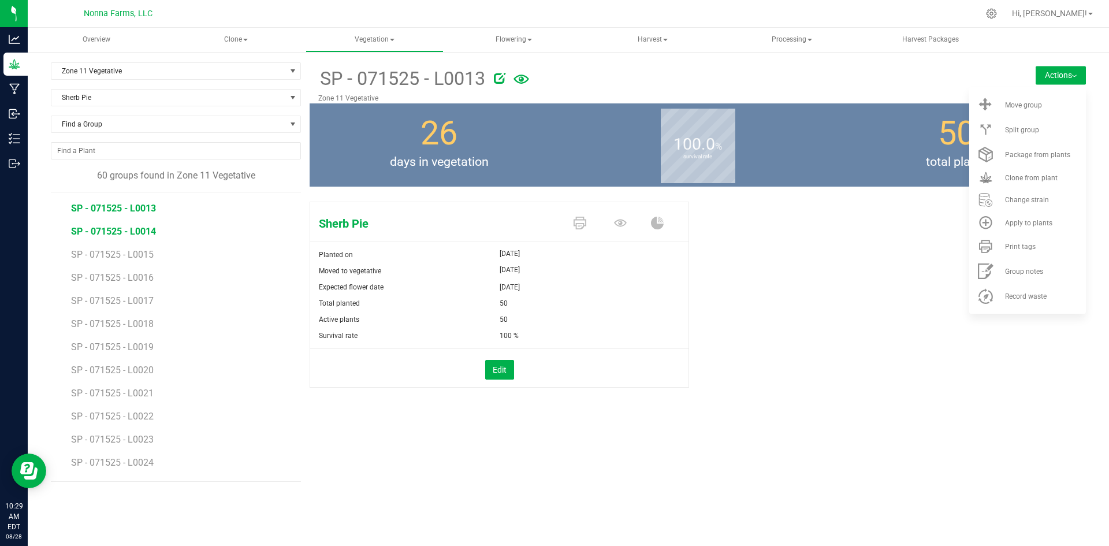
click at [135, 235] on span "SP - 071525 - L0014" at bounding box center [113, 231] width 85 height 11
click at [1015, 251] on li "Print tags" at bounding box center [1027, 246] width 117 height 25
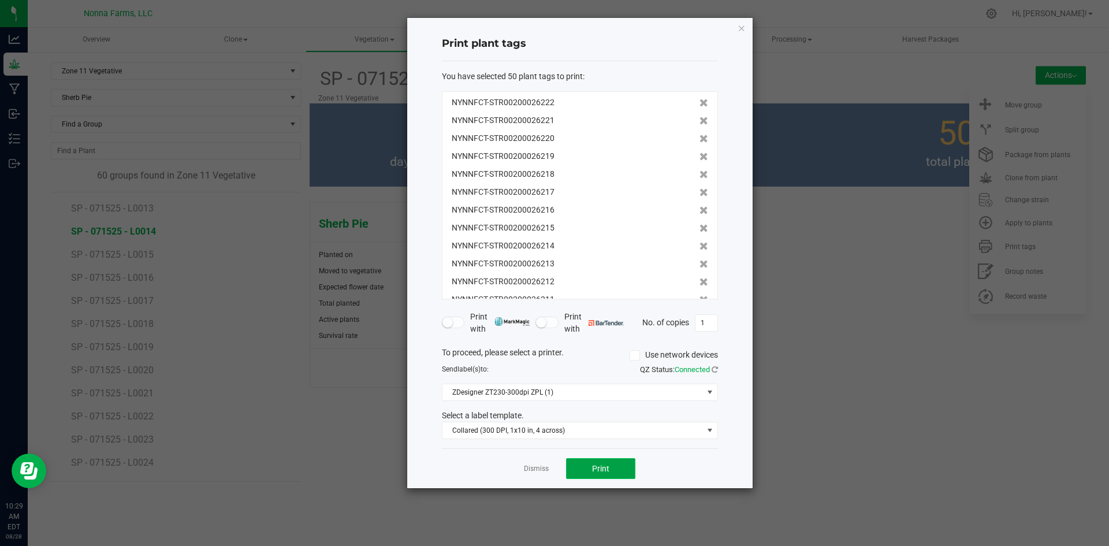
click at [612, 467] on button "Print" at bounding box center [600, 468] width 69 height 21
click at [533, 470] on link "Dismiss" at bounding box center [536, 469] width 25 height 10
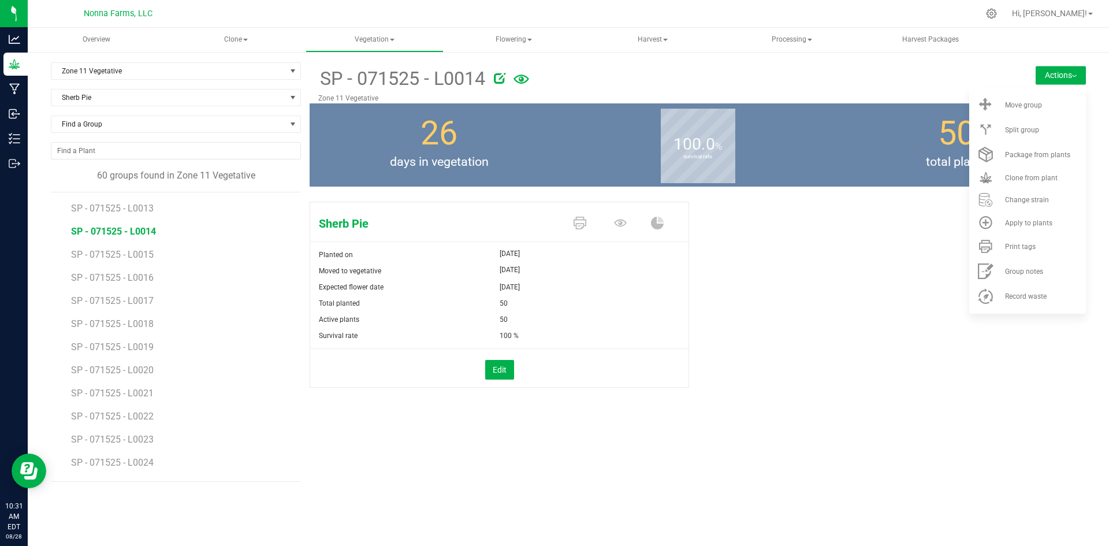
click at [149, 260] on li "SP - 071525 - L0015" at bounding box center [182, 250] width 222 height 23
click at [149, 259] on span "SP - 071525 - L0015" at bounding box center [113, 254] width 85 height 11
click at [1025, 251] on li "Print tags" at bounding box center [1027, 246] width 117 height 25
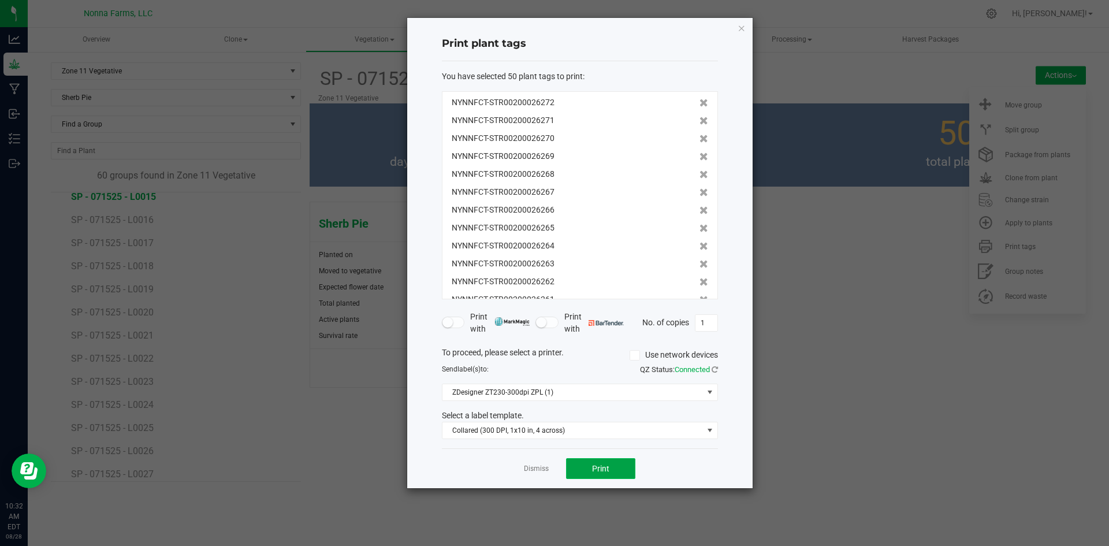
click at [602, 467] on span "Print" at bounding box center [600, 468] width 17 height 9
click at [527, 473] on link "Dismiss" at bounding box center [536, 469] width 25 height 10
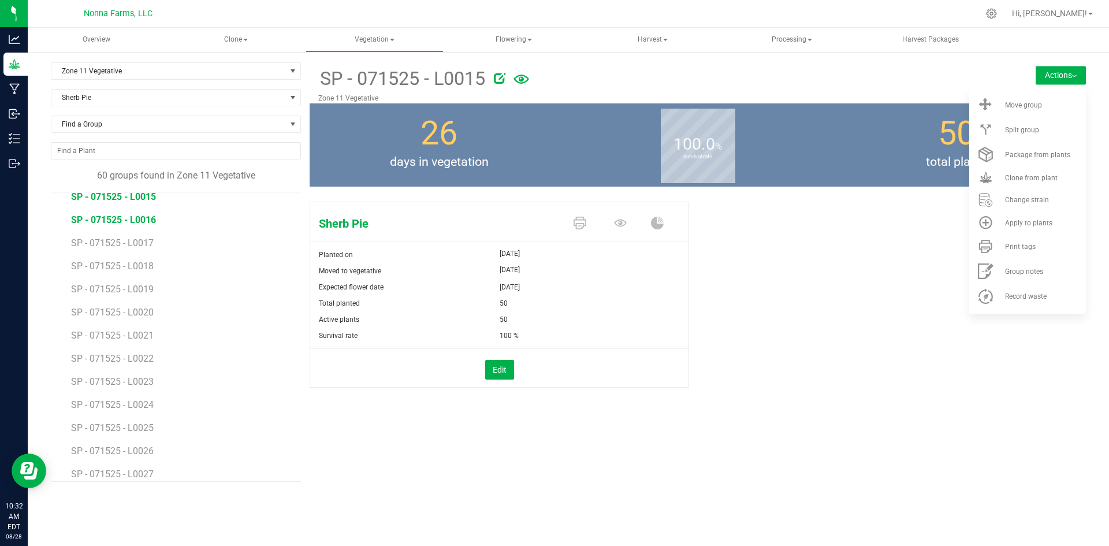
click at [128, 223] on span "SP - 071525 - L0016" at bounding box center [113, 219] width 85 height 11
click at [1042, 233] on li "Apply to plants" at bounding box center [1027, 222] width 117 height 23
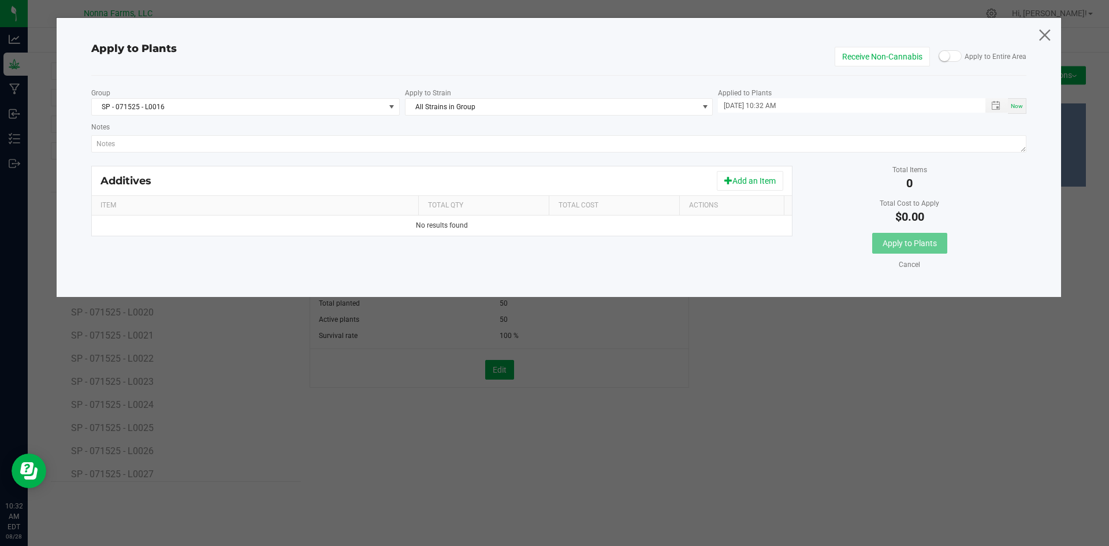
click at [1045, 36] on icon at bounding box center [1045, 35] width 16 height 28
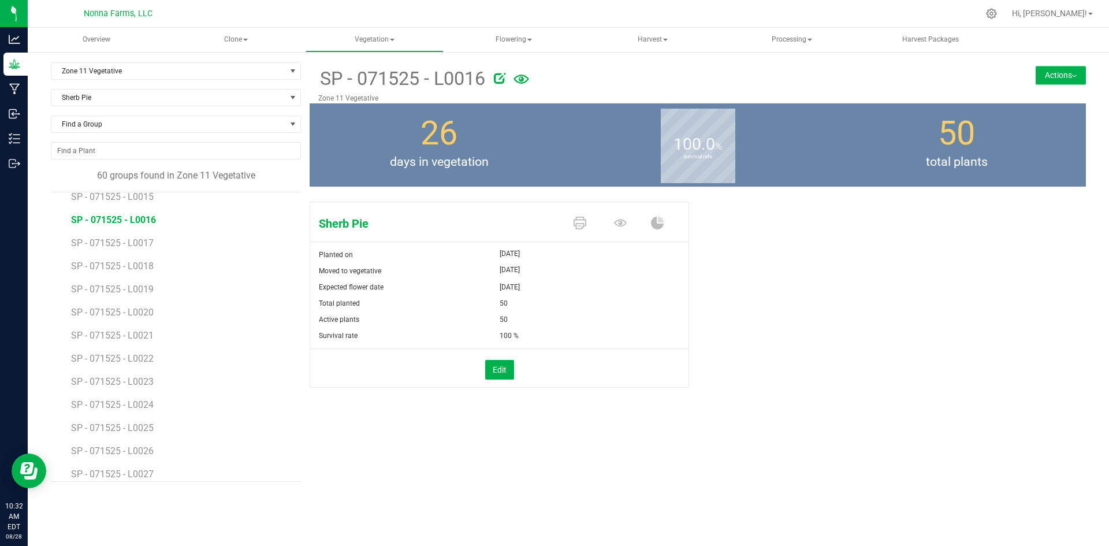
click at [1052, 78] on button "Actions" at bounding box center [1061, 75] width 50 height 18
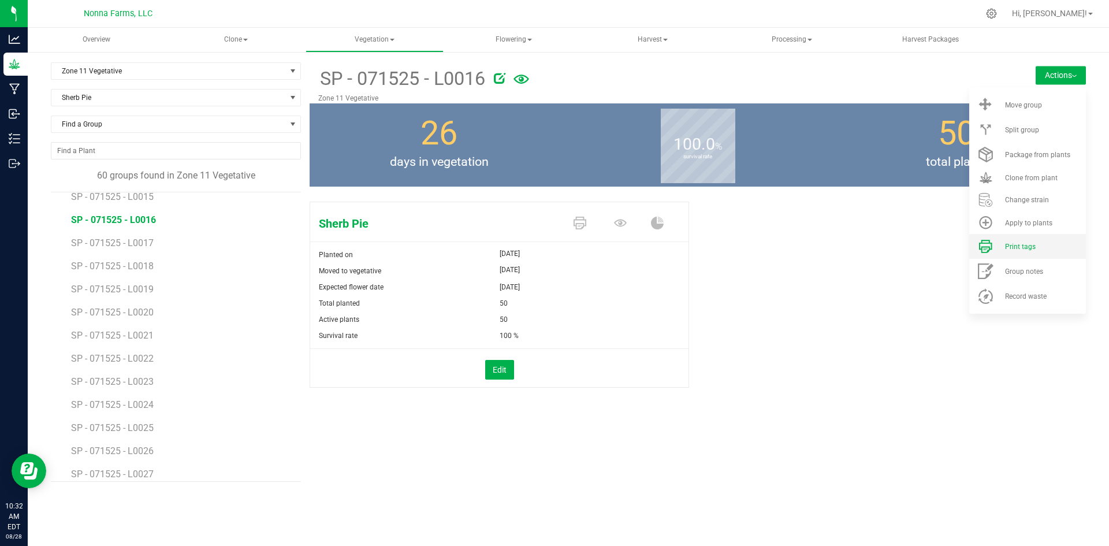
click at [1007, 256] on li "Print tags" at bounding box center [1027, 246] width 117 height 25
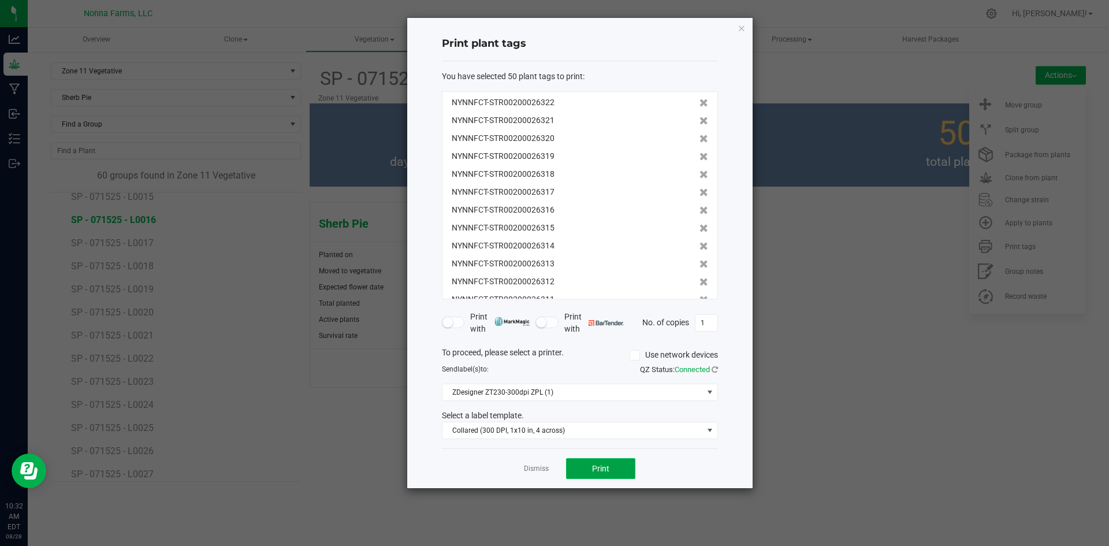
click at [606, 473] on span "Print" at bounding box center [600, 468] width 17 height 9
click at [531, 471] on link "Dismiss" at bounding box center [536, 469] width 25 height 10
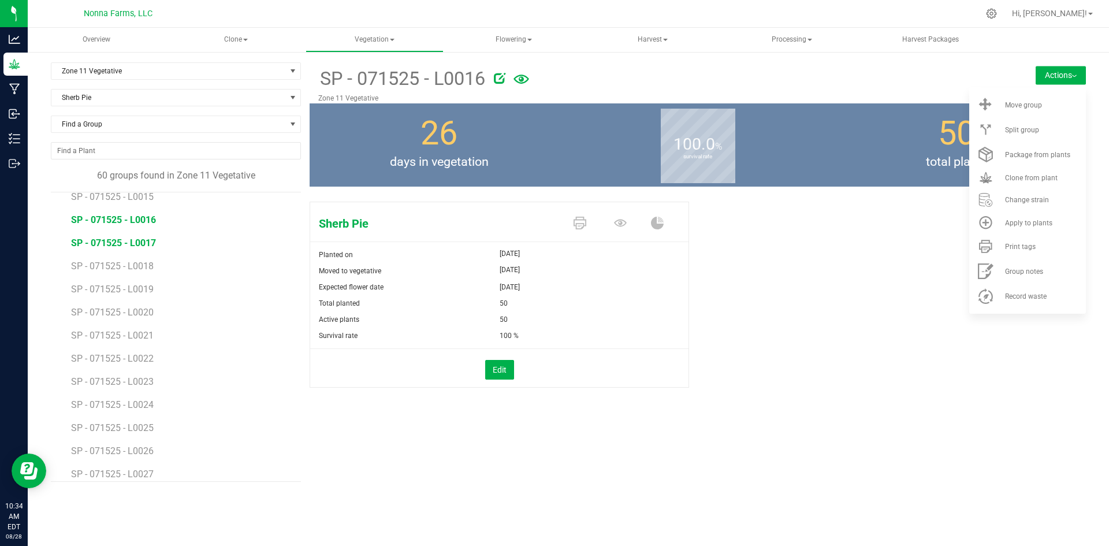
click at [132, 238] on span "SP - 071525 - L0017" at bounding box center [113, 242] width 85 height 11
click at [1031, 254] on li "Print tags" at bounding box center [1027, 246] width 117 height 25
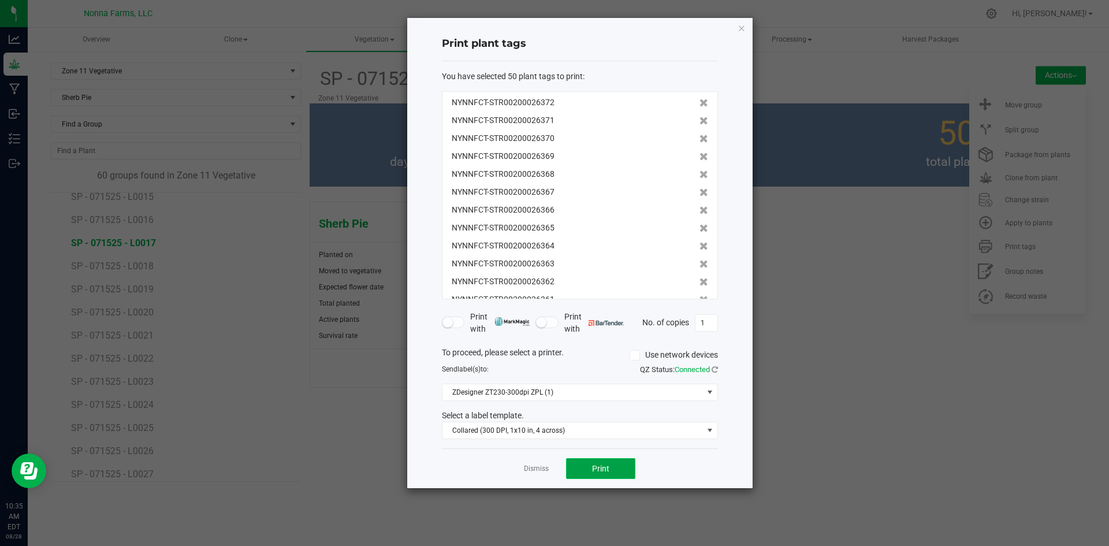
click at [624, 470] on button "Print" at bounding box center [600, 468] width 69 height 21
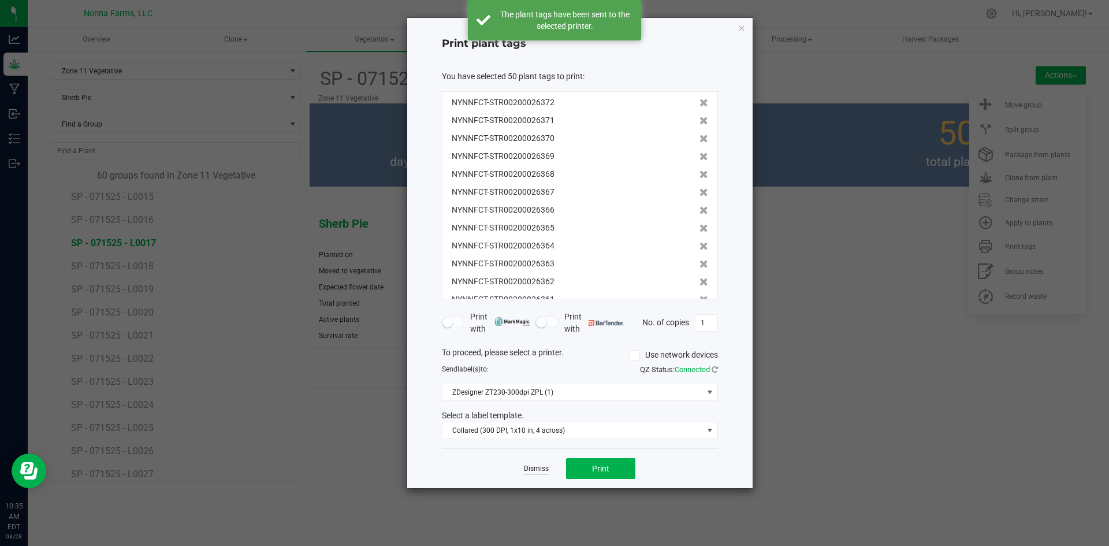
click at [547, 468] on link "Dismiss" at bounding box center [536, 469] width 25 height 10
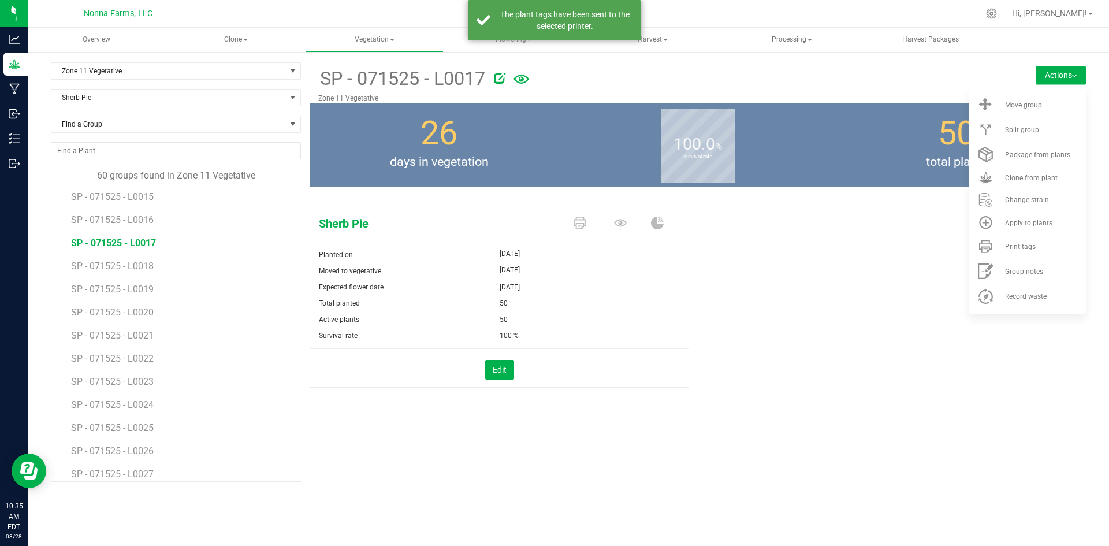
scroll to position [809, 0]
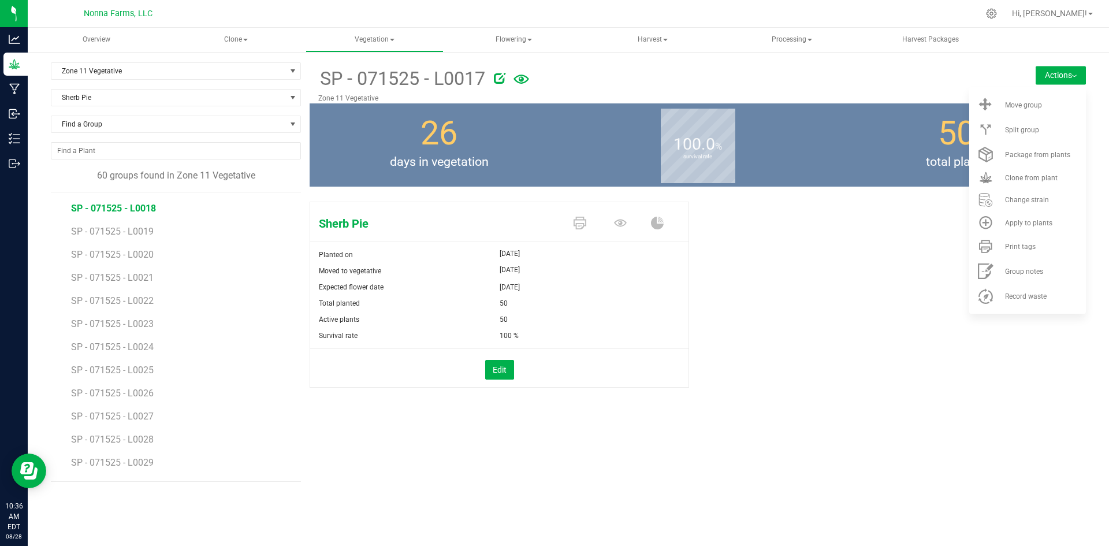
click at [129, 211] on span "SP - 071525 - L0018" at bounding box center [113, 208] width 85 height 11
click at [1020, 251] on li "Print tags" at bounding box center [1027, 246] width 117 height 25
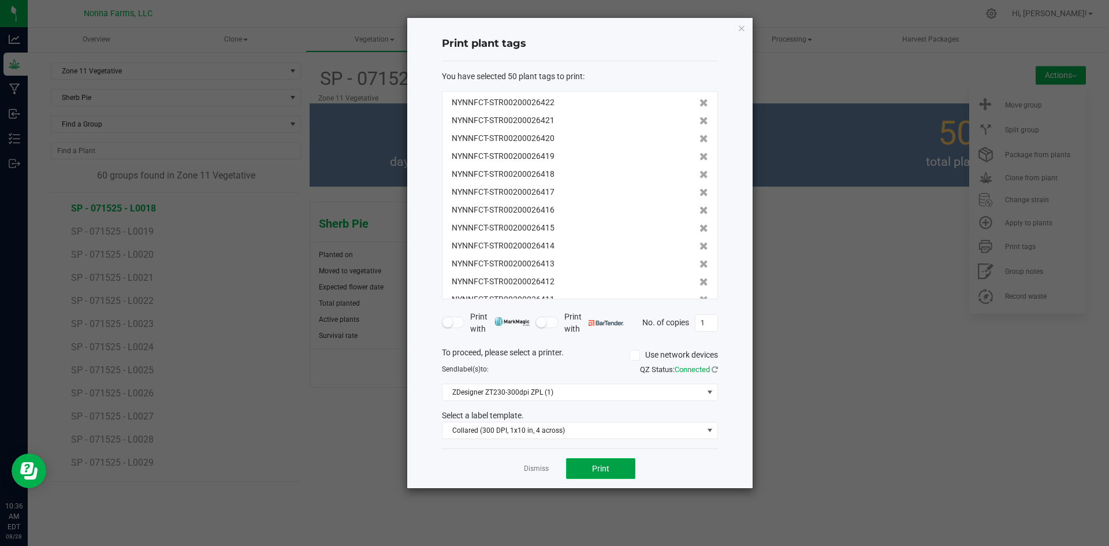
click at [600, 470] on span "Print" at bounding box center [600, 468] width 17 height 9
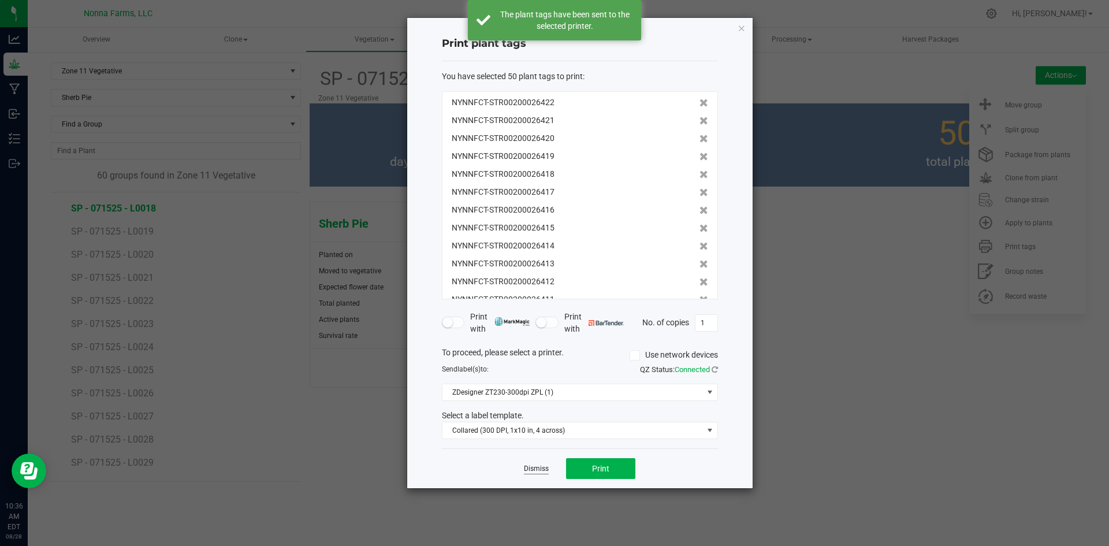
click at [532, 471] on link "Dismiss" at bounding box center [536, 469] width 25 height 10
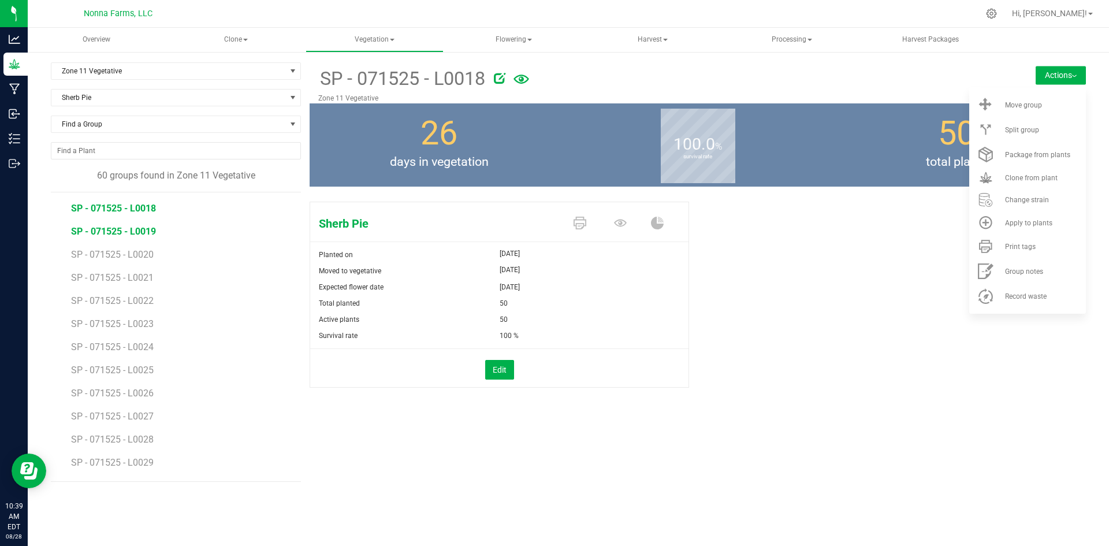
click at [145, 231] on span "SP - 071525 - L0019" at bounding box center [113, 231] width 85 height 11
click at [1018, 254] on li "Print tags" at bounding box center [1027, 246] width 117 height 25
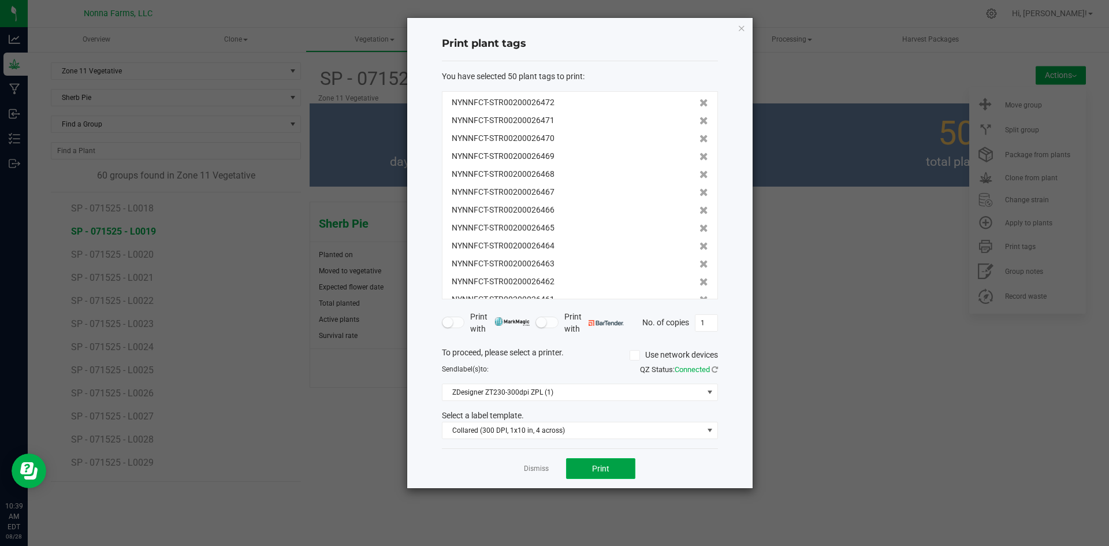
click at [614, 471] on button "Print" at bounding box center [600, 468] width 69 height 21
click at [531, 470] on link "Dismiss" at bounding box center [536, 469] width 25 height 10
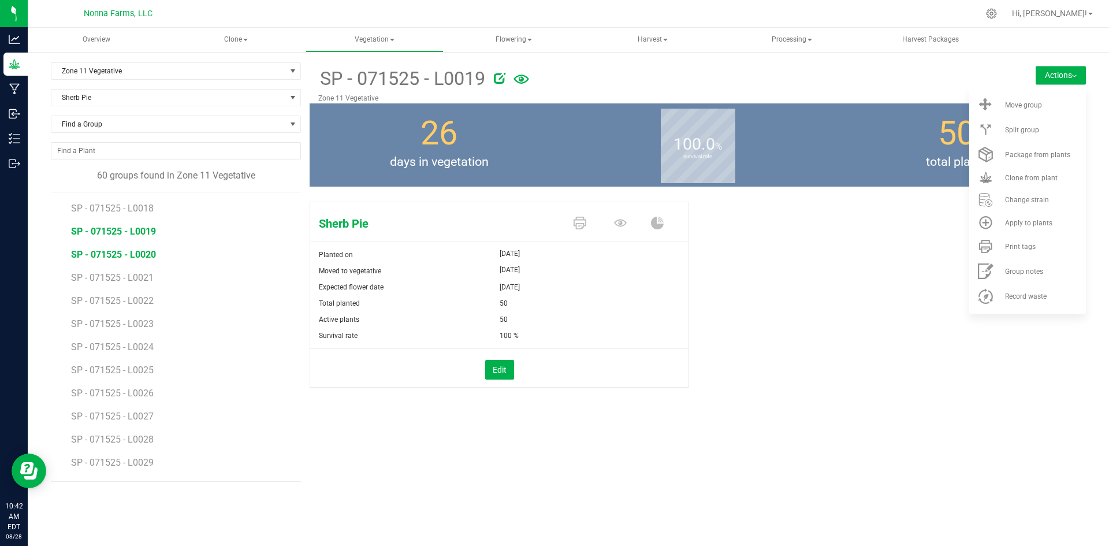
click at [139, 259] on span "SP - 071525 - L0020" at bounding box center [113, 254] width 85 height 11
drag, startPoint x: 1022, startPoint y: 246, endPoint x: 1012, endPoint y: 243, distance: 11.0
click at [1021, 246] on span "Print tags" at bounding box center [1020, 247] width 31 height 8
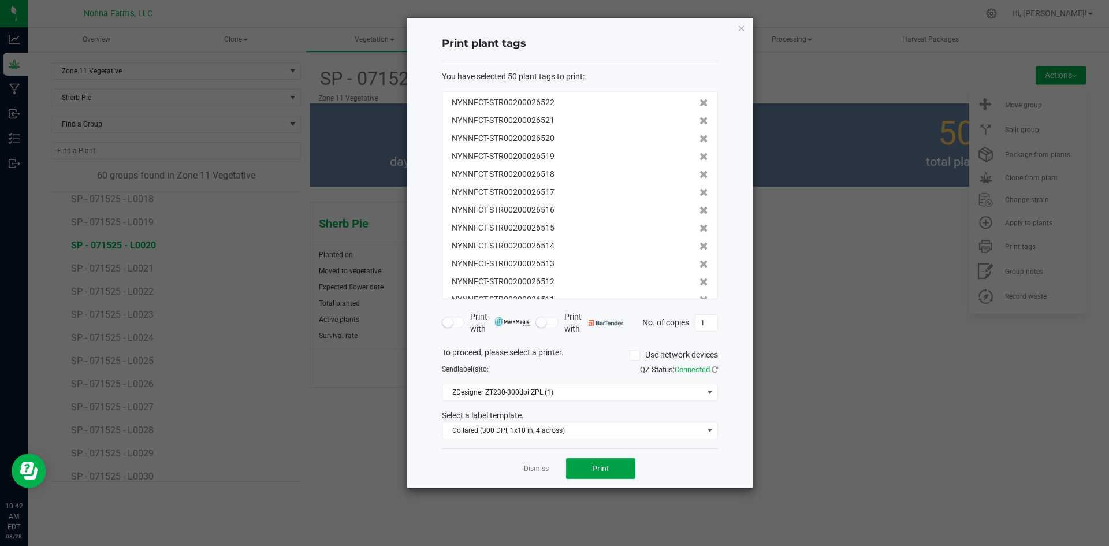
click at [619, 472] on button "Print" at bounding box center [600, 468] width 69 height 21
click at [525, 474] on app-cancel-button "Dismiss" at bounding box center [536, 469] width 25 height 12
click at [533, 462] on div "Dismiss Print" at bounding box center [580, 468] width 276 height 40
click at [535, 470] on link "Dismiss" at bounding box center [536, 469] width 25 height 10
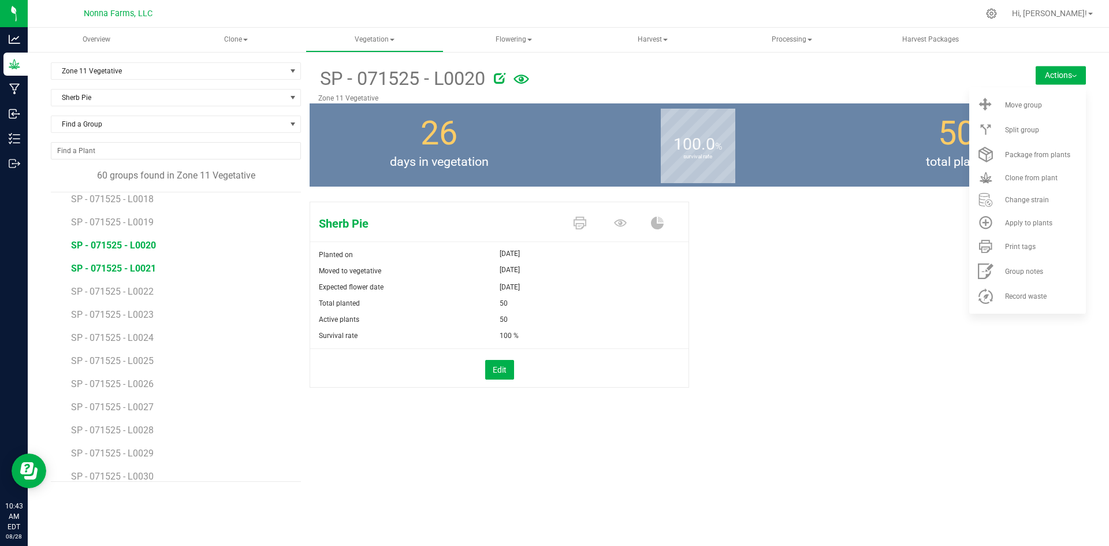
click at [132, 267] on span "SP - 071525 - L0021" at bounding box center [113, 268] width 85 height 11
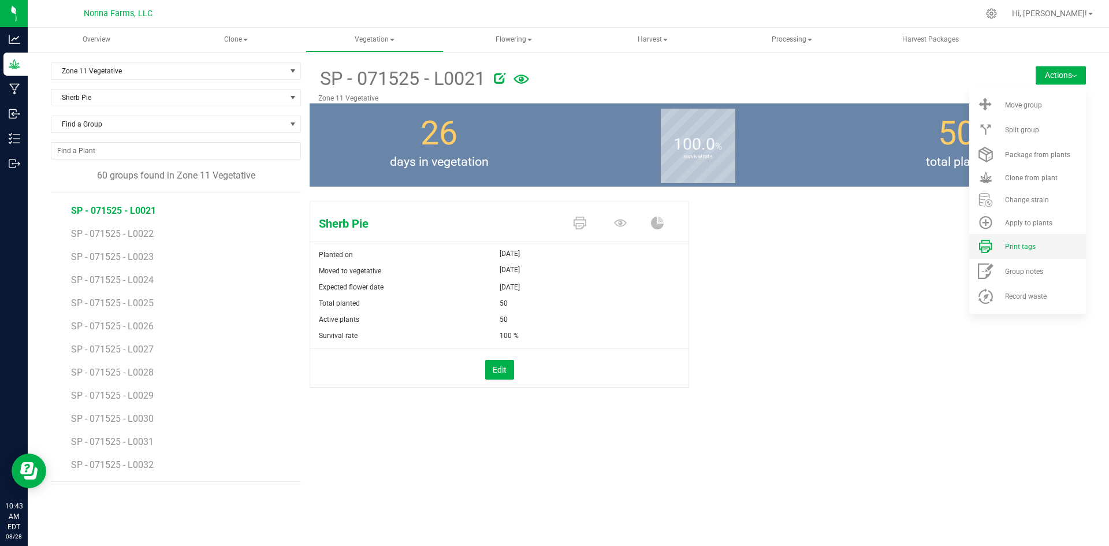
click at [1033, 249] on span "Print tags" at bounding box center [1020, 247] width 31 height 8
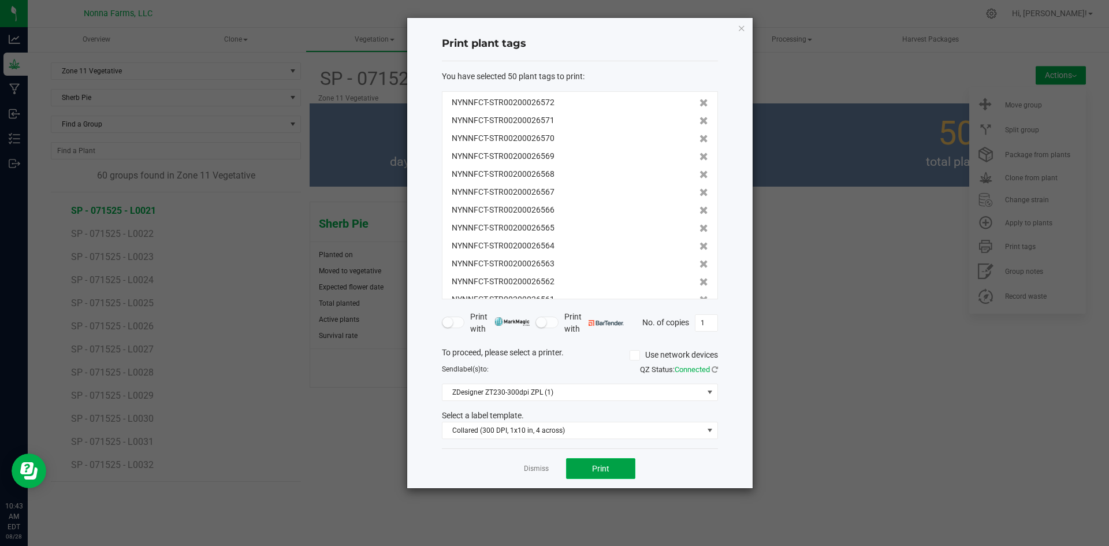
click at [605, 475] on button "Print" at bounding box center [600, 468] width 69 height 21
click at [531, 468] on link "Dismiss" at bounding box center [536, 469] width 25 height 10
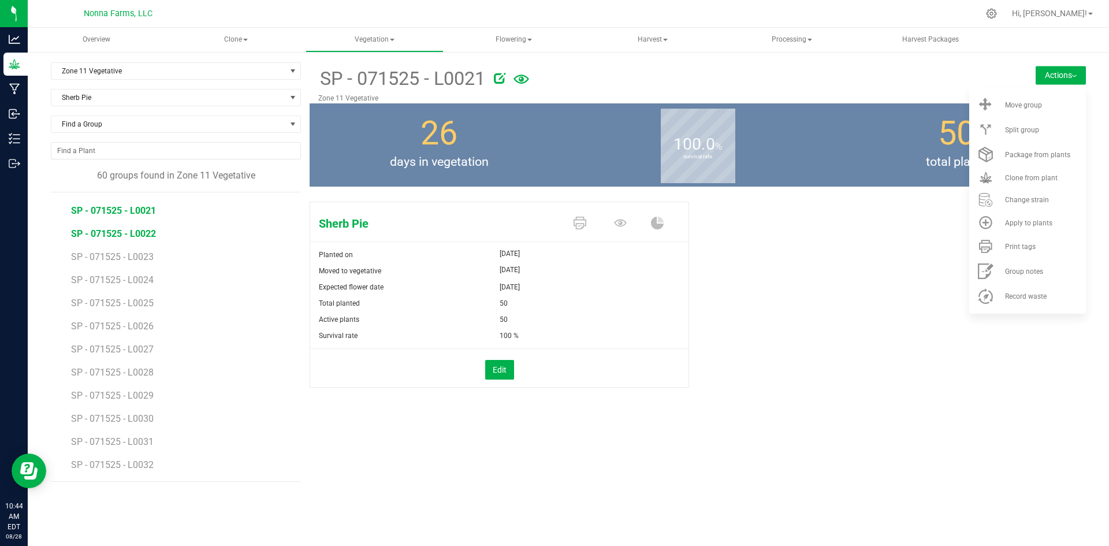
click at [144, 239] on span "SP - 071525 - L0022" at bounding box center [113, 233] width 85 height 11
click at [1024, 252] on li "Print tags" at bounding box center [1027, 246] width 117 height 25
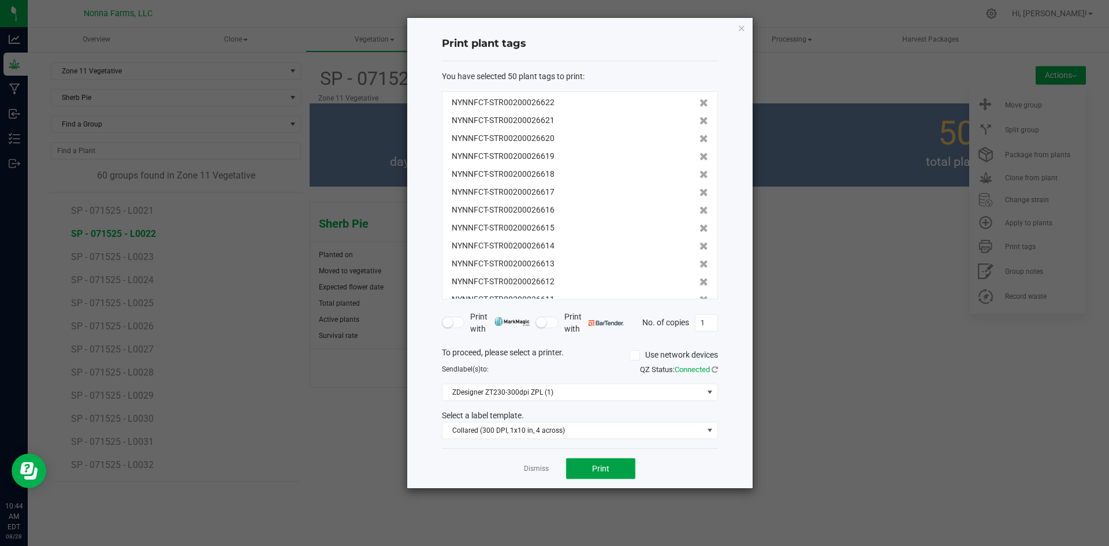
click at [611, 470] on button "Print" at bounding box center [600, 468] width 69 height 21
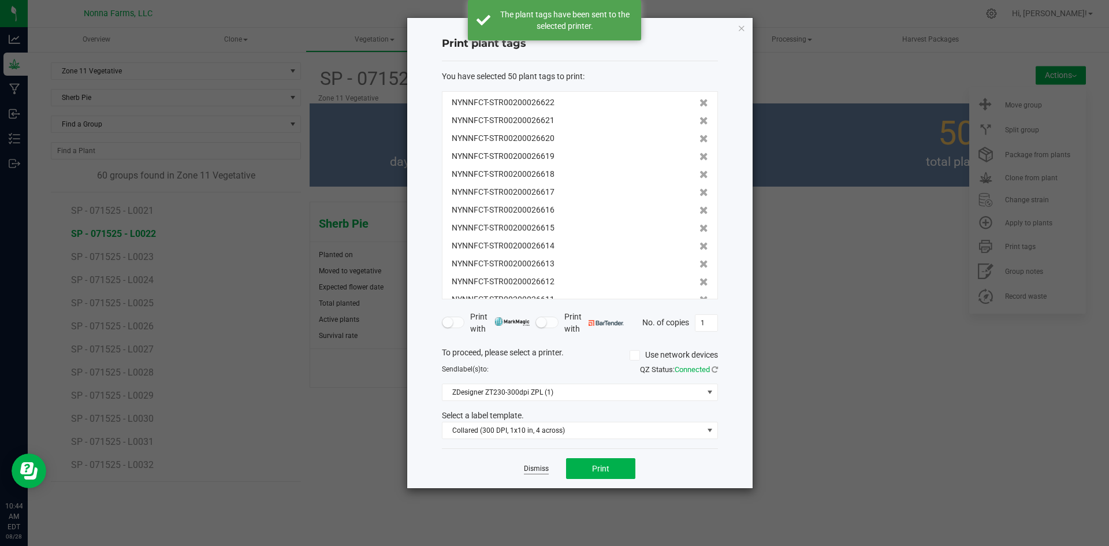
click at [533, 468] on link "Dismiss" at bounding box center [536, 469] width 25 height 10
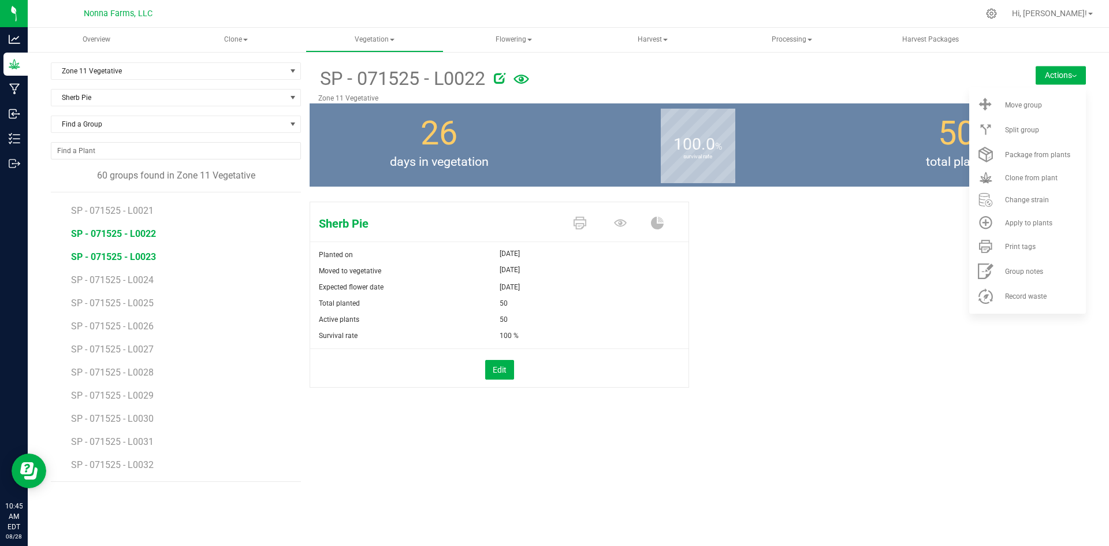
click at [144, 255] on span "SP - 071525 - L0023" at bounding box center [113, 256] width 85 height 11
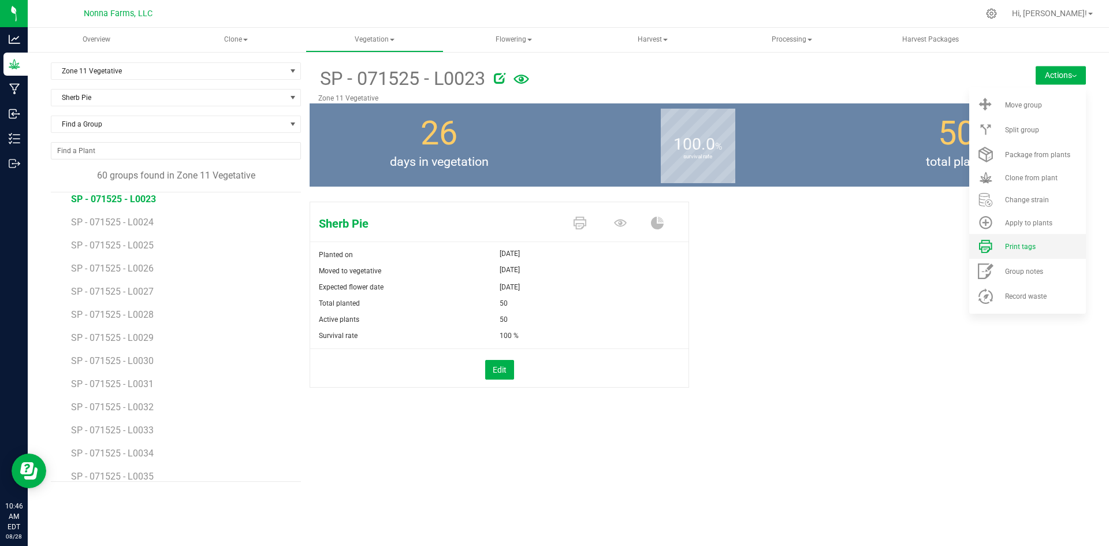
click at [991, 244] on icon at bounding box center [985, 246] width 13 height 13
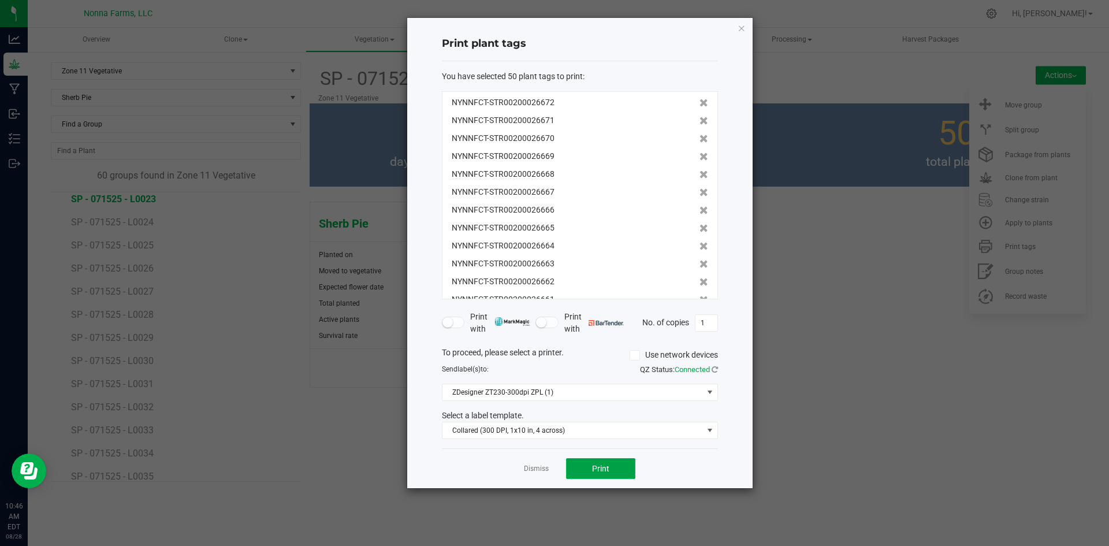
click at [589, 465] on button "Print" at bounding box center [600, 468] width 69 height 21
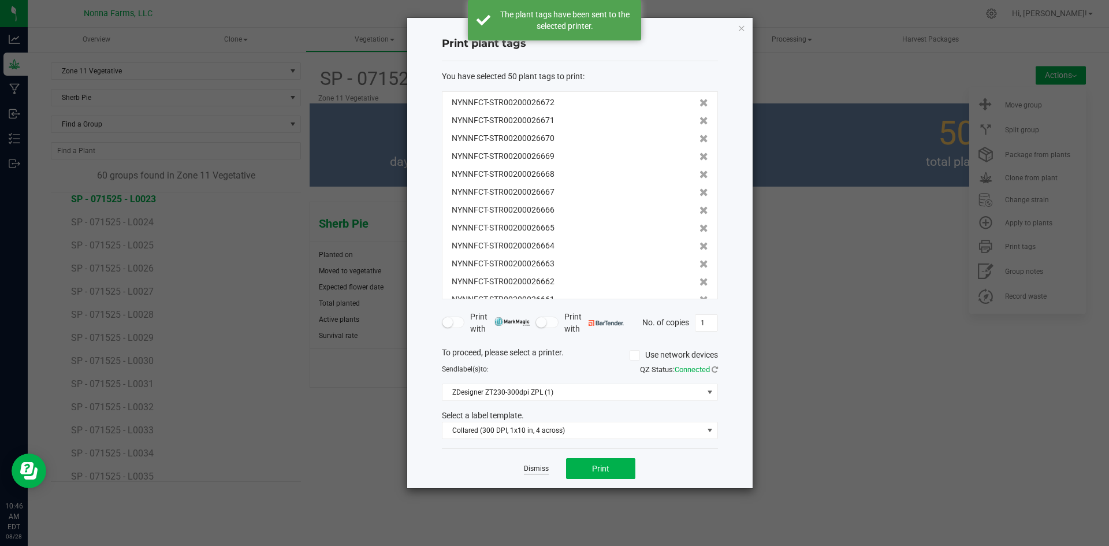
click at [545, 470] on link "Dismiss" at bounding box center [536, 469] width 25 height 10
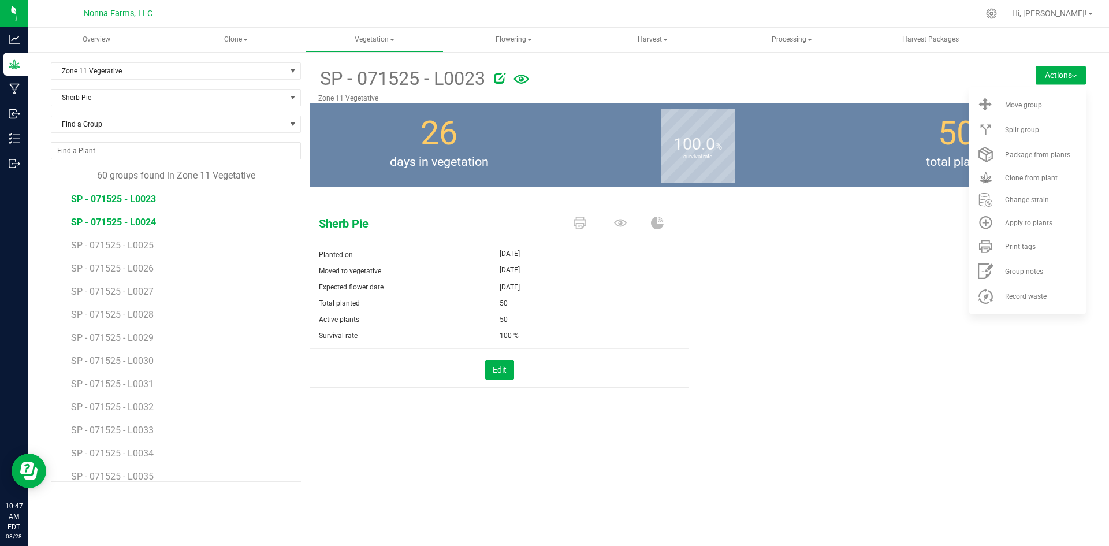
click at [113, 219] on span "SP - 071525 - L0024" at bounding box center [113, 222] width 85 height 11
click at [989, 248] on icon at bounding box center [985, 246] width 13 height 13
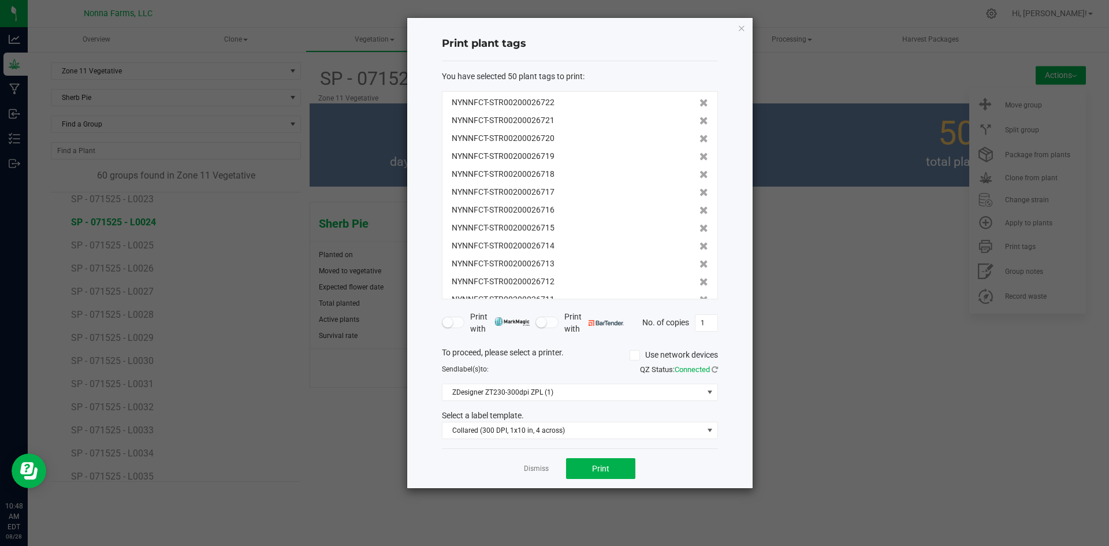
click at [607, 456] on div "Dismiss Print" at bounding box center [580, 468] width 276 height 40
click at [603, 461] on button "Print" at bounding box center [600, 468] width 69 height 21
click at [540, 470] on link "Dismiss" at bounding box center [536, 469] width 25 height 10
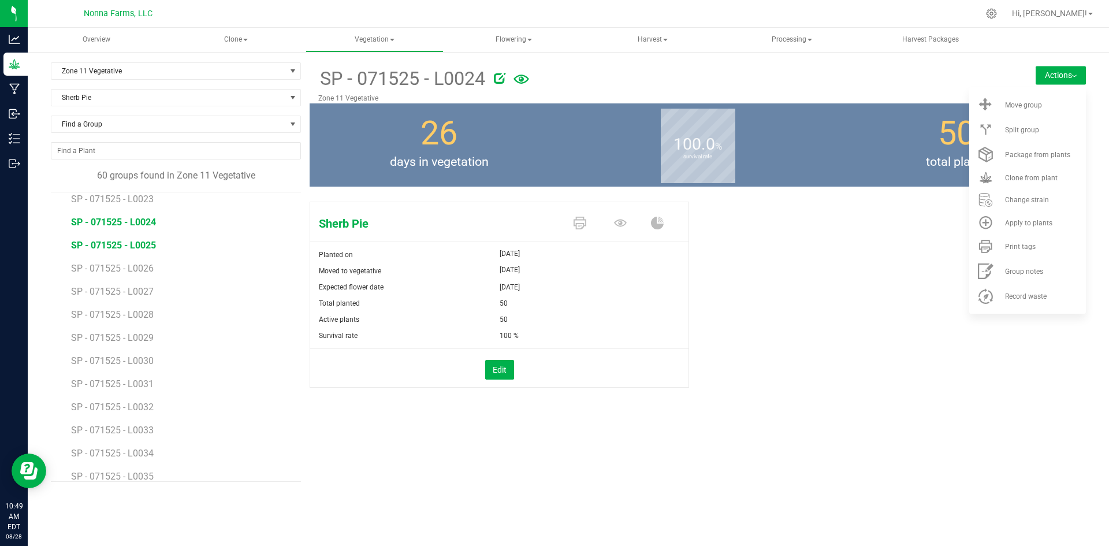
click at [133, 244] on span "SP - 071525 - L0025" at bounding box center [113, 245] width 85 height 11
click at [1033, 249] on span "Print tags" at bounding box center [1020, 247] width 31 height 8
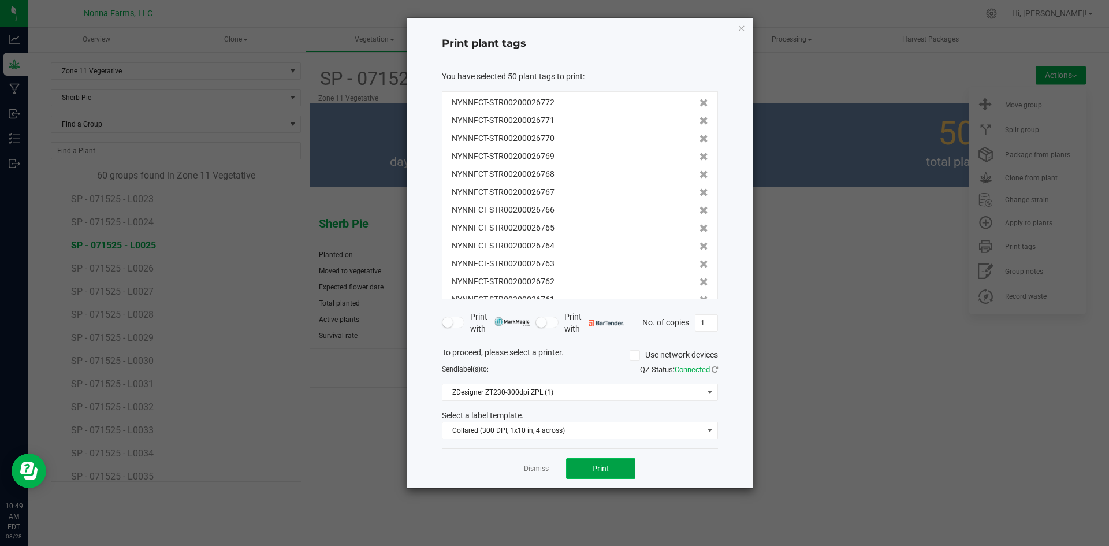
click at [602, 472] on span "Print" at bounding box center [600, 468] width 17 height 9
click at [536, 471] on link "Dismiss" at bounding box center [536, 469] width 25 height 10
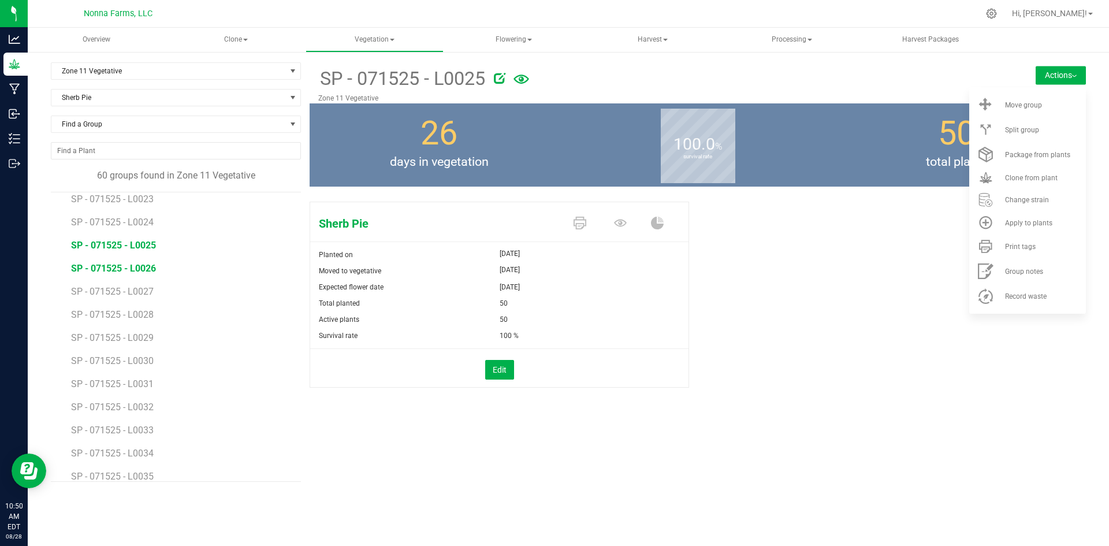
click at [148, 270] on span "SP - 071525 - L0026" at bounding box center [113, 268] width 85 height 11
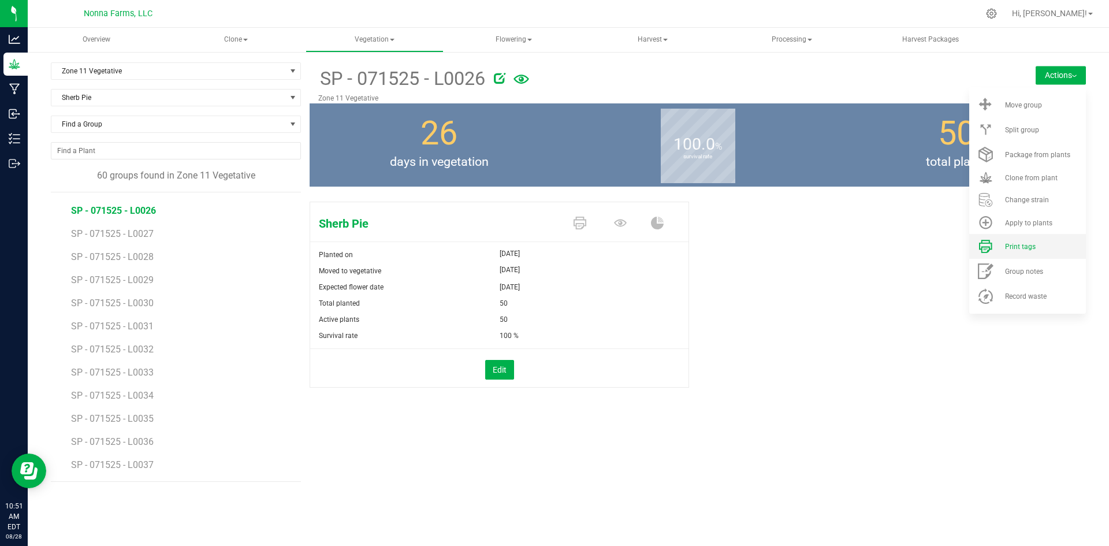
click at [1024, 258] on li "Print tags" at bounding box center [1027, 246] width 117 height 25
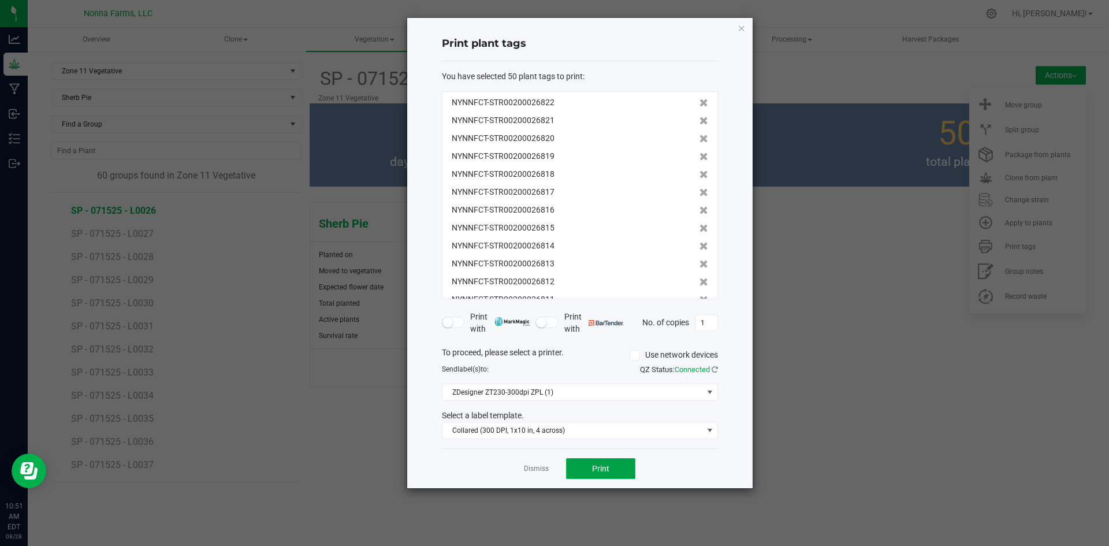
click at [621, 468] on button "Print" at bounding box center [600, 468] width 69 height 21
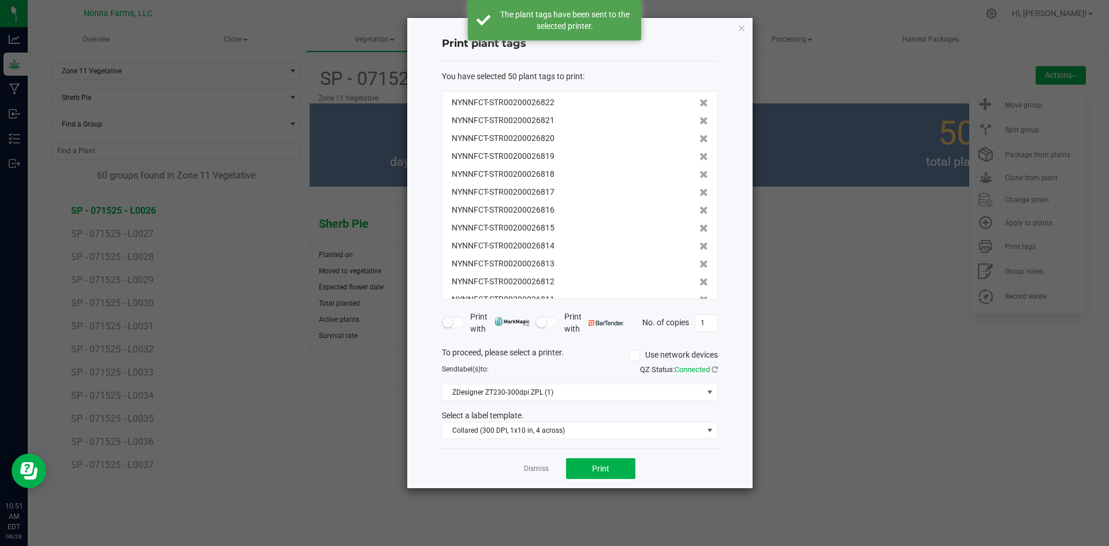
click at [539, 474] on app-cancel-button "Dismiss" at bounding box center [536, 469] width 25 height 12
click at [528, 471] on link "Dismiss" at bounding box center [536, 469] width 25 height 10
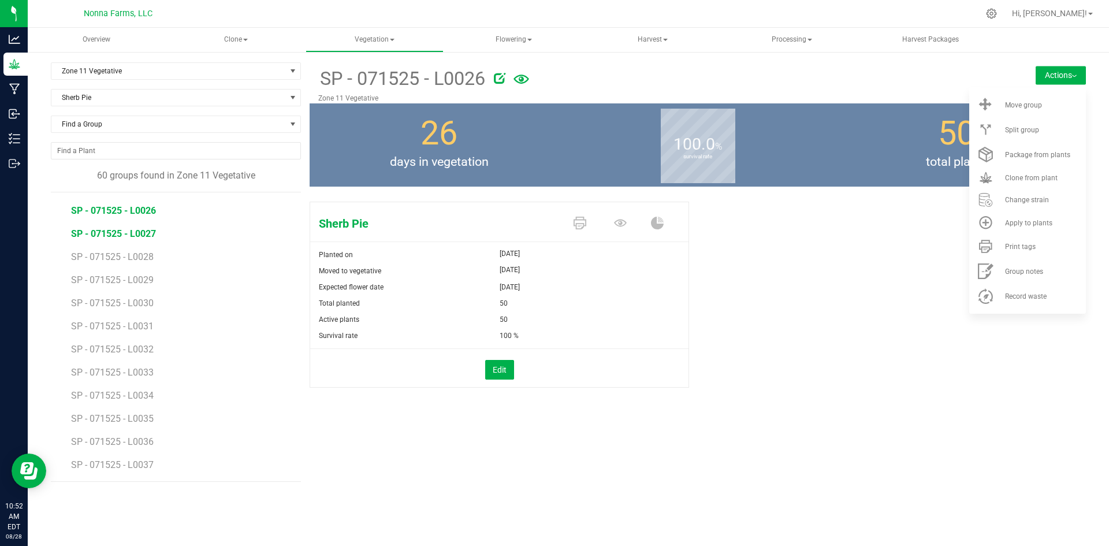
click at [135, 233] on span "SP - 071525 - L0027" at bounding box center [113, 233] width 85 height 11
click at [1009, 244] on span "Print tags" at bounding box center [1020, 247] width 31 height 8
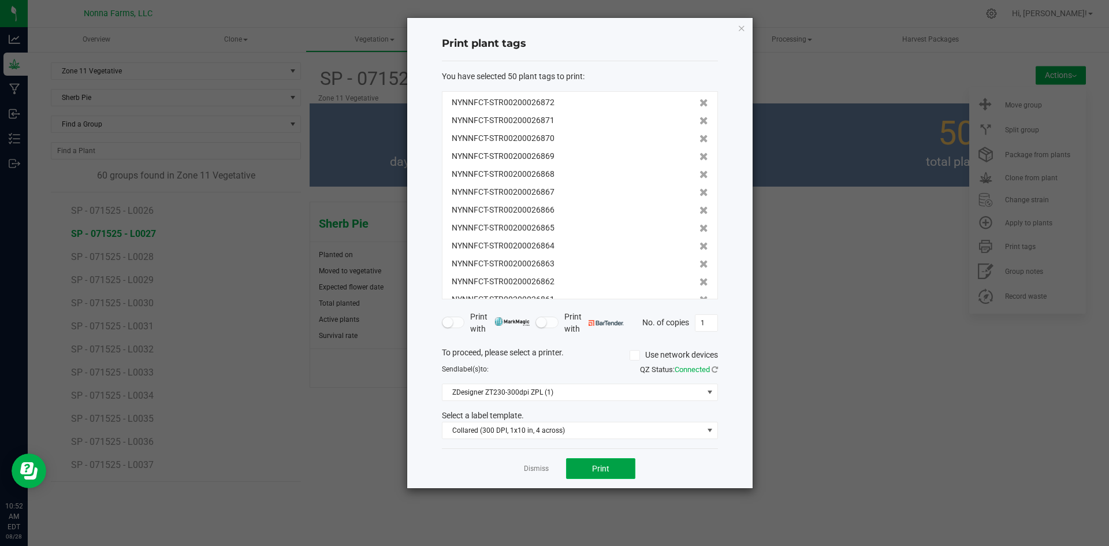
click at [604, 464] on span "Print" at bounding box center [600, 468] width 17 height 9
click at [546, 467] on link "Dismiss" at bounding box center [536, 469] width 25 height 10
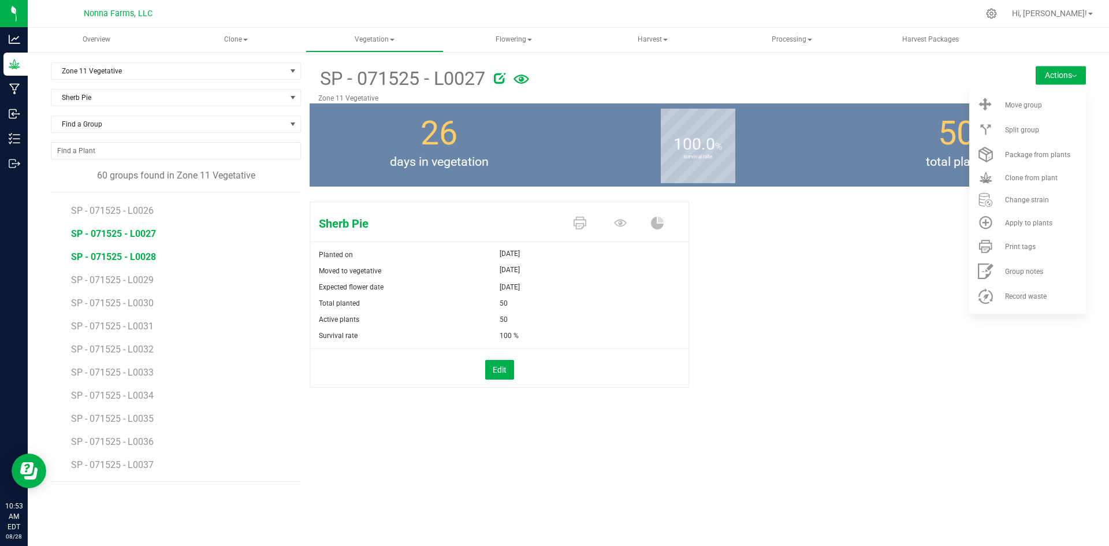
click at [138, 256] on span "SP - 071525 - L0028" at bounding box center [113, 256] width 85 height 11
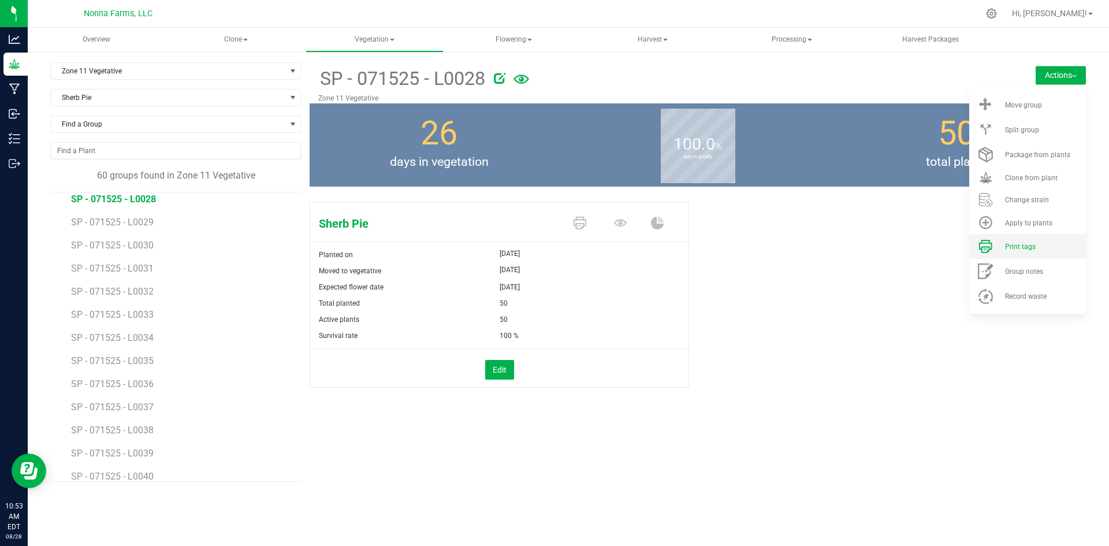
click at [1002, 241] on li "Print tags" at bounding box center [1027, 246] width 117 height 25
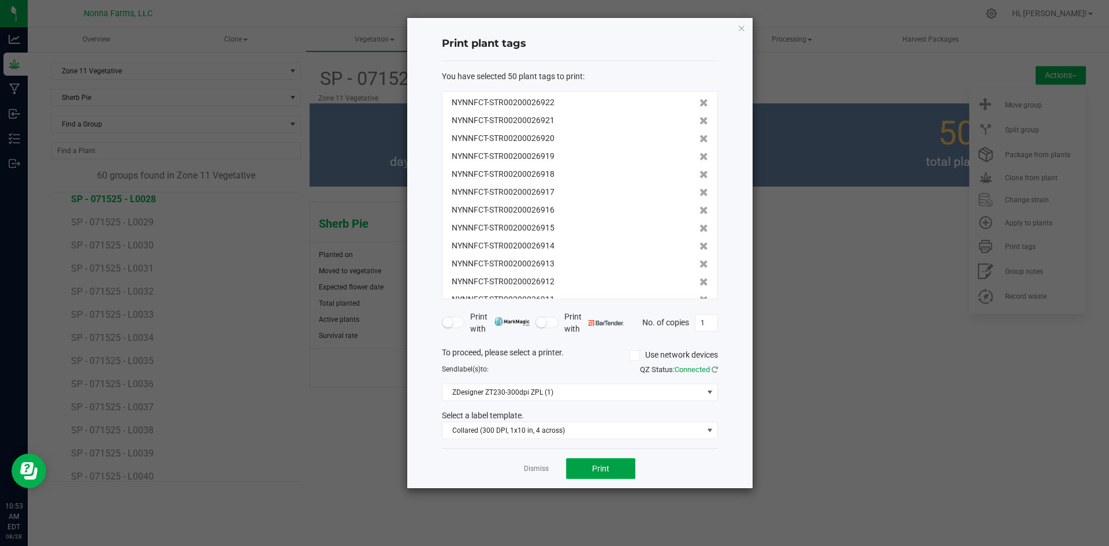
click at [627, 475] on button "Print" at bounding box center [600, 468] width 69 height 21
click at [534, 471] on link "Dismiss" at bounding box center [536, 469] width 25 height 10
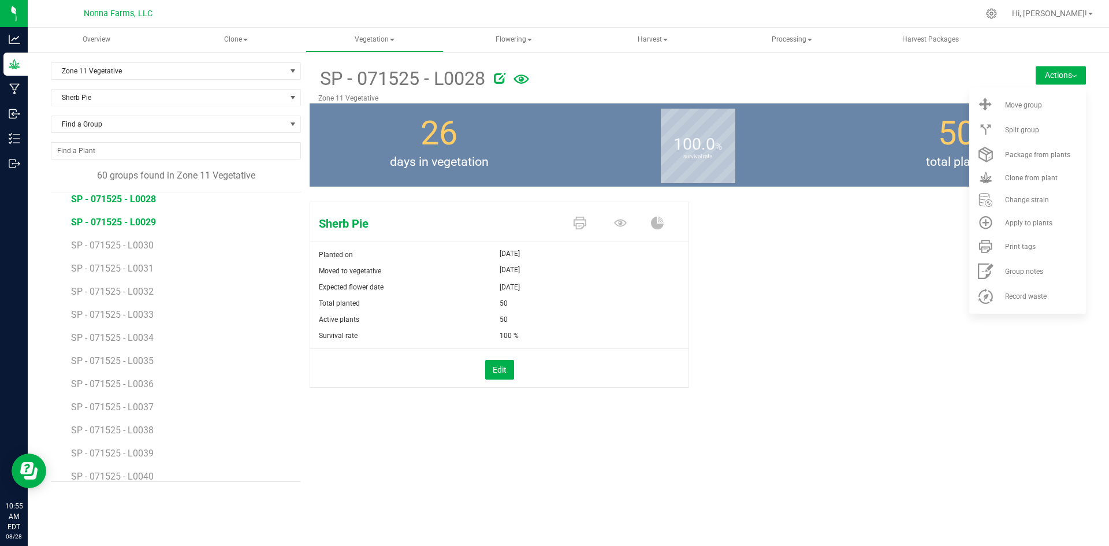
click at [126, 218] on span "SP - 071525 - L0029" at bounding box center [113, 222] width 85 height 11
drag, startPoint x: 1017, startPoint y: 258, endPoint x: 1013, endPoint y: 249, distance: 10.1
click at [1015, 256] on li "Print tags" at bounding box center [1027, 246] width 117 height 25
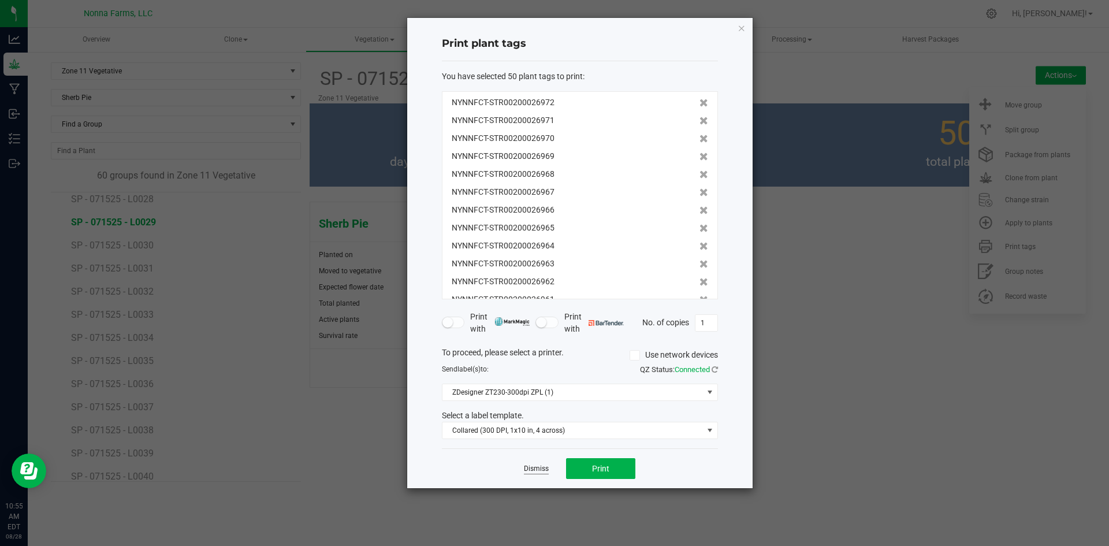
click at [537, 466] on link "Dismiss" at bounding box center [536, 469] width 25 height 10
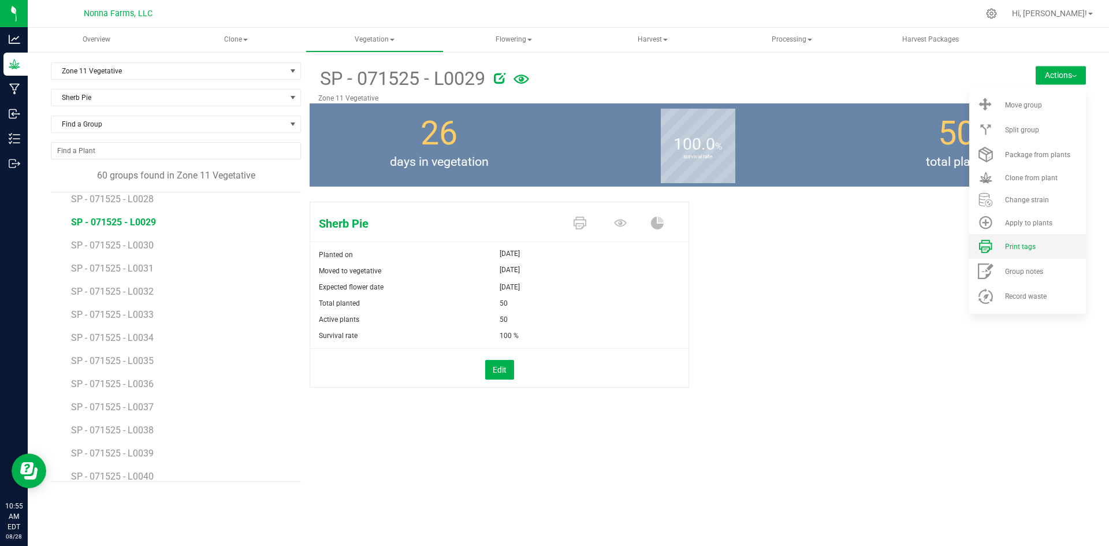
click at [1022, 250] on span "Print tags" at bounding box center [1020, 247] width 31 height 8
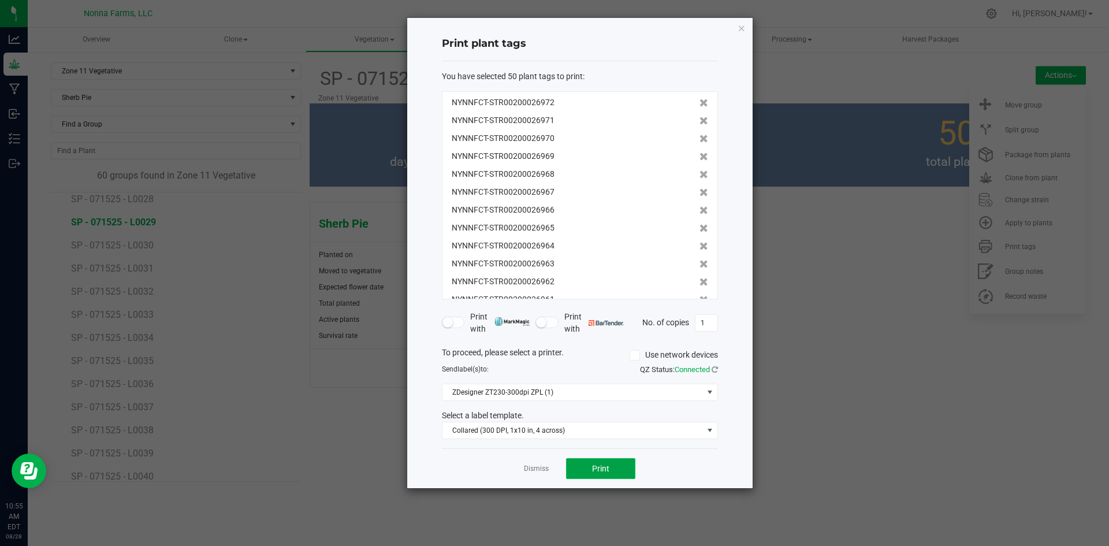
click at [605, 469] on span "Print" at bounding box center [600, 468] width 17 height 9
click at [545, 471] on link "Dismiss" at bounding box center [536, 469] width 25 height 10
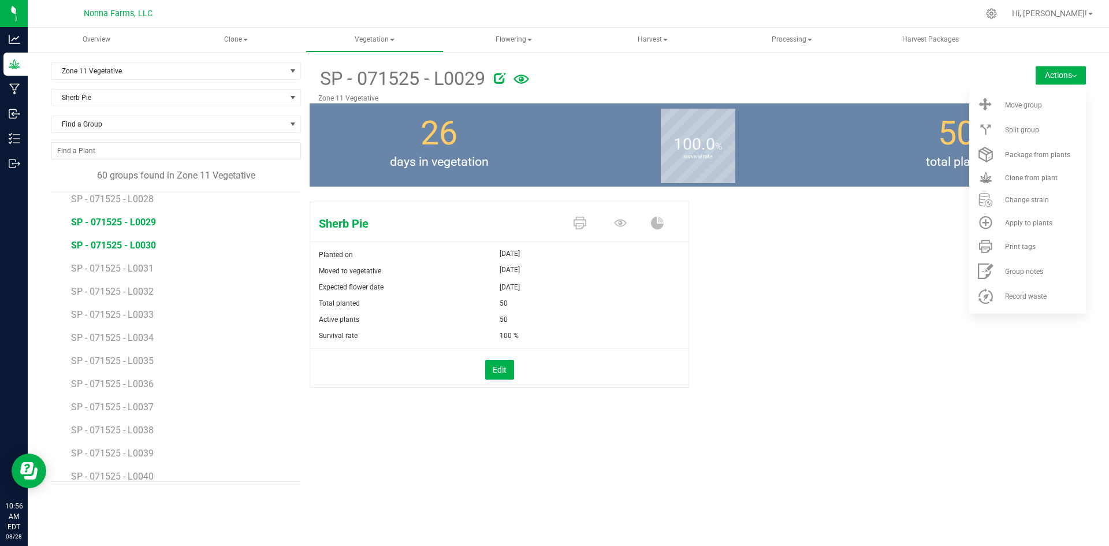
click at [137, 246] on span "SP - 071525 - L0030" at bounding box center [113, 245] width 85 height 11
click at [1040, 248] on div "Print tags" at bounding box center [1044, 247] width 79 height 8
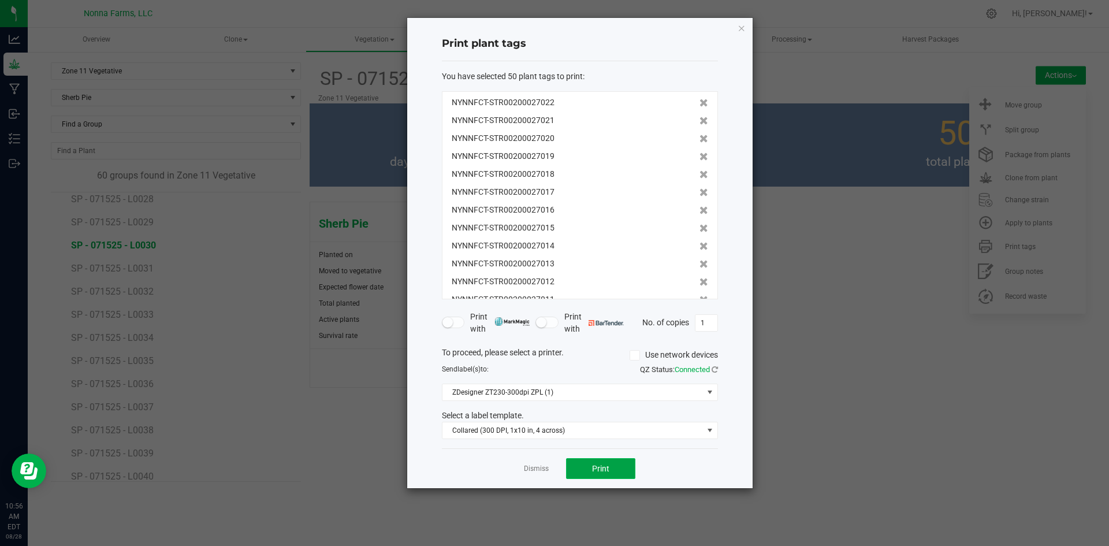
click at [621, 464] on button "Print" at bounding box center [600, 468] width 69 height 21
click at [535, 472] on link "Dismiss" at bounding box center [536, 469] width 25 height 10
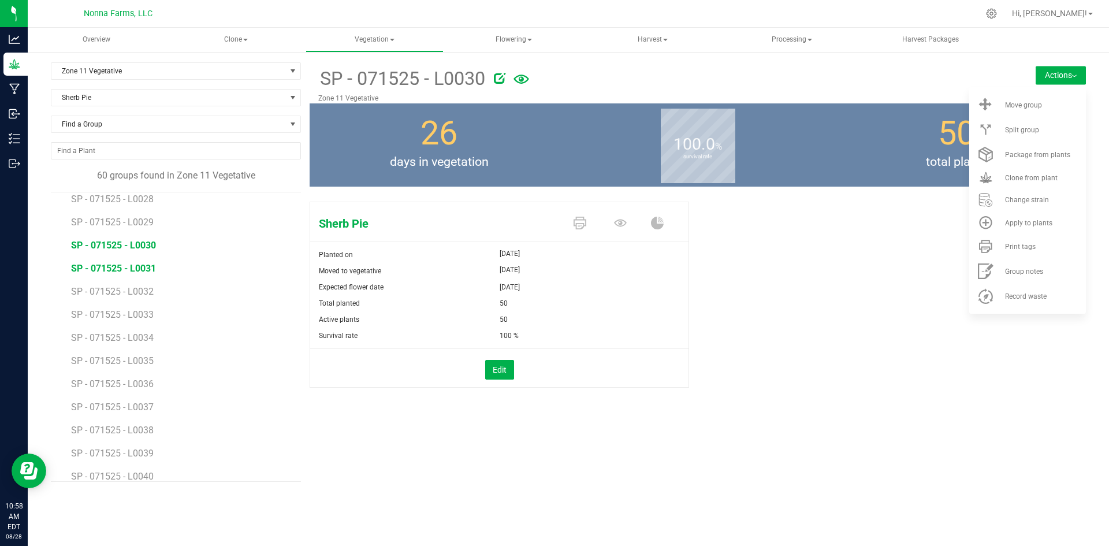
click at [123, 267] on span "SP - 071525 - L0031" at bounding box center [113, 268] width 85 height 11
click at [1035, 243] on span "Print tags" at bounding box center [1020, 247] width 31 height 8
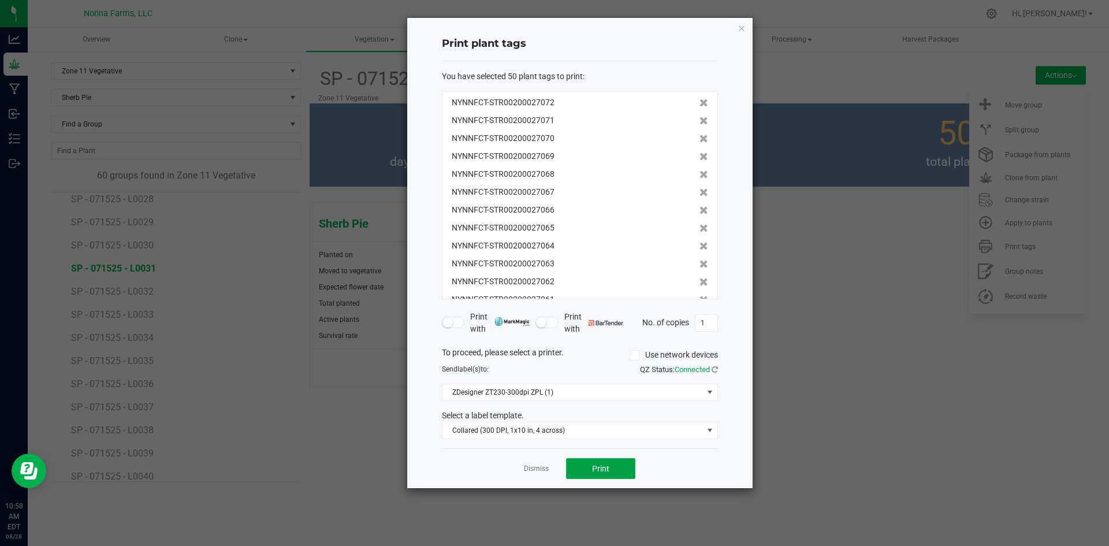
click at [600, 470] on span "Print" at bounding box center [600, 468] width 17 height 9
click at [533, 467] on link "Dismiss" at bounding box center [536, 469] width 25 height 10
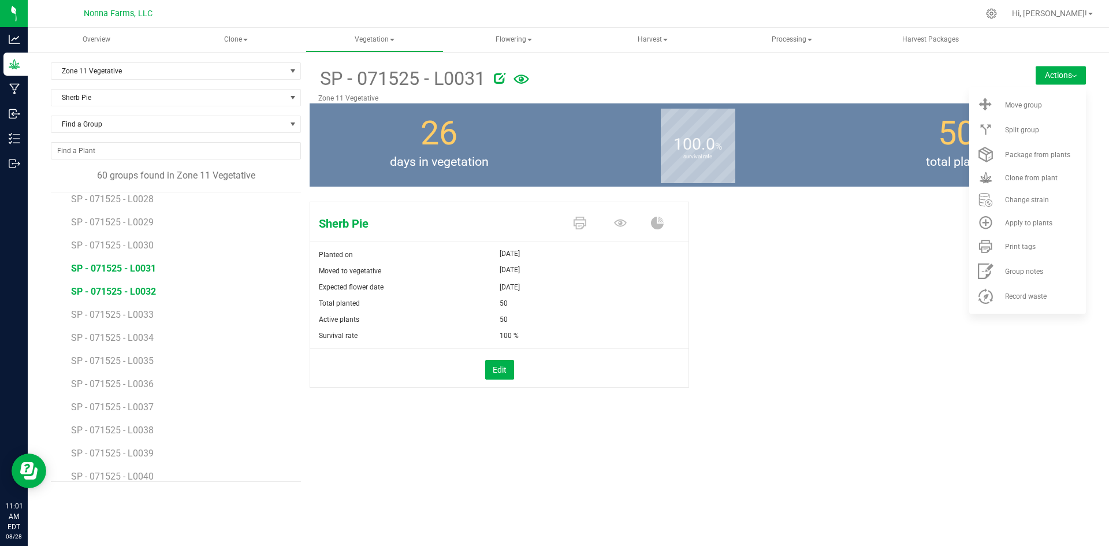
click at [136, 289] on span "SP - 071525 - L0032" at bounding box center [113, 291] width 85 height 11
click at [1021, 254] on li "Print tags" at bounding box center [1027, 246] width 117 height 25
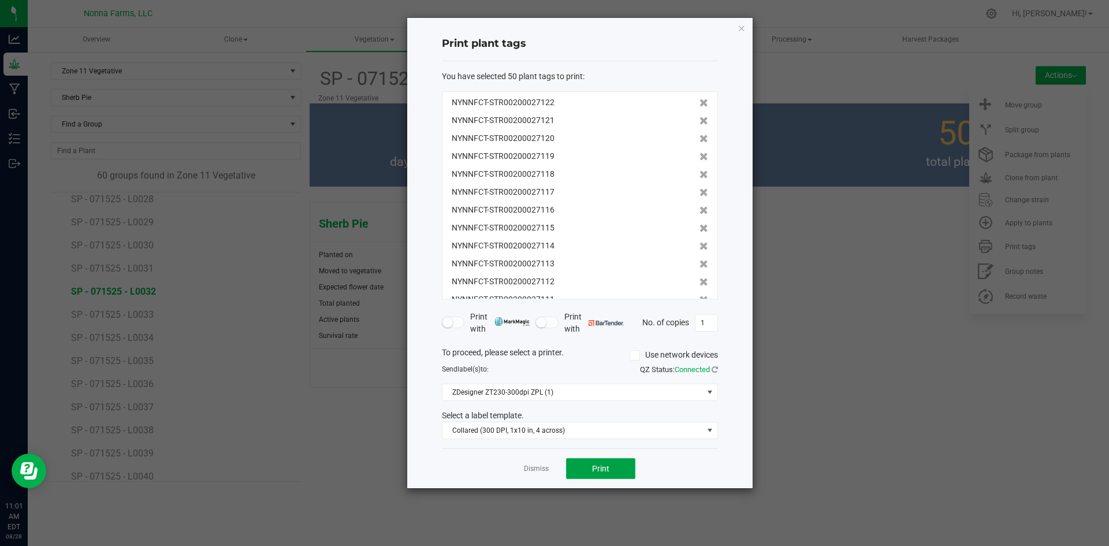
click at [620, 463] on button "Print" at bounding box center [600, 468] width 69 height 21
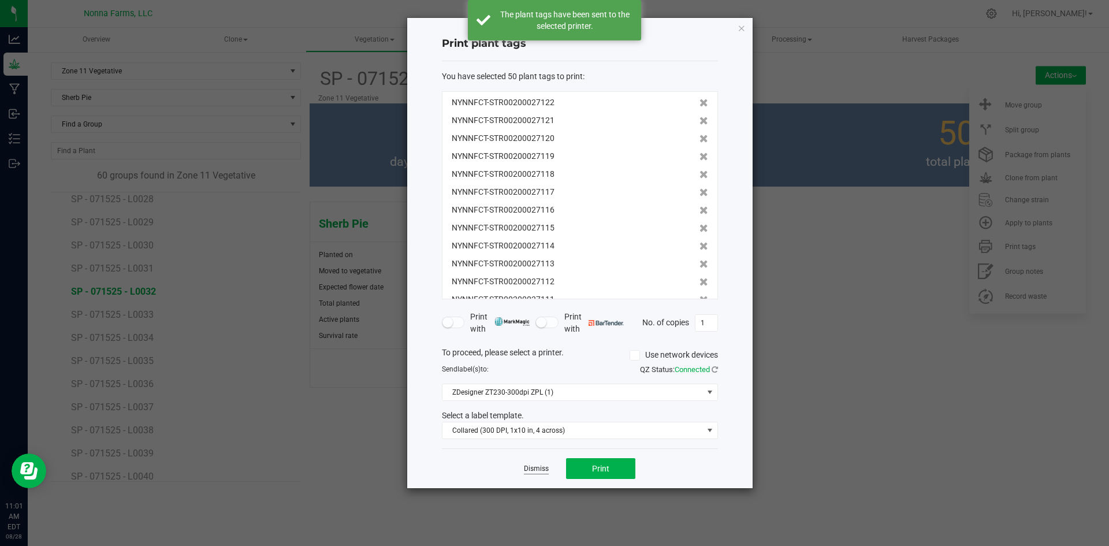
click at [531, 469] on link "Dismiss" at bounding box center [536, 469] width 25 height 10
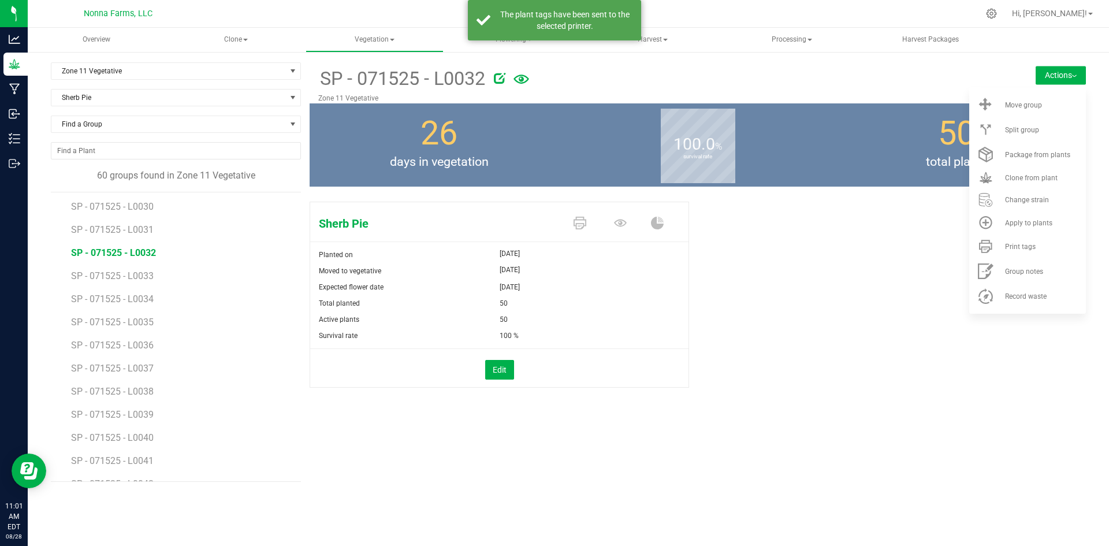
scroll to position [1107, 0]
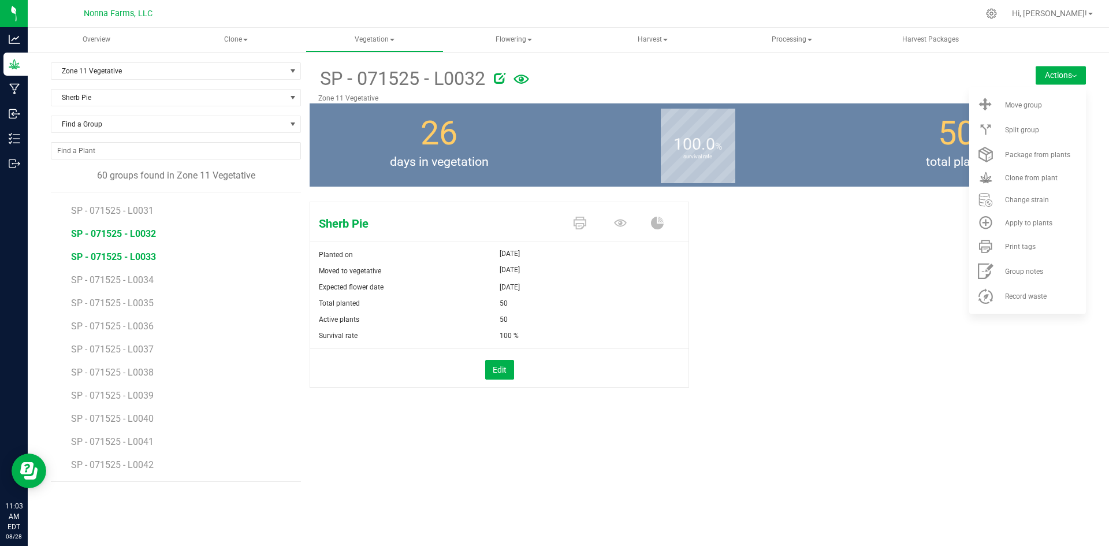
click at [124, 259] on span "SP - 071525 - L0033" at bounding box center [113, 256] width 85 height 11
click at [1018, 241] on li "Print tags" at bounding box center [1027, 246] width 117 height 25
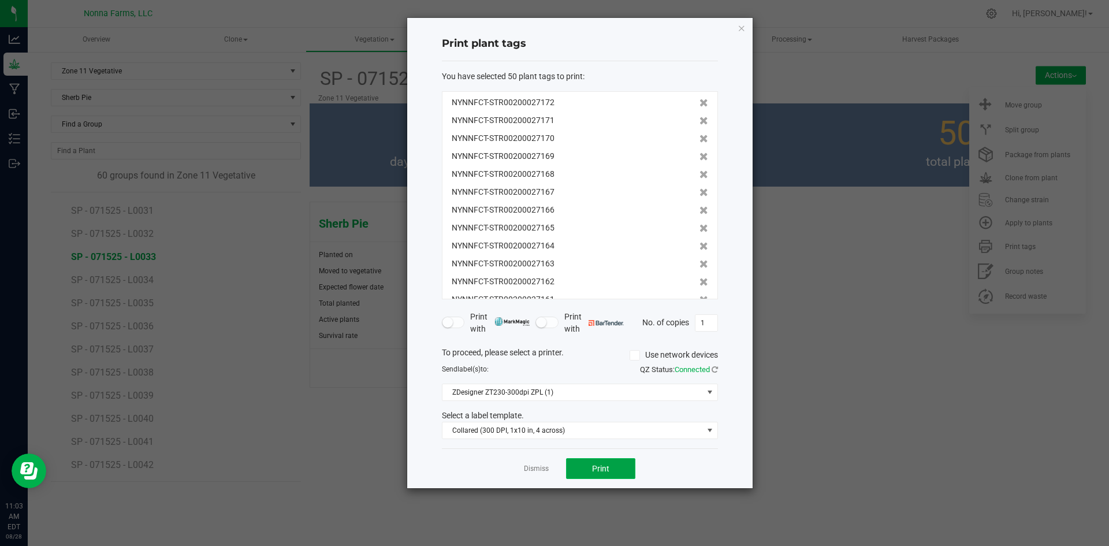
click at [621, 467] on button "Print" at bounding box center [600, 468] width 69 height 21
click at [533, 468] on link "Dismiss" at bounding box center [536, 469] width 25 height 10
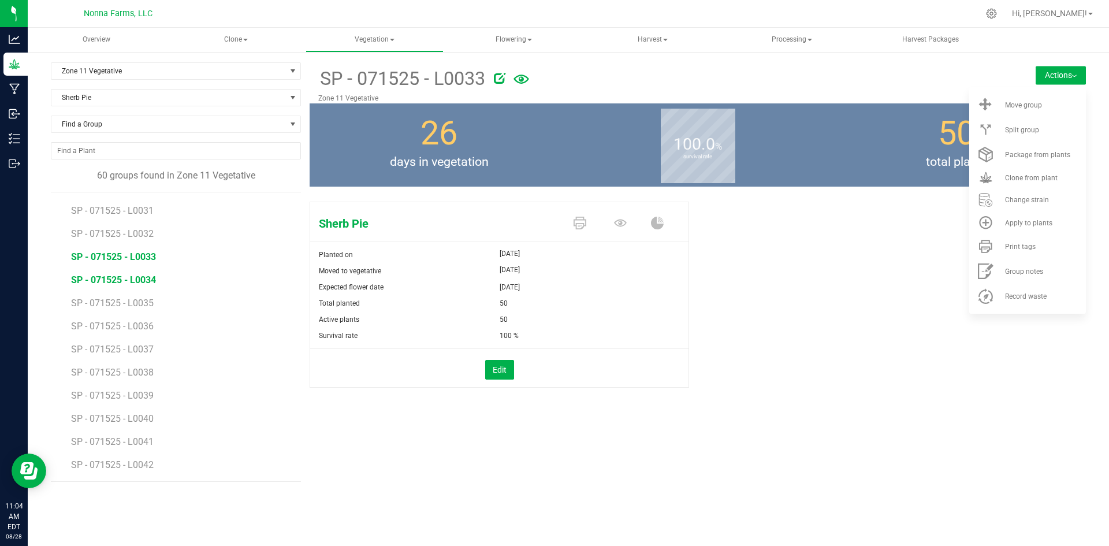
click at [125, 282] on span "SP - 071525 - L0034" at bounding box center [113, 279] width 85 height 11
click at [1029, 254] on li "Print tags" at bounding box center [1027, 246] width 117 height 25
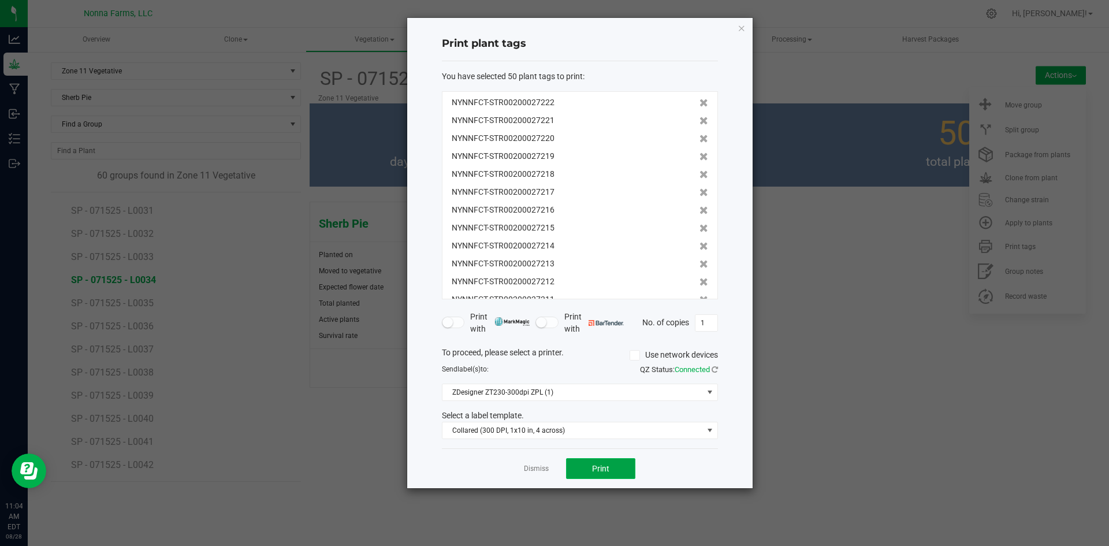
click at [615, 468] on button "Print" at bounding box center [600, 468] width 69 height 21
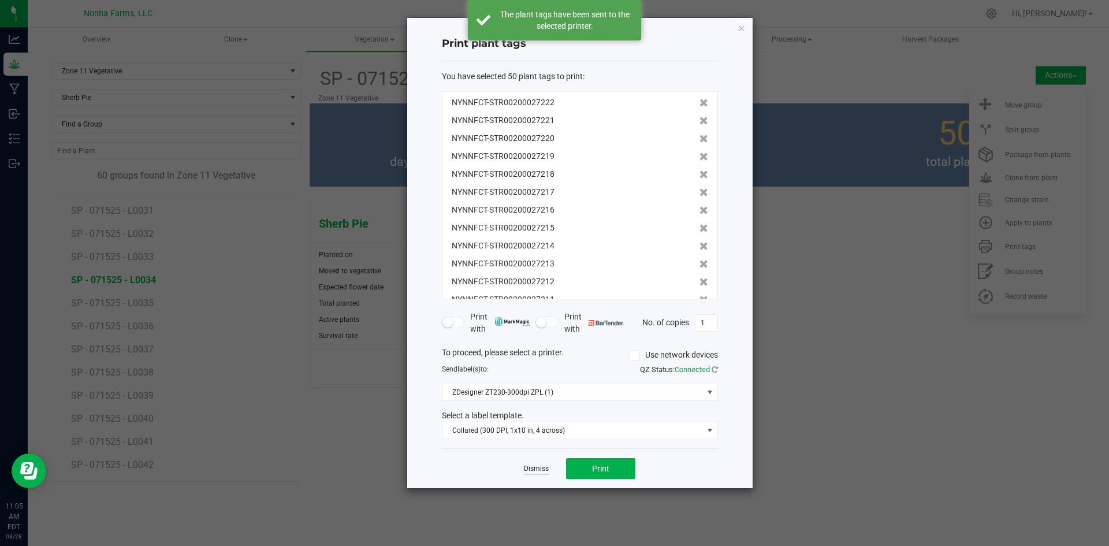
click at [535, 468] on link "Dismiss" at bounding box center [536, 469] width 25 height 10
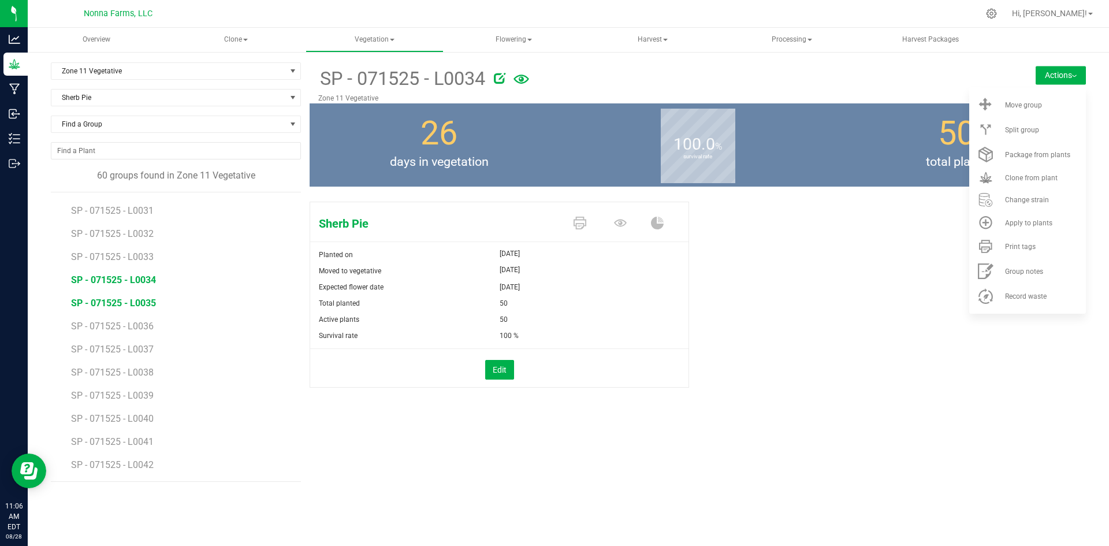
click at [129, 306] on span "SP - 071525 - L0035" at bounding box center [113, 302] width 85 height 11
click at [1024, 248] on span "Print tags" at bounding box center [1020, 247] width 31 height 8
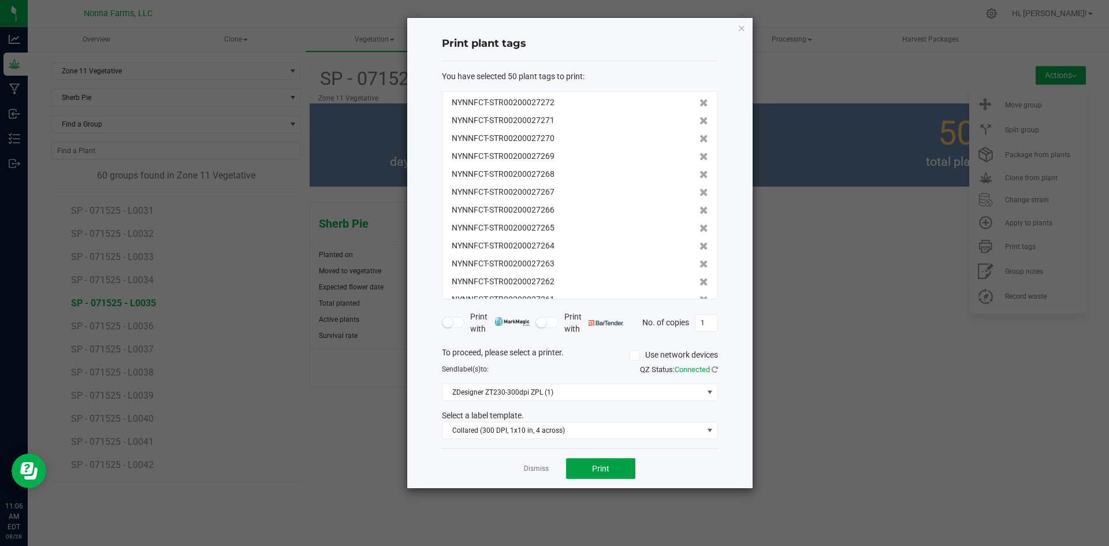
click at [600, 470] on span "Print" at bounding box center [600, 468] width 17 height 9
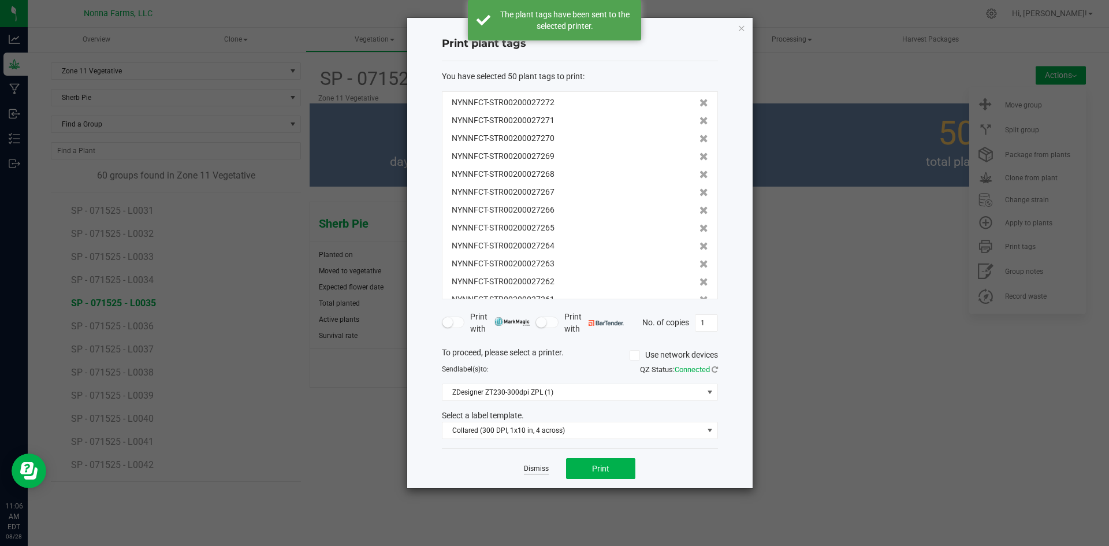
click at [544, 464] on link "Dismiss" at bounding box center [536, 469] width 25 height 10
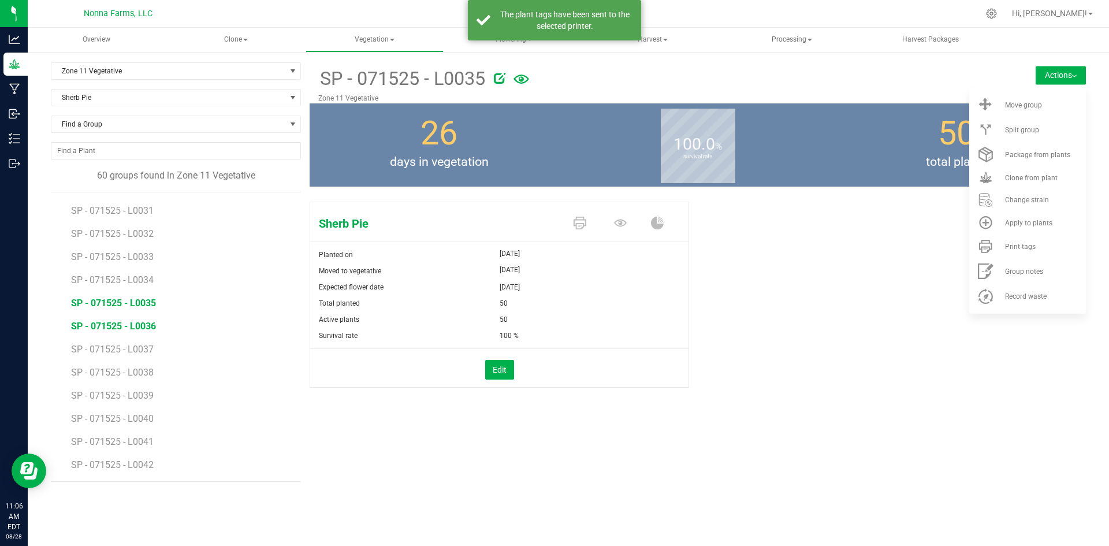
click at [133, 326] on span "SP - 071525 - L0036" at bounding box center [113, 326] width 85 height 11
click at [1029, 247] on span "Print tags" at bounding box center [1020, 247] width 31 height 8
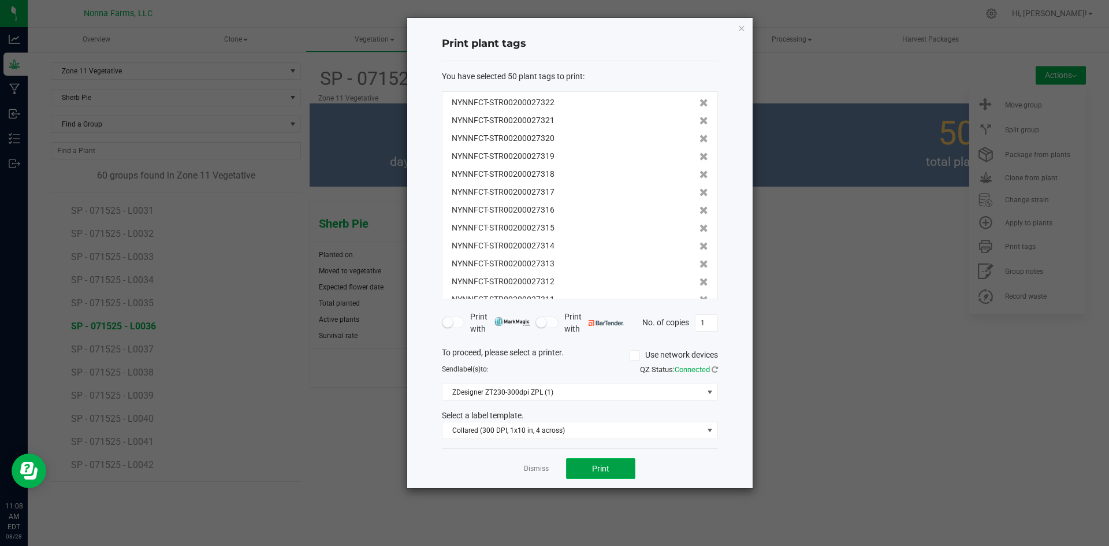
click at [602, 467] on span "Print" at bounding box center [600, 468] width 17 height 9
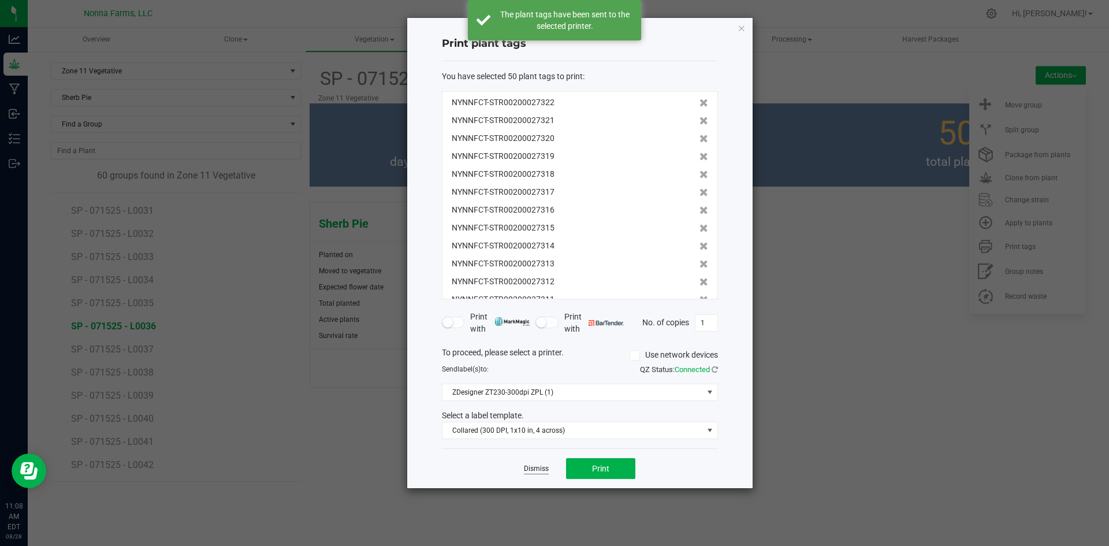
click at [536, 468] on link "Dismiss" at bounding box center [536, 469] width 25 height 10
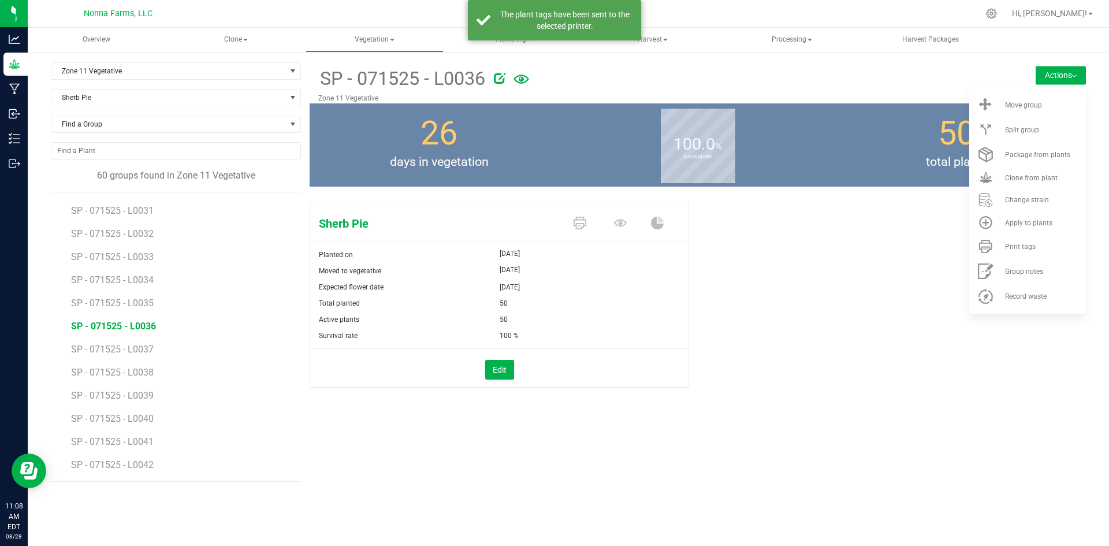
click at [139, 340] on li "SP - 071525 - L0037" at bounding box center [182, 344] width 222 height 23
click at [141, 347] on span "SP - 071525 - L0037" at bounding box center [113, 349] width 85 height 11
click at [992, 255] on li "Print tags" at bounding box center [1027, 246] width 117 height 25
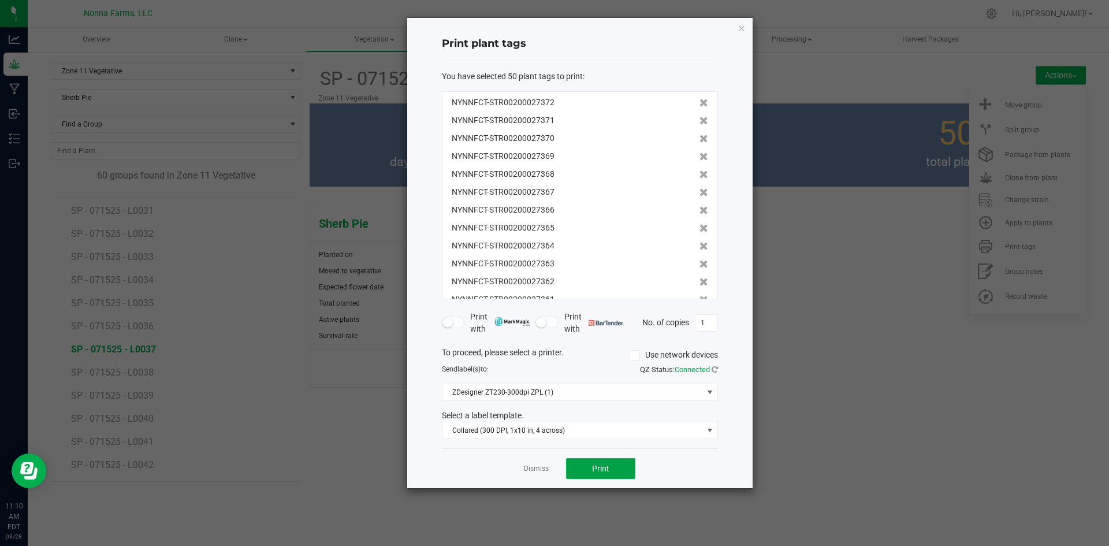
click at [619, 466] on button "Print" at bounding box center [600, 468] width 69 height 21
click at [531, 469] on link "Dismiss" at bounding box center [536, 469] width 25 height 10
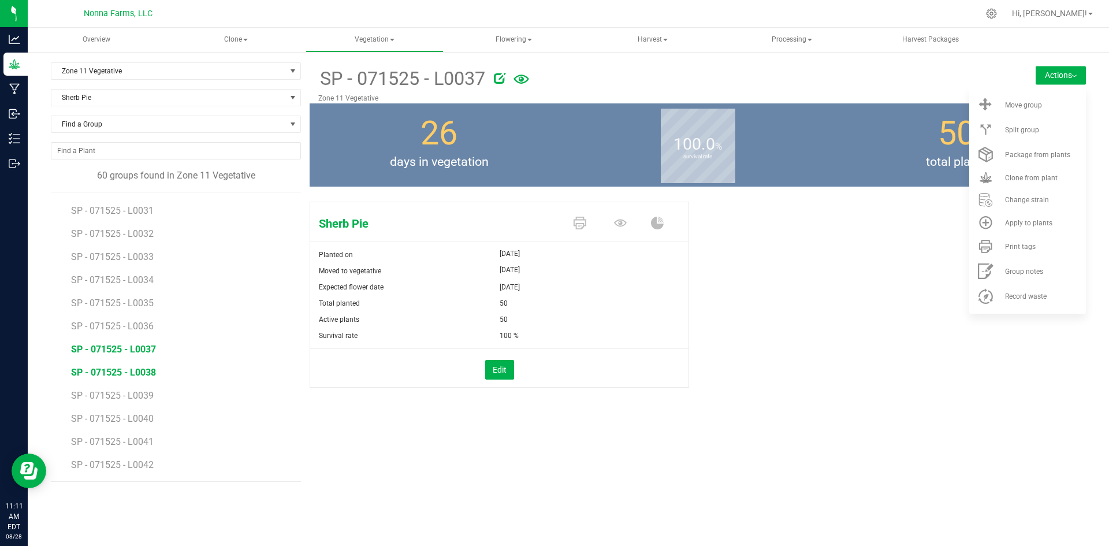
click at [105, 371] on span "SP - 071525 - L0038" at bounding box center [113, 372] width 85 height 11
click at [1038, 244] on div "Print tags" at bounding box center [1044, 247] width 79 height 8
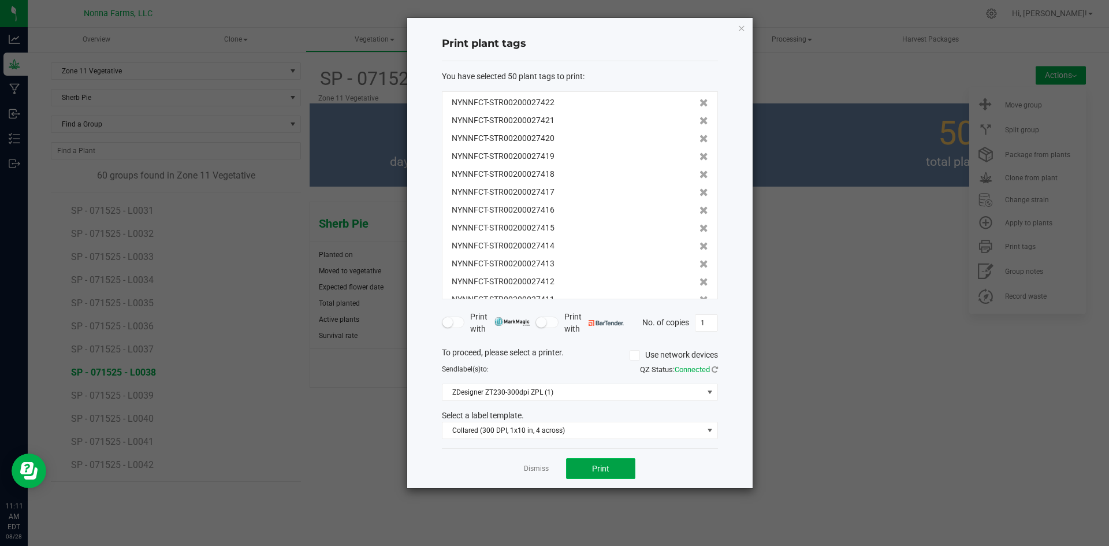
click at [620, 471] on button "Print" at bounding box center [600, 468] width 69 height 21
click at [537, 475] on div "Dismiss Print" at bounding box center [580, 468] width 276 height 40
drag, startPoint x: 536, startPoint y: 470, endPoint x: 518, endPoint y: 463, distance: 19.7
click at [533, 470] on link "Dismiss" at bounding box center [536, 469] width 25 height 10
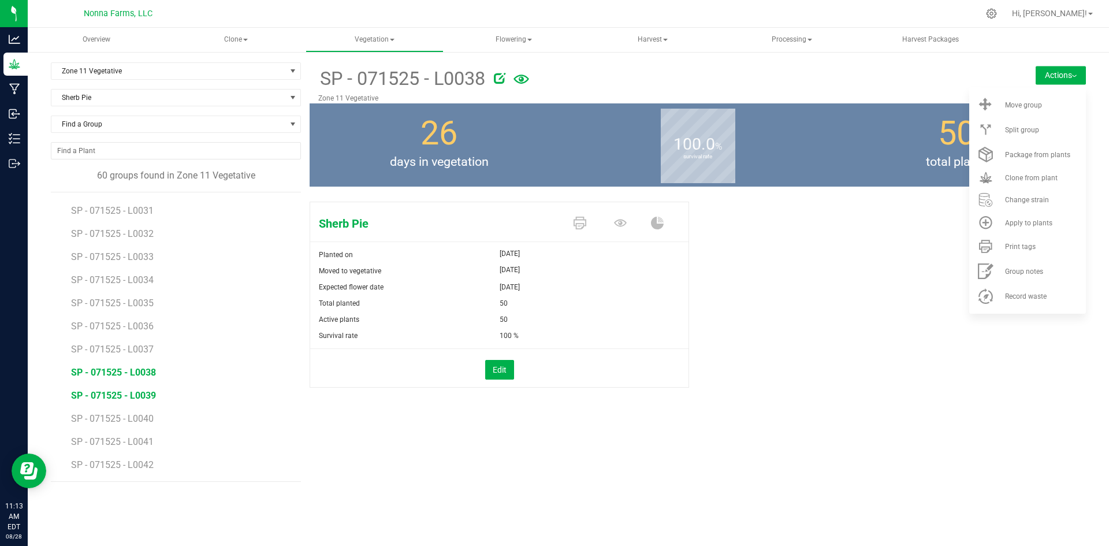
click at [137, 390] on span "SP - 071525 - L0039" at bounding box center [113, 395] width 85 height 11
click at [986, 255] on li "Print tags" at bounding box center [1027, 246] width 117 height 25
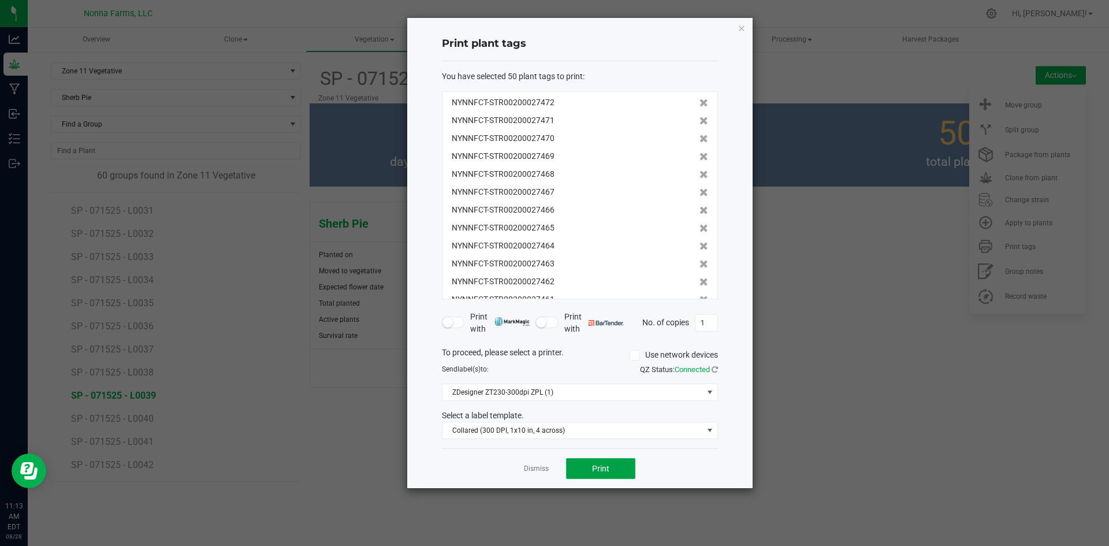
click at [597, 472] on span "Print" at bounding box center [600, 468] width 17 height 9
click at [550, 469] on div "Dismiss Print" at bounding box center [580, 468] width 276 height 40
click at [541, 470] on link "Dismiss" at bounding box center [536, 469] width 25 height 10
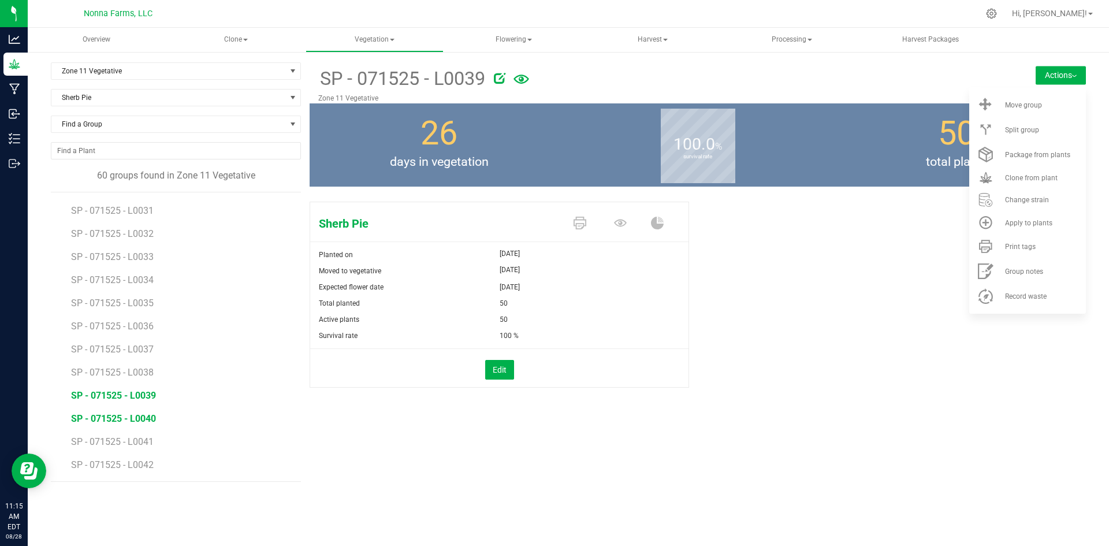
click at [137, 422] on span "SP - 071525 - L0040" at bounding box center [113, 418] width 85 height 11
click at [1028, 252] on li "Print tags" at bounding box center [1027, 246] width 117 height 25
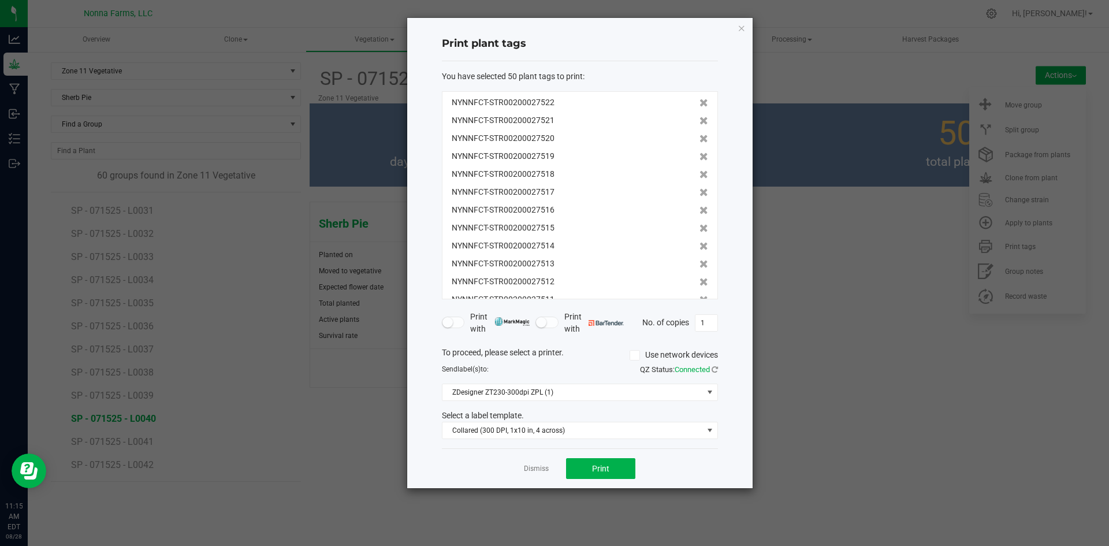
click at [616, 480] on div "Dismiss Print" at bounding box center [580, 468] width 276 height 40
click at [593, 471] on span "Print" at bounding box center [600, 468] width 17 height 9
click at [534, 469] on link "Dismiss" at bounding box center [536, 469] width 25 height 10
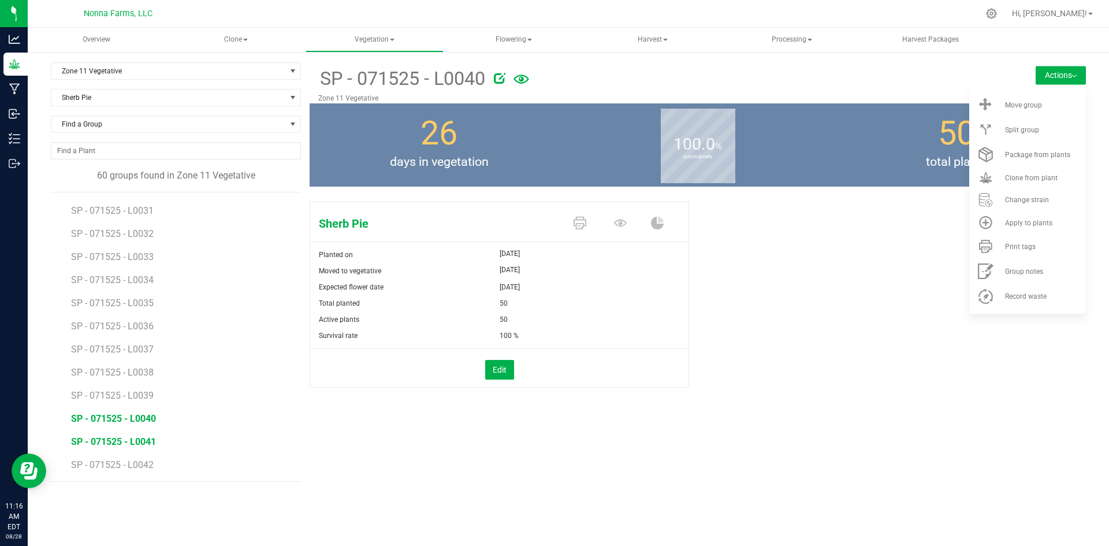
click at [145, 441] on span "SP - 071525 - L0041" at bounding box center [113, 441] width 85 height 11
click at [995, 249] on span at bounding box center [986, 247] width 28 height 16
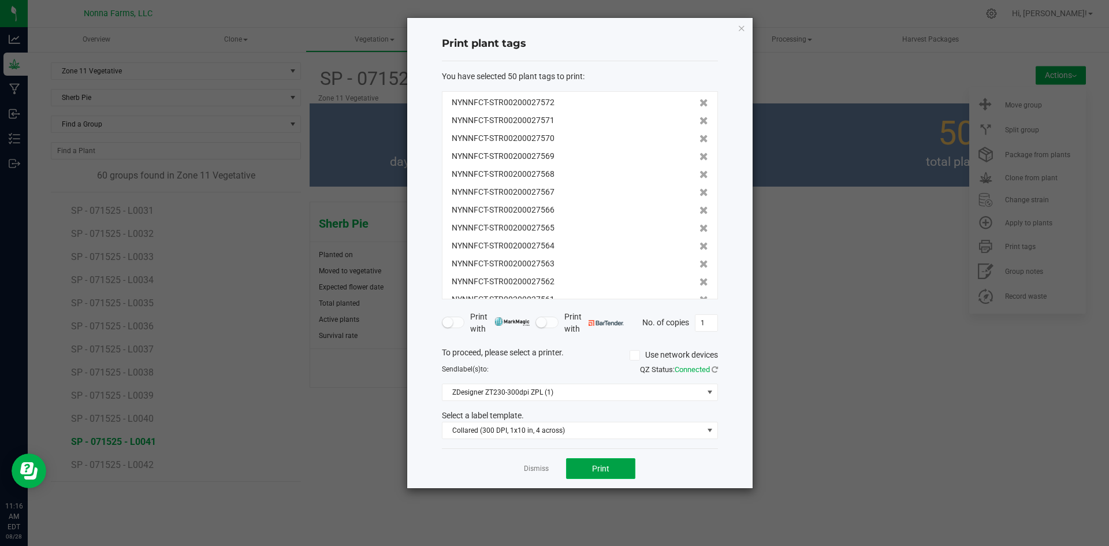
click at [580, 471] on button "Print" at bounding box center [600, 468] width 69 height 21
drag, startPoint x: 536, startPoint y: 472, endPoint x: 459, endPoint y: 453, distance: 79.7
click at [536, 471] on link "Dismiss" at bounding box center [536, 469] width 25 height 10
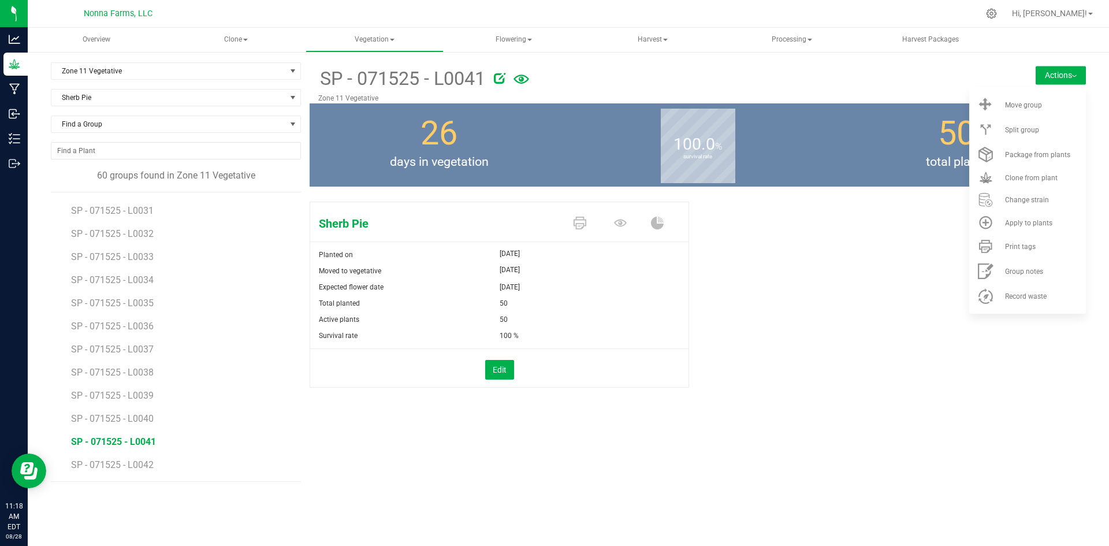
click at [132, 472] on li "SP - 071525 - L0042" at bounding box center [182, 465] width 222 height 32
click at [142, 457] on li "SP - 071525 - L0042" at bounding box center [182, 465] width 222 height 32
click at [148, 471] on li "SP - 071525 - L0042" at bounding box center [182, 465] width 222 height 32
click at [148, 465] on span "SP - 071525 - L0042" at bounding box center [113, 464] width 85 height 11
click at [995, 248] on span at bounding box center [986, 247] width 28 height 16
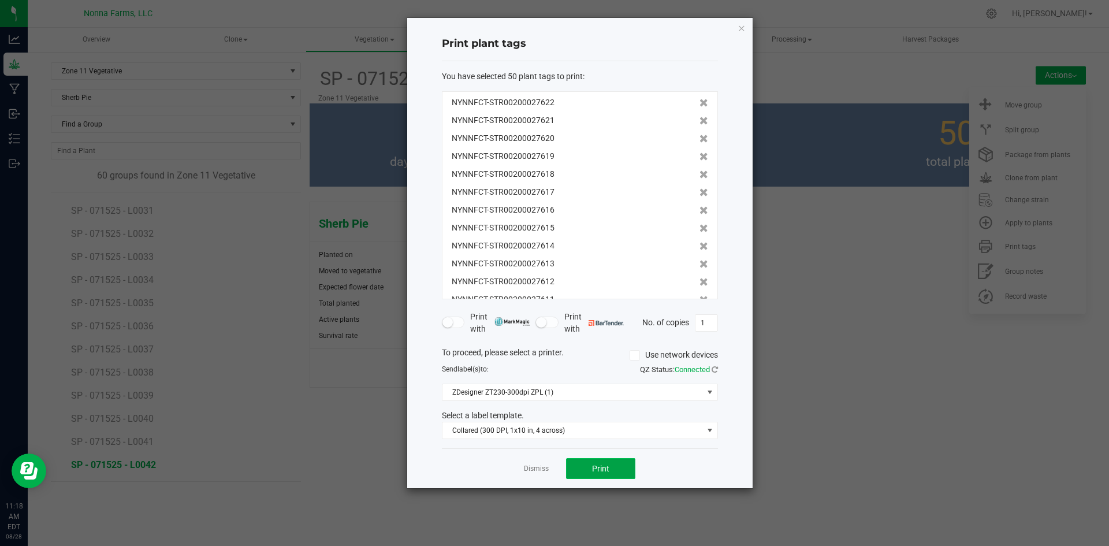
click at [600, 469] on span "Print" at bounding box center [600, 468] width 17 height 9
click at [528, 471] on link "Dismiss" at bounding box center [536, 469] width 25 height 10
